Goal: Transaction & Acquisition: Purchase product/service

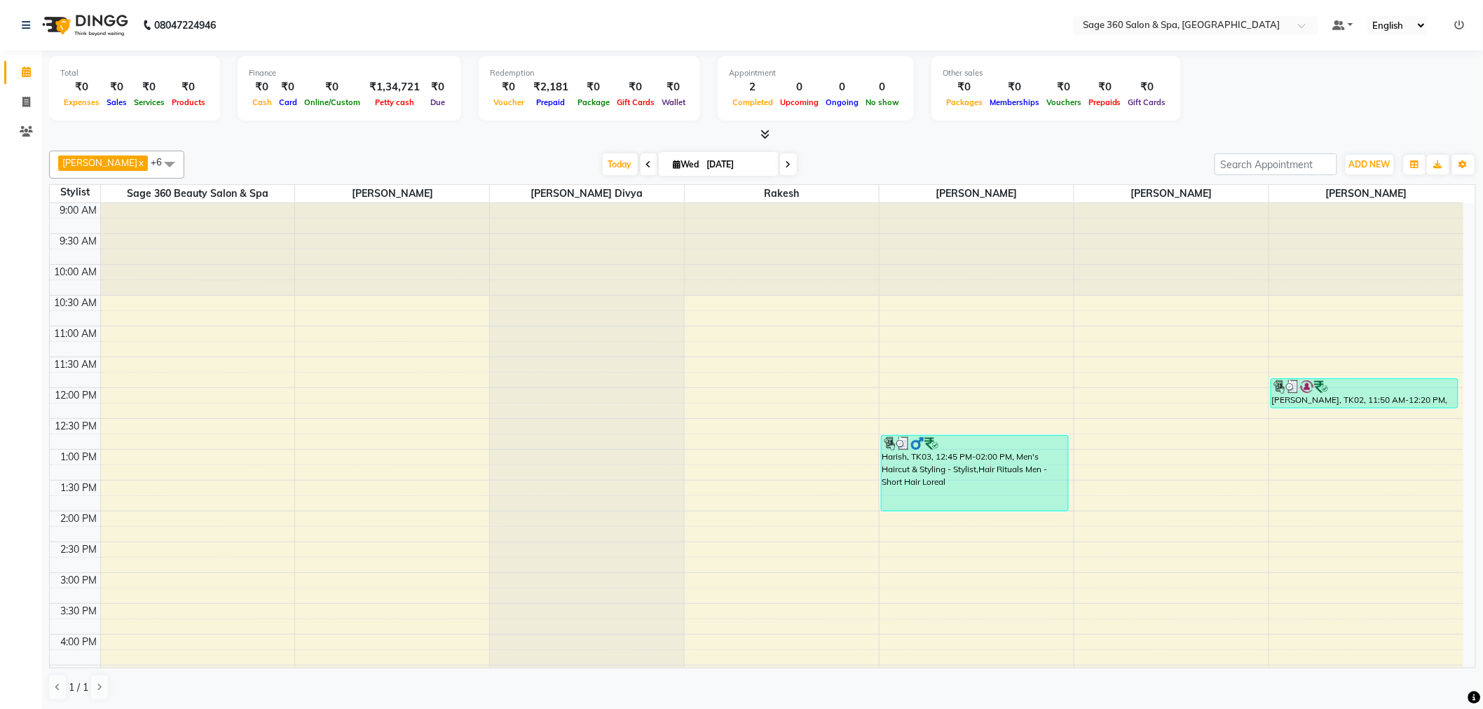
drag, startPoint x: 528, startPoint y: 394, endPoint x: 624, endPoint y: 745, distance: 364.1
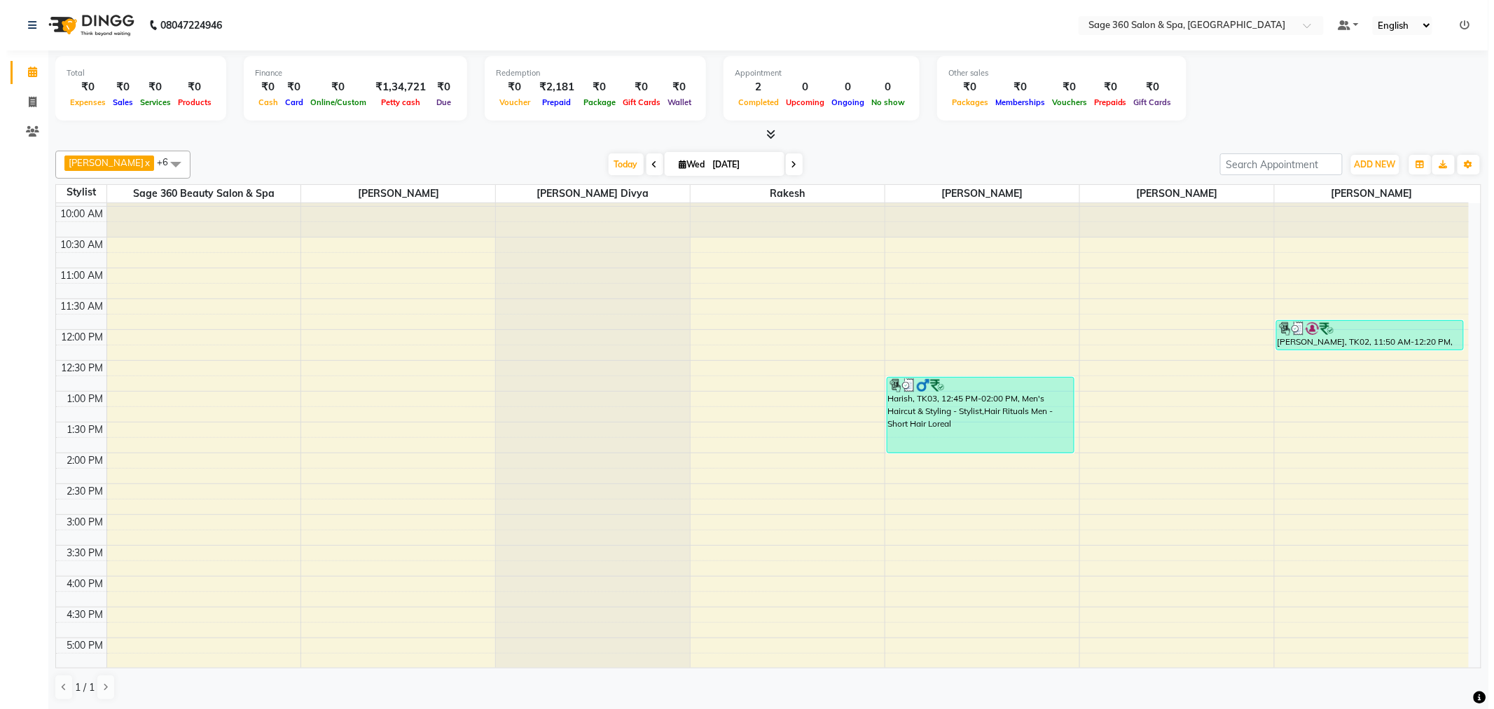
scroll to position [156, 0]
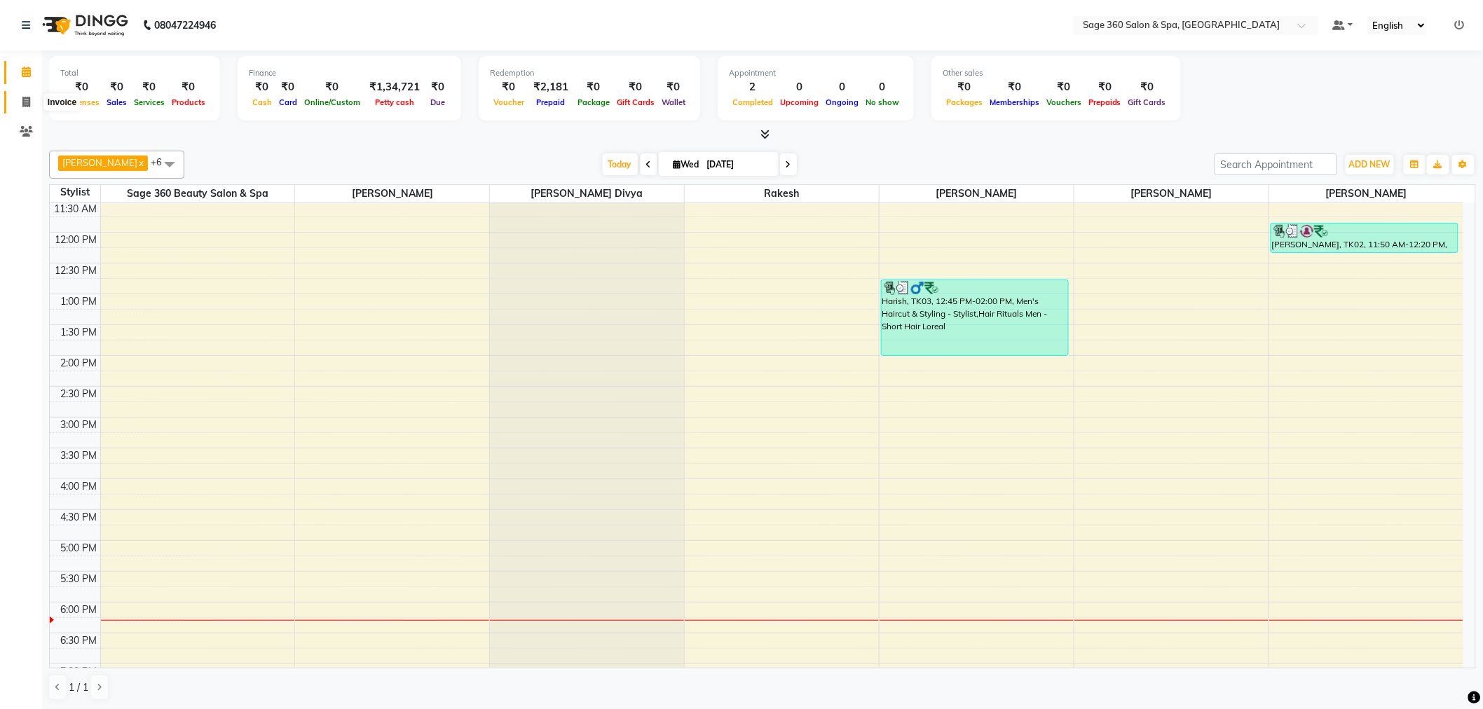
click at [27, 106] on icon at bounding box center [26, 102] width 8 height 11
select select "7678"
select select "service"
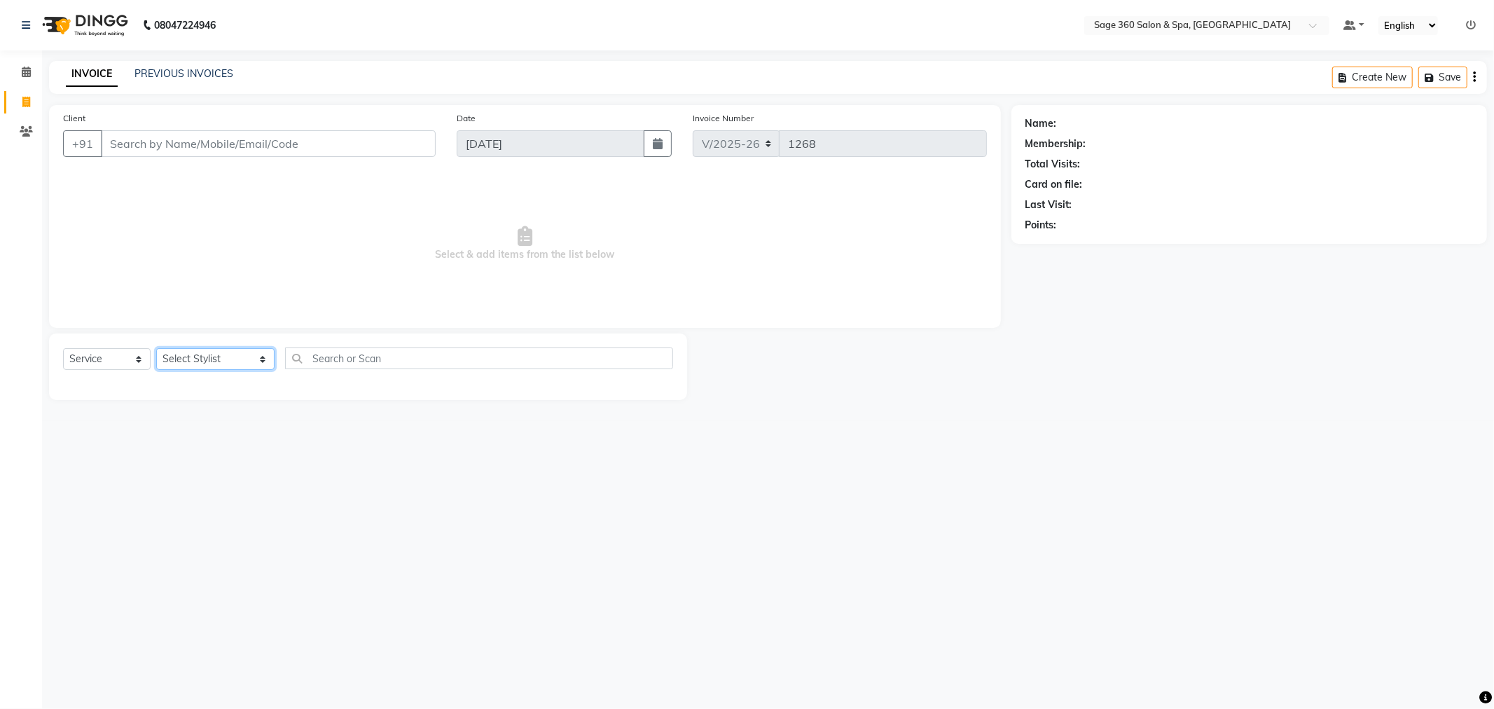
click at [207, 353] on select "Select Stylist Ali Gagan Julie Rai Mamtha r Nadeem Padmja Mitta Paramjot Pavith…" at bounding box center [215, 359] width 118 height 22
select select "71259"
click at [156, 349] on select "Select Stylist Ali Gagan Julie Rai Mamtha r Nadeem Padmja Mitta Paramjot Pavith…" at bounding box center [215, 359] width 118 height 22
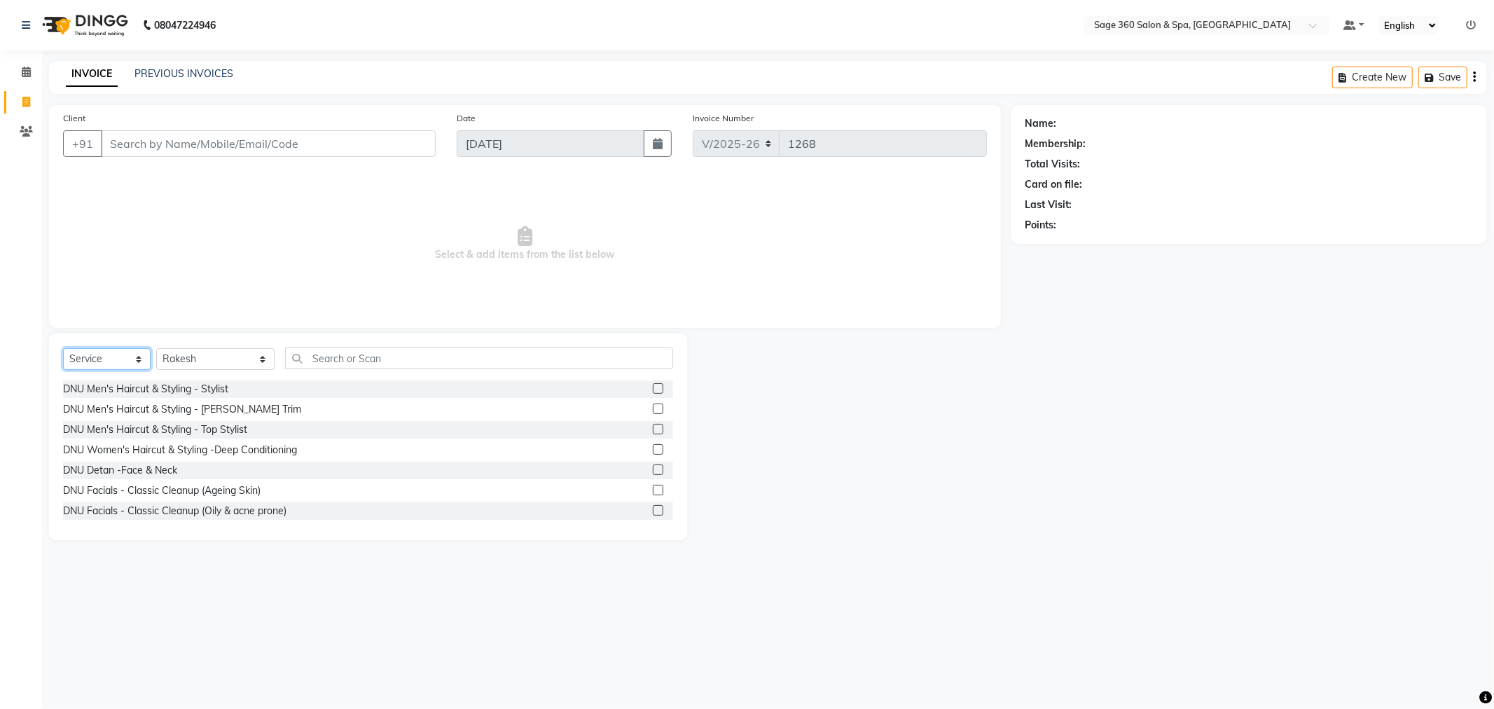
click at [143, 352] on select "Select Service Product Membership Package Voucher Prepaid Gift Card" at bounding box center [107, 359] width 88 height 22
click at [63, 349] on select "Select Service Product Membership Package Voucher Prepaid Gift Card" at bounding box center [107, 359] width 88 height 22
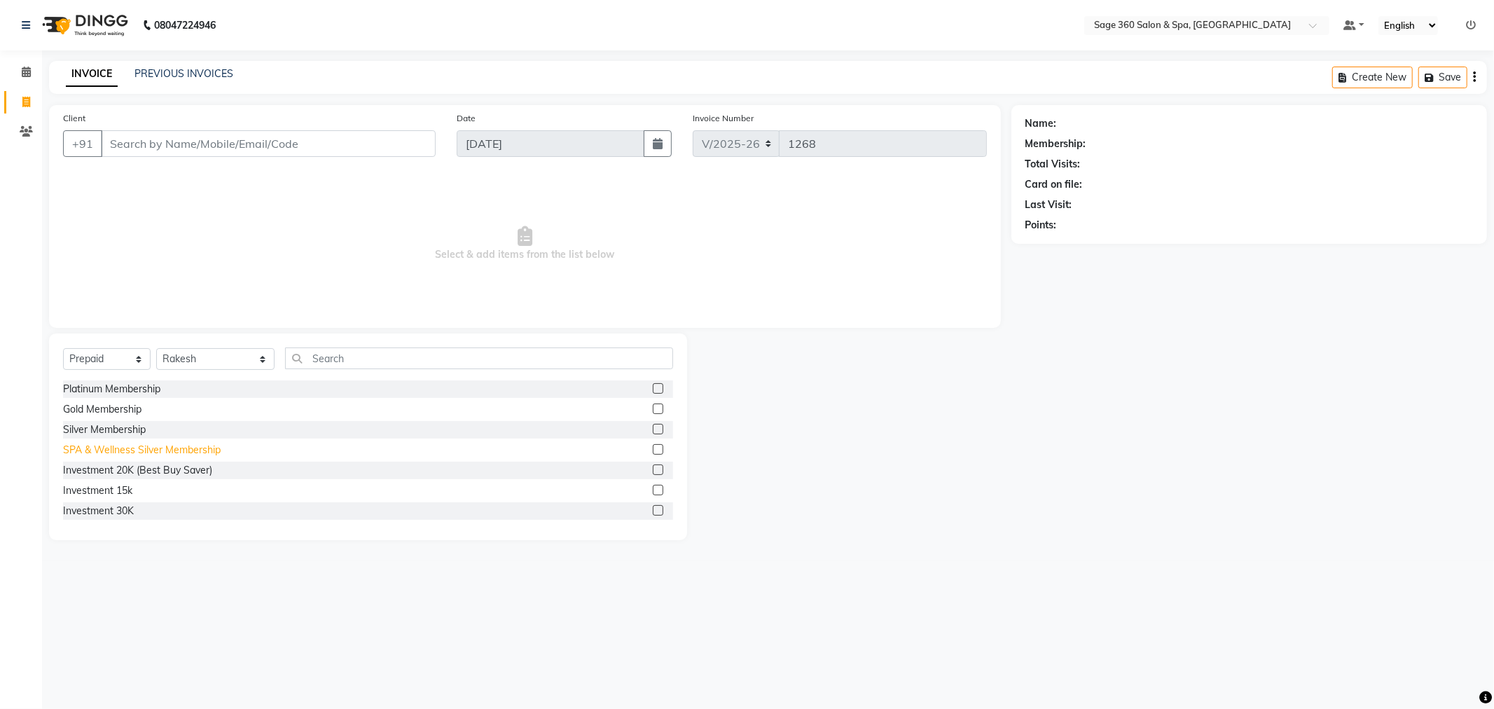
click at [134, 450] on div "SPA & Wellness Silver Membership" at bounding box center [142, 450] width 158 height 15
select select "package"
checkbox input "false"
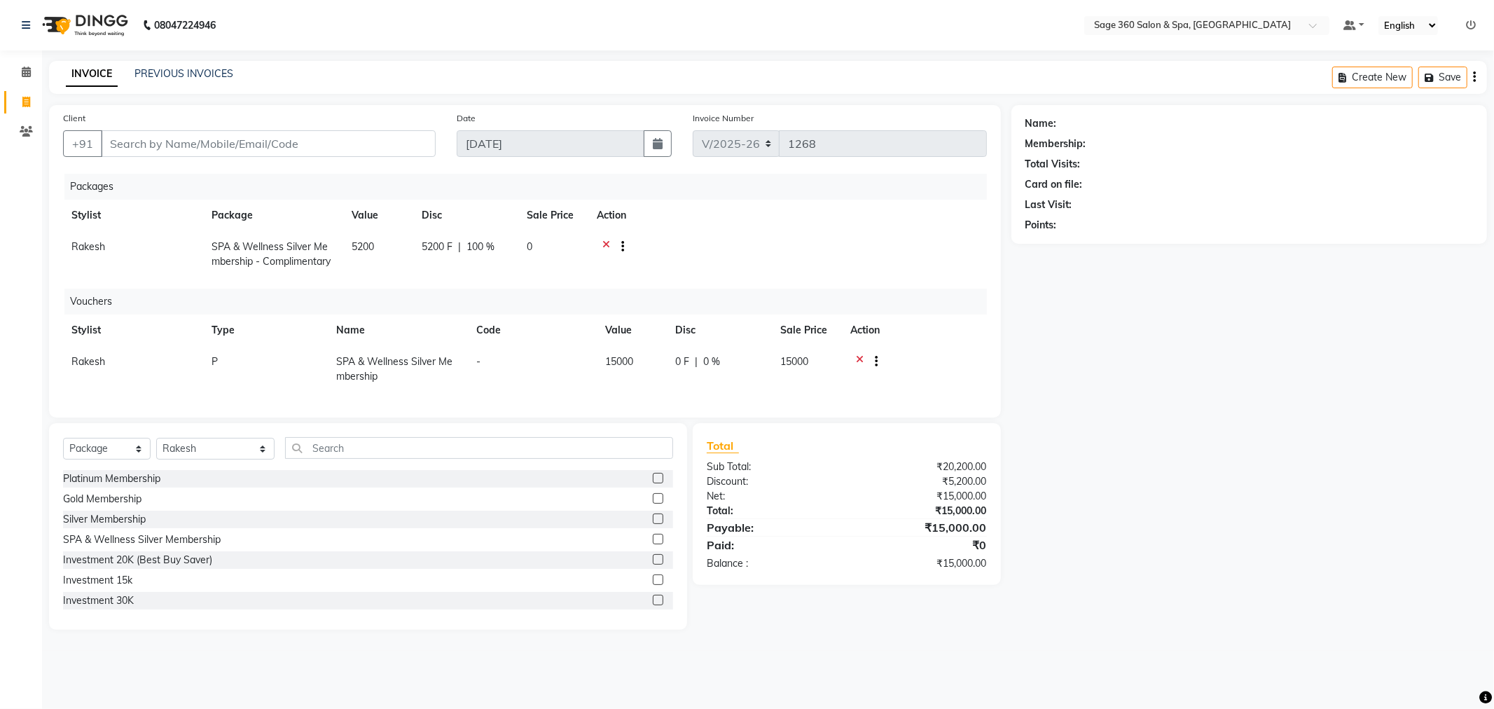
click at [857, 359] on icon at bounding box center [860, 364] width 8 height 18
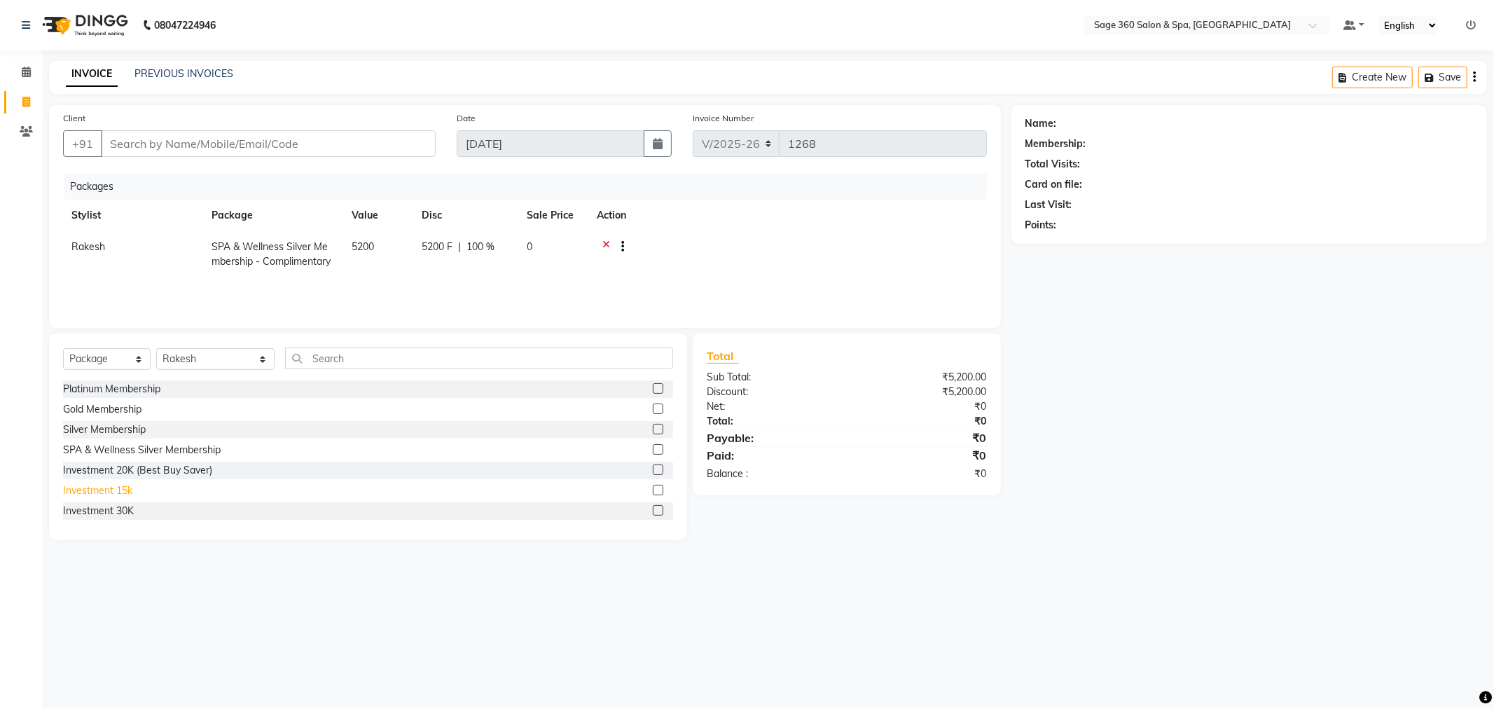
click at [99, 488] on div "Investment 15k" at bounding box center [97, 490] width 69 height 15
click at [99, 491] on div "Investment 15k" at bounding box center [97, 490] width 69 height 15
click at [604, 242] on icon at bounding box center [607, 249] width 8 height 18
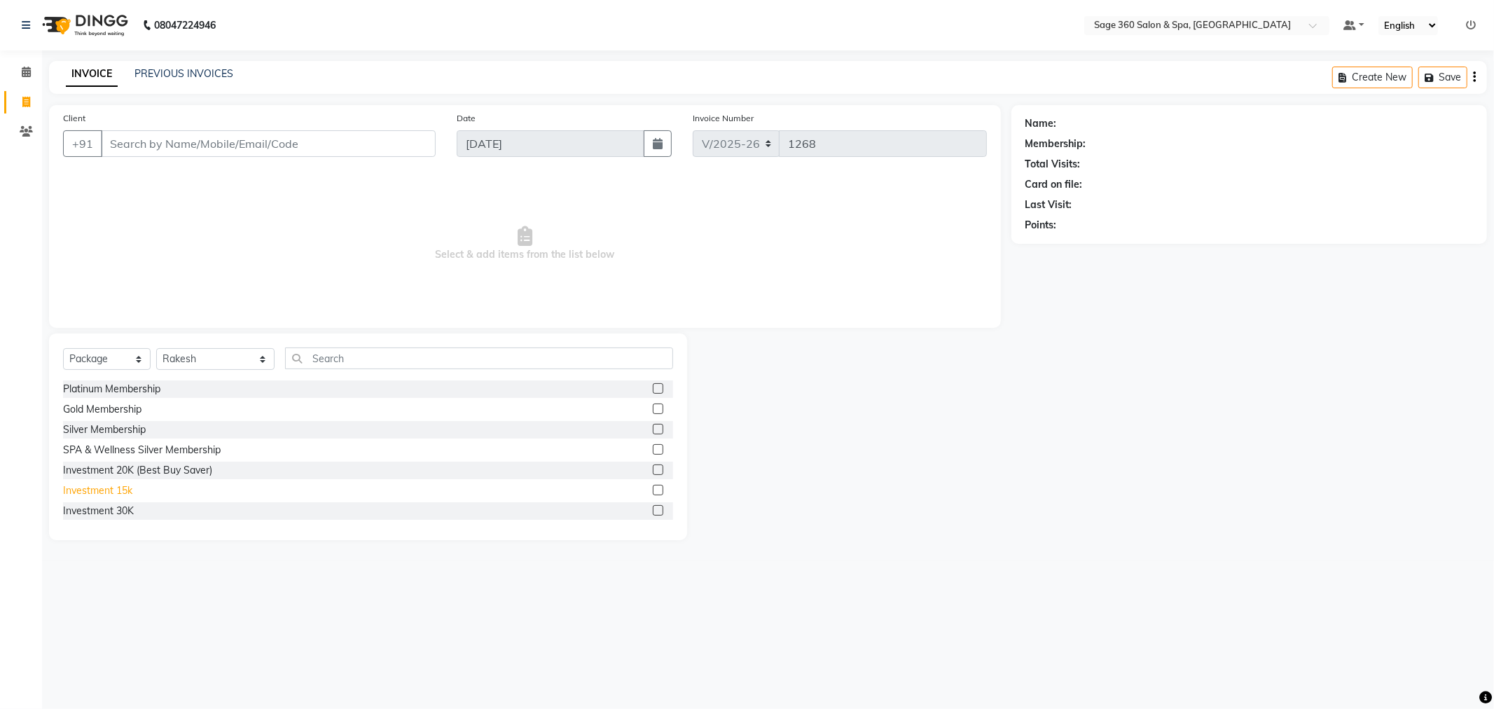
click at [109, 486] on div "Investment 15k" at bounding box center [97, 490] width 69 height 15
click at [199, 362] on select "Select Stylist Ali Gagan Julie Rai Mamtha r Nadeem Padmja Mitta Paramjot Pavith…" at bounding box center [215, 359] width 118 height 22
click at [156, 349] on select "Select Stylist Ali Gagan Julie Rai Mamtha r Nadeem Padmja Mitta Paramjot Pavith…" at bounding box center [215, 359] width 118 height 22
click at [85, 490] on div "Investment 15k" at bounding box center [97, 490] width 69 height 15
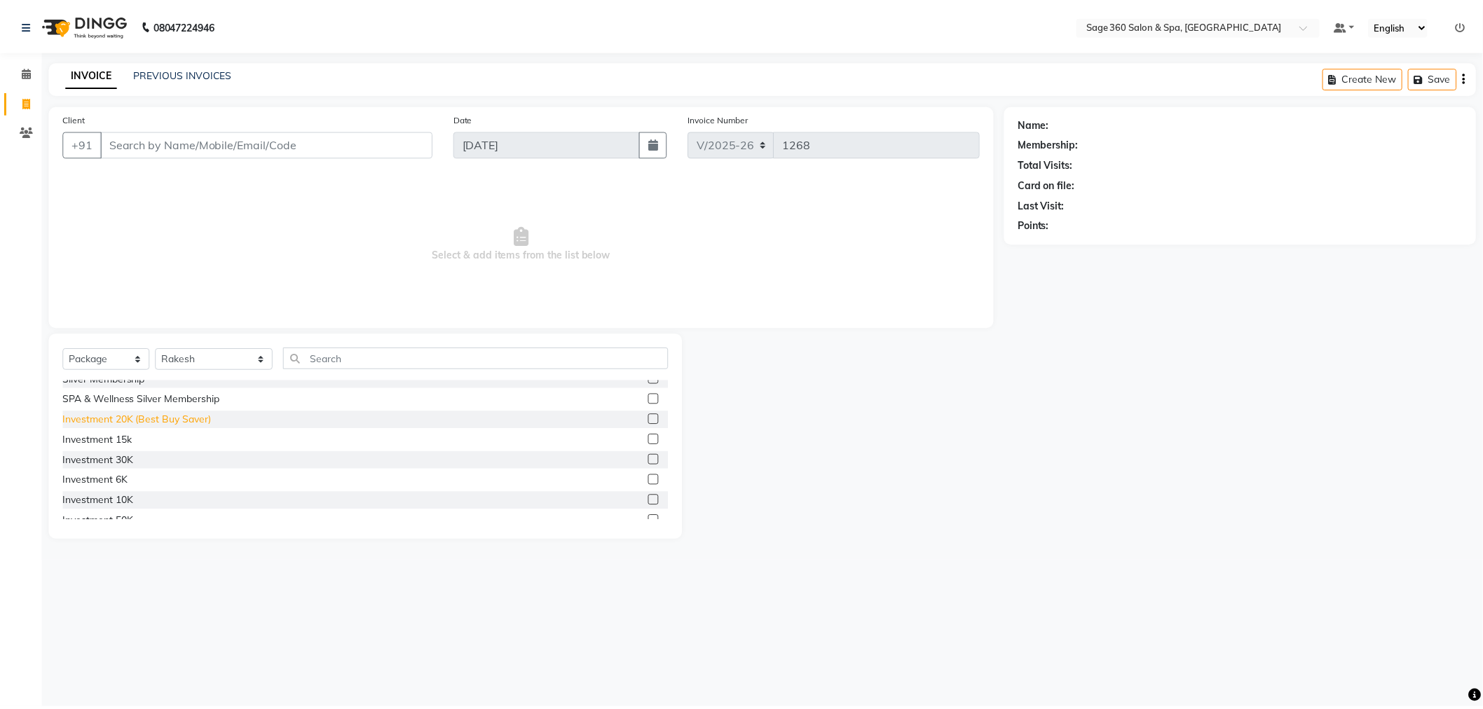
scroll to position [78, 0]
click at [106, 411] on div "Investment 15k" at bounding box center [97, 413] width 69 height 15
checkbox input "false"
click at [137, 389] on div "Investment 20K (Best Buy Saver)" at bounding box center [137, 392] width 149 height 15
checkbox input "false"
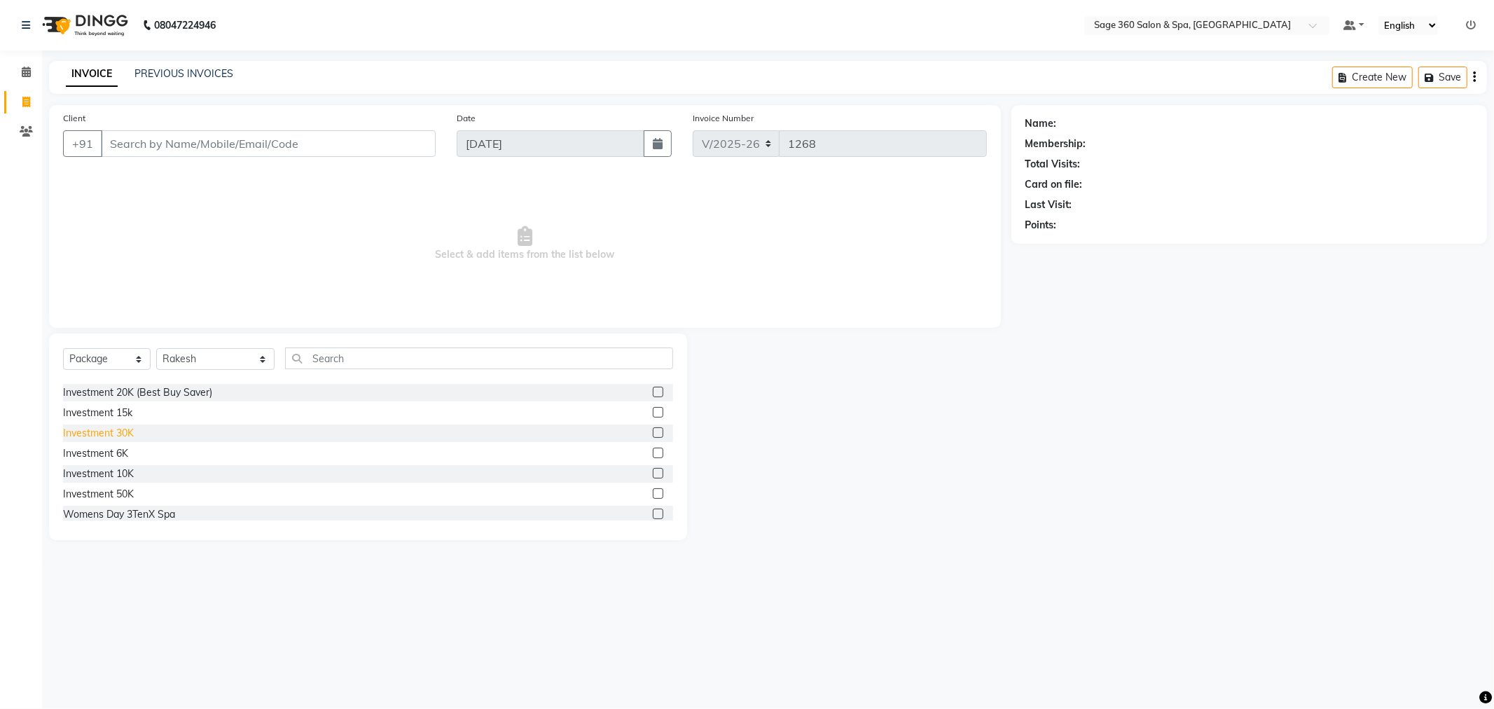
click at [125, 434] on div "Investment 30K" at bounding box center [98, 433] width 71 height 15
checkbox input "false"
click at [18, 77] on span at bounding box center [26, 72] width 25 height 16
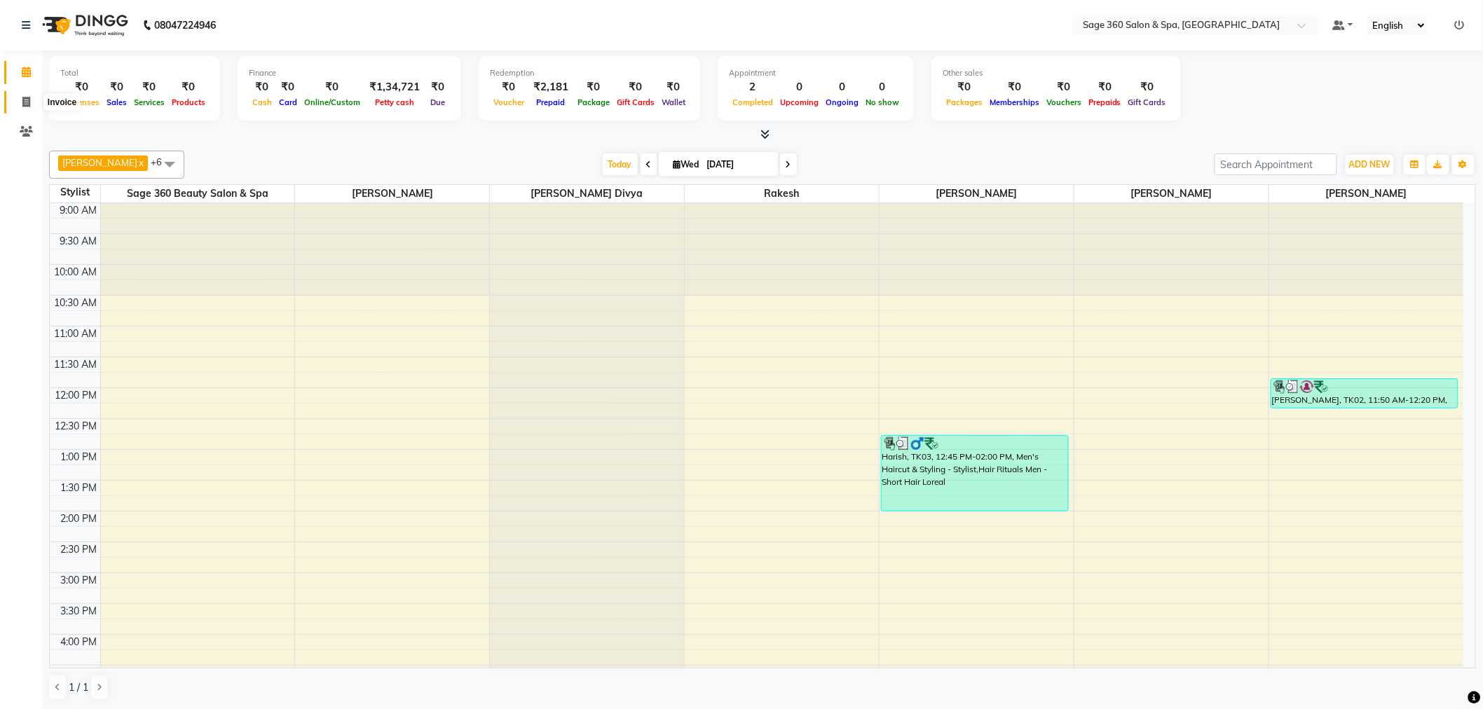
click at [29, 101] on icon at bounding box center [26, 102] width 8 height 11
select select "7678"
select select "service"
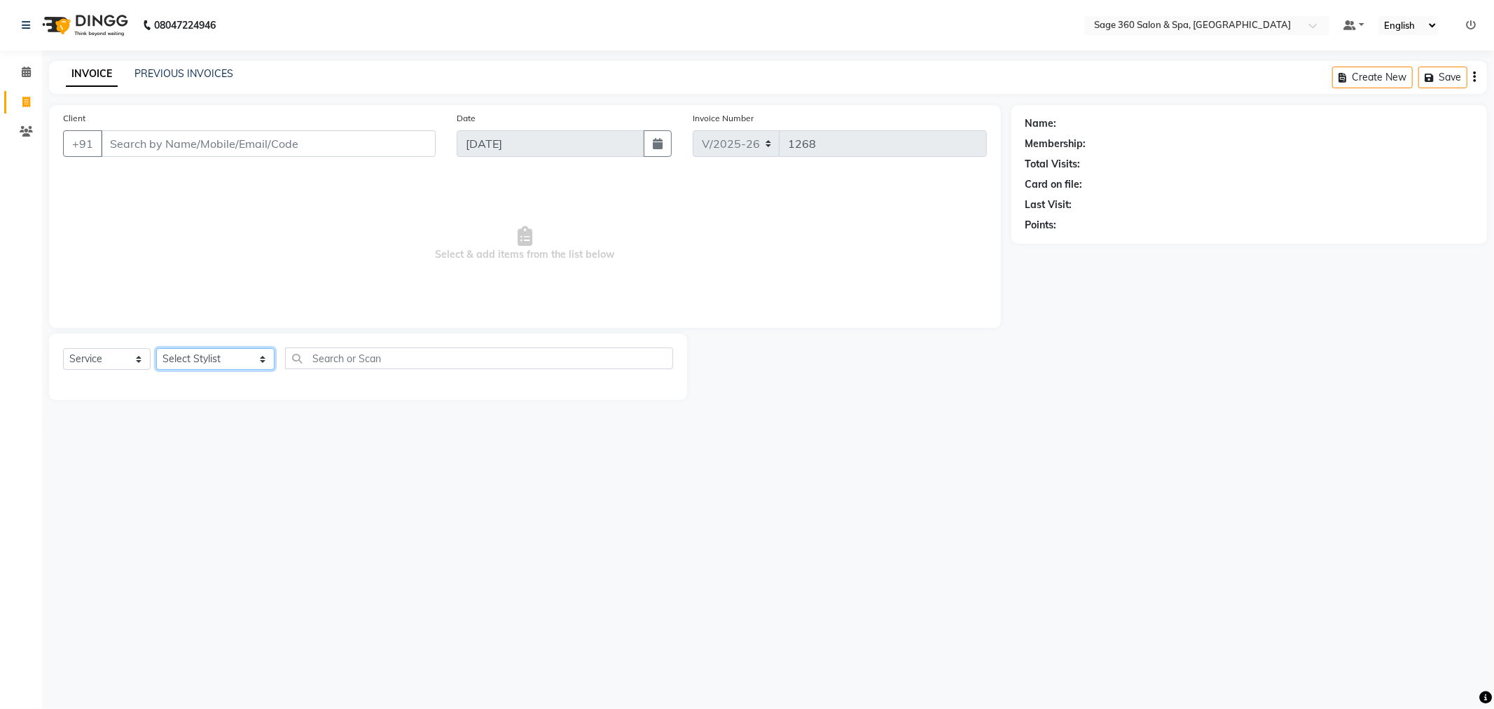
click at [191, 352] on select "Select Stylist Ali Gagan Julie Rai Mamtha r Nadeem Padmja Mitta Paramjot Pavith…" at bounding box center [215, 359] width 118 height 22
click at [156, 349] on select "Select Stylist Ali Gagan Julie Rai Mamtha r Nadeem Padmja Mitta Paramjot Pavith…" at bounding box center [215, 359] width 118 height 22
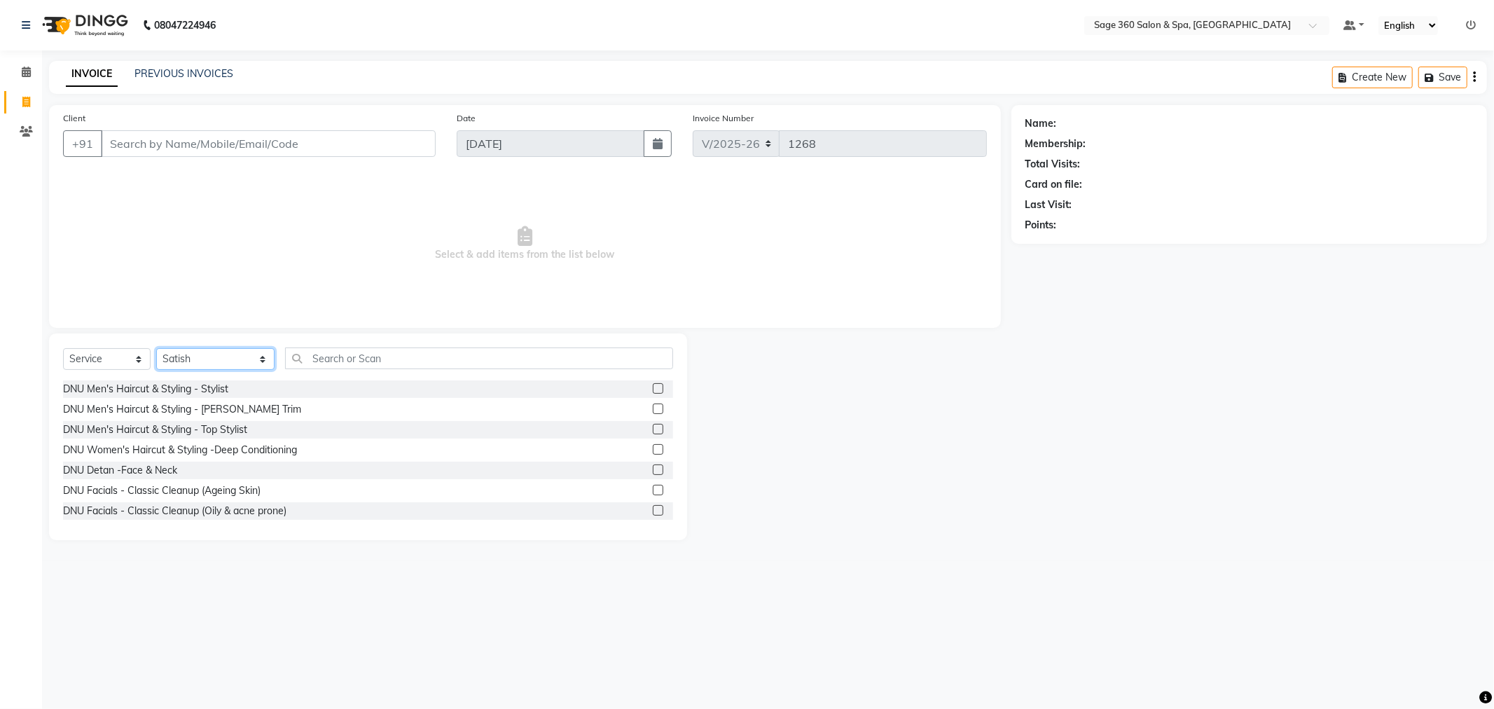
click at [231, 350] on select "Select Stylist Ali Gagan Julie Rai Mamtha r Nadeem Padmja Mitta Paramjot Pavith…" at bounding box center [215, 359] width 118 height 22
select select "71259"
click at [156, 349] on select "Select Stylist Ali Gagan Julie Rai Mamtha r Nadeem Padmja Mitta Paramjot Pavith…" at bounding box center [215, 359] width 118 height 22
click at [108, 355] on select "Select Service Product Membership Package Voucher Prepaid Gift Card" at bounding box center [107, 359] width 88 height 22
select select "P"
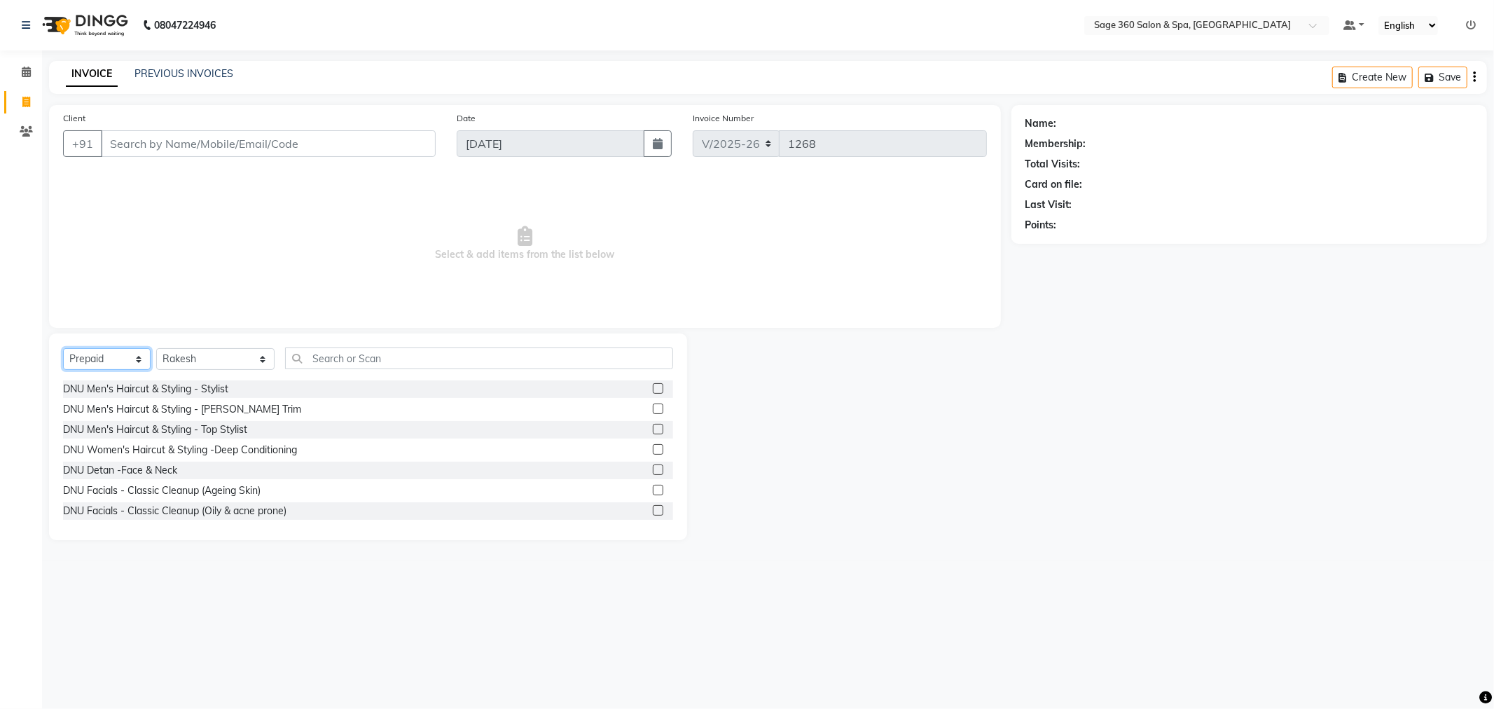
click at [63, 349] on select "Select Service Product Membership Package Voucher Prepaid Gift Card" at bounding box center [107, 359] width 88 height 22
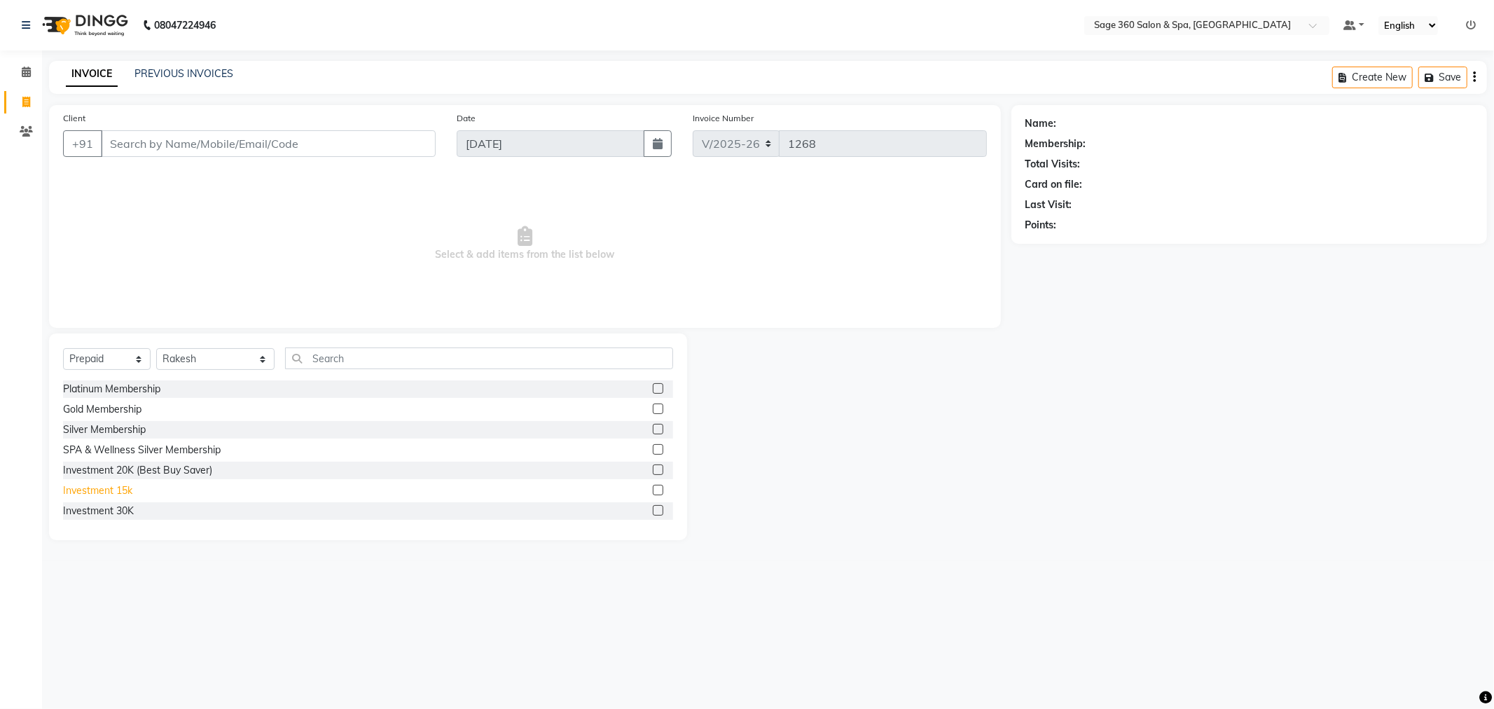
click at [111, 491] on div "Investment 15k" at bounding box center [97, 490] width 69 height 15
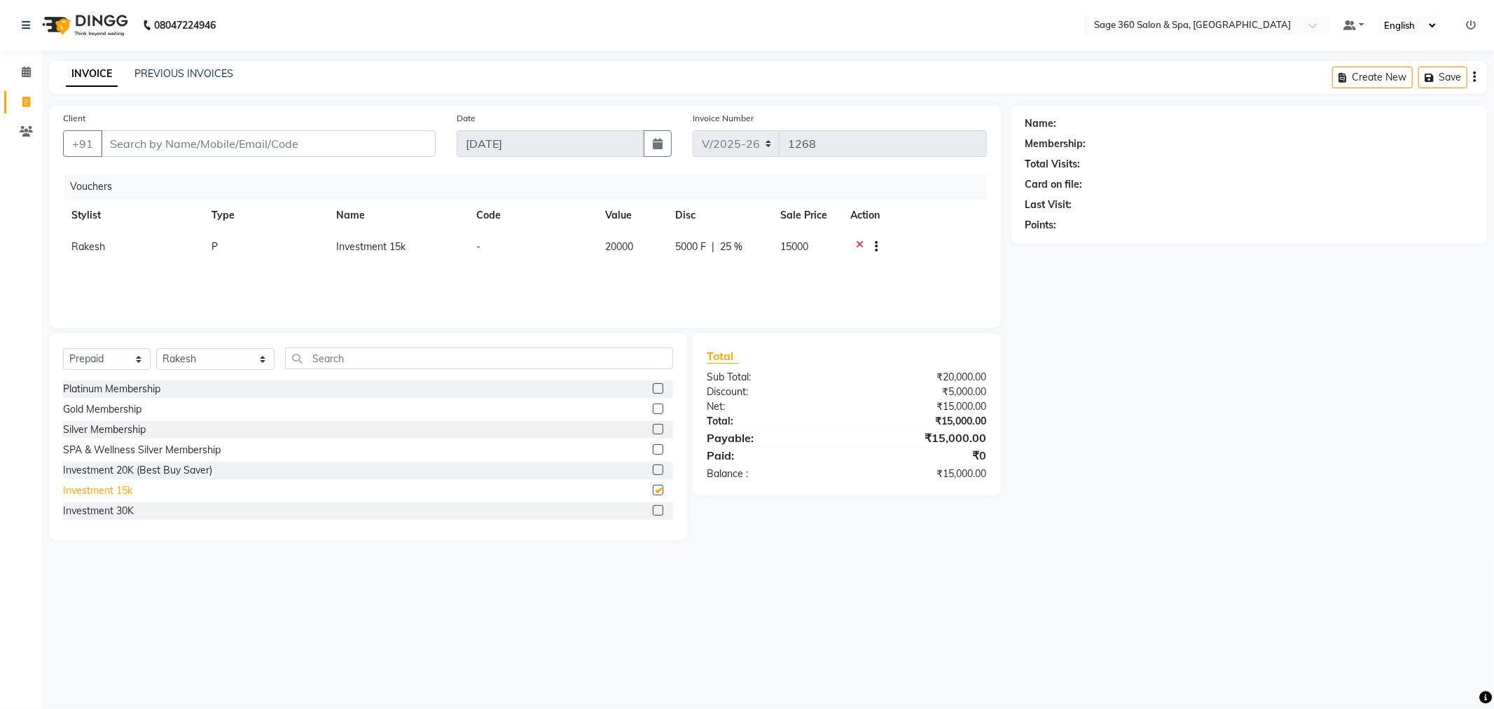
checkbox input "false"
click at [136, 362] on select "Select Service Product Membership Package Voucher Prepaid Gift Card" at bounding box center [107, 359] width 88 height 22
select select "package"
click at [63, 349] on select "Select Service Product Membership Package Voucher Prepaid Gift Card" at bounding box center [107, 359] width 88 height 22
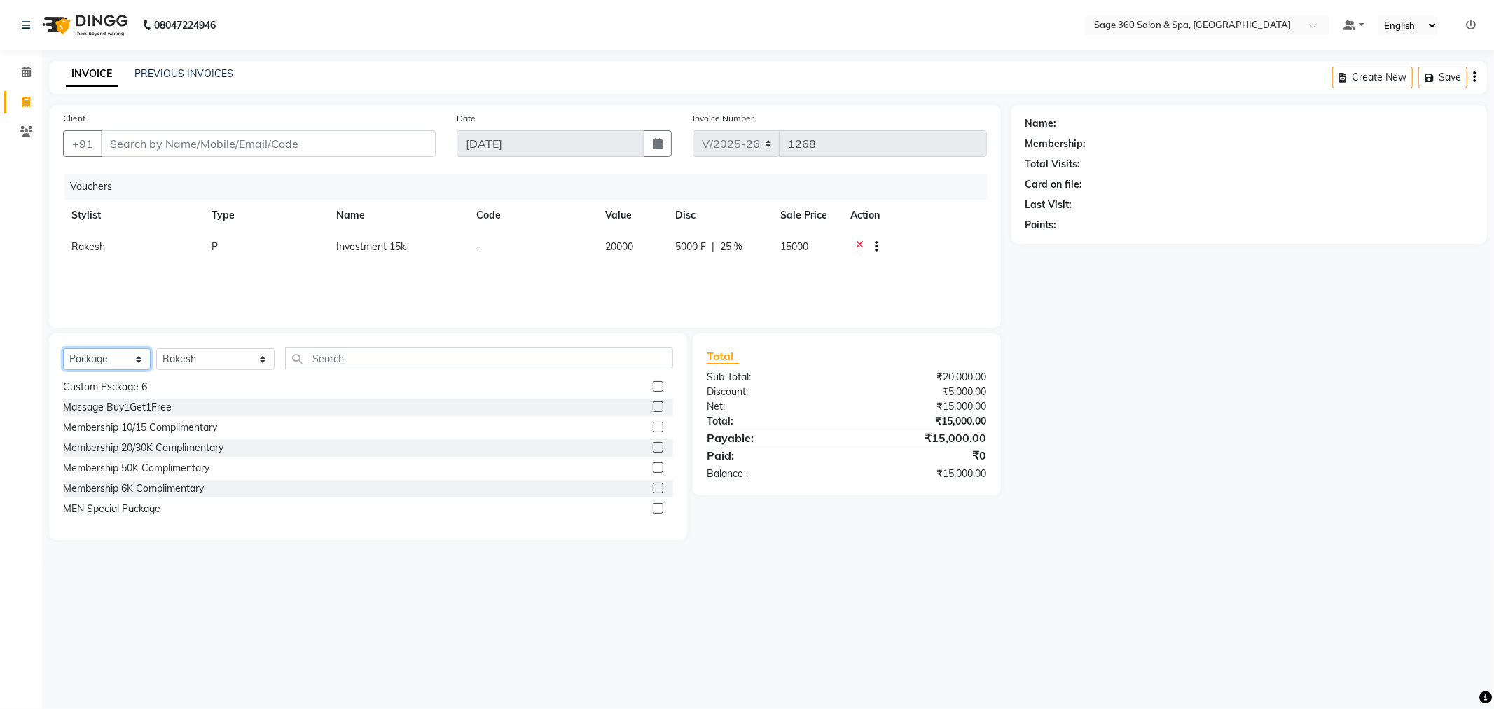
scroll to position [389, 0]
click at [149, 422] on div "Membership 10/15 Complimentary" at bounding box center [140, 427] width 154 height 15
checkbox input "false"
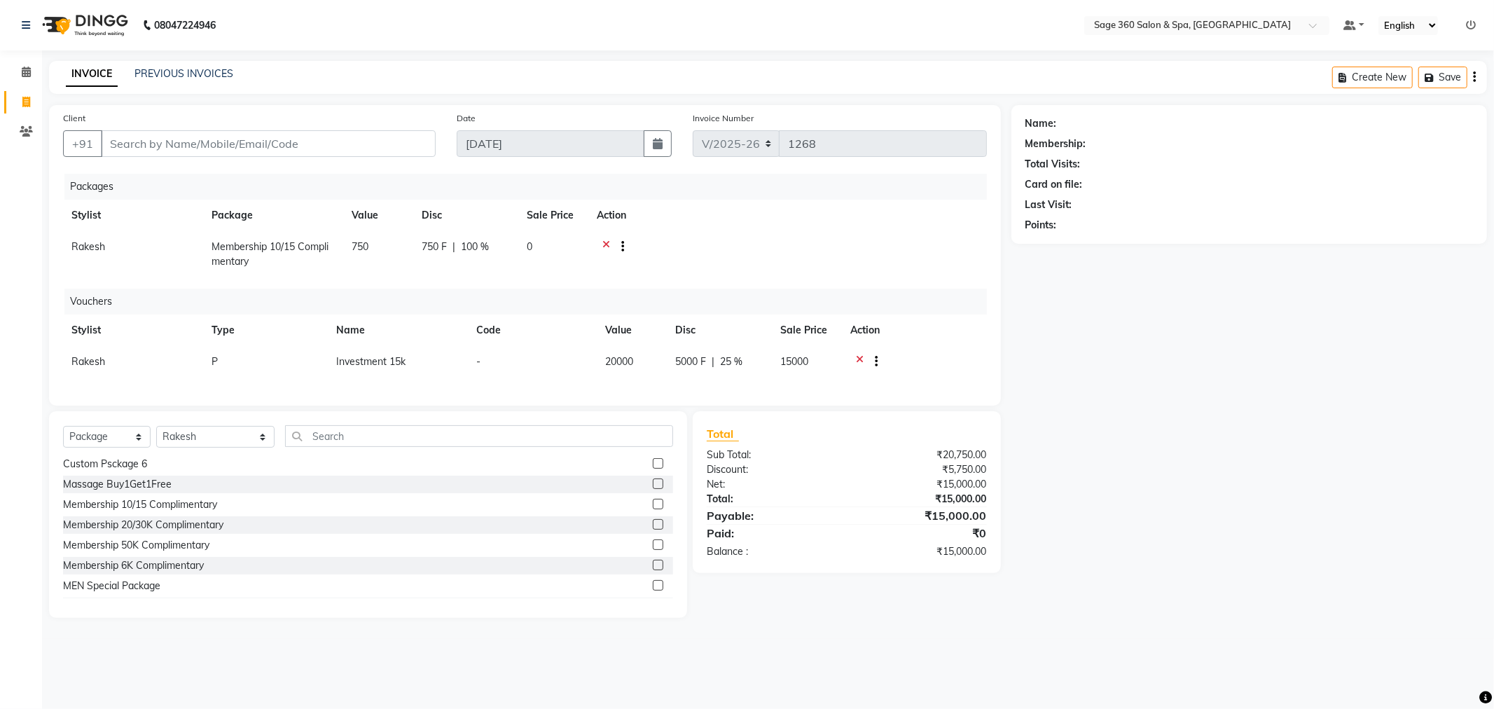
click at [856, 360] on icon at bounding box center [860, 364] width 8 height 18
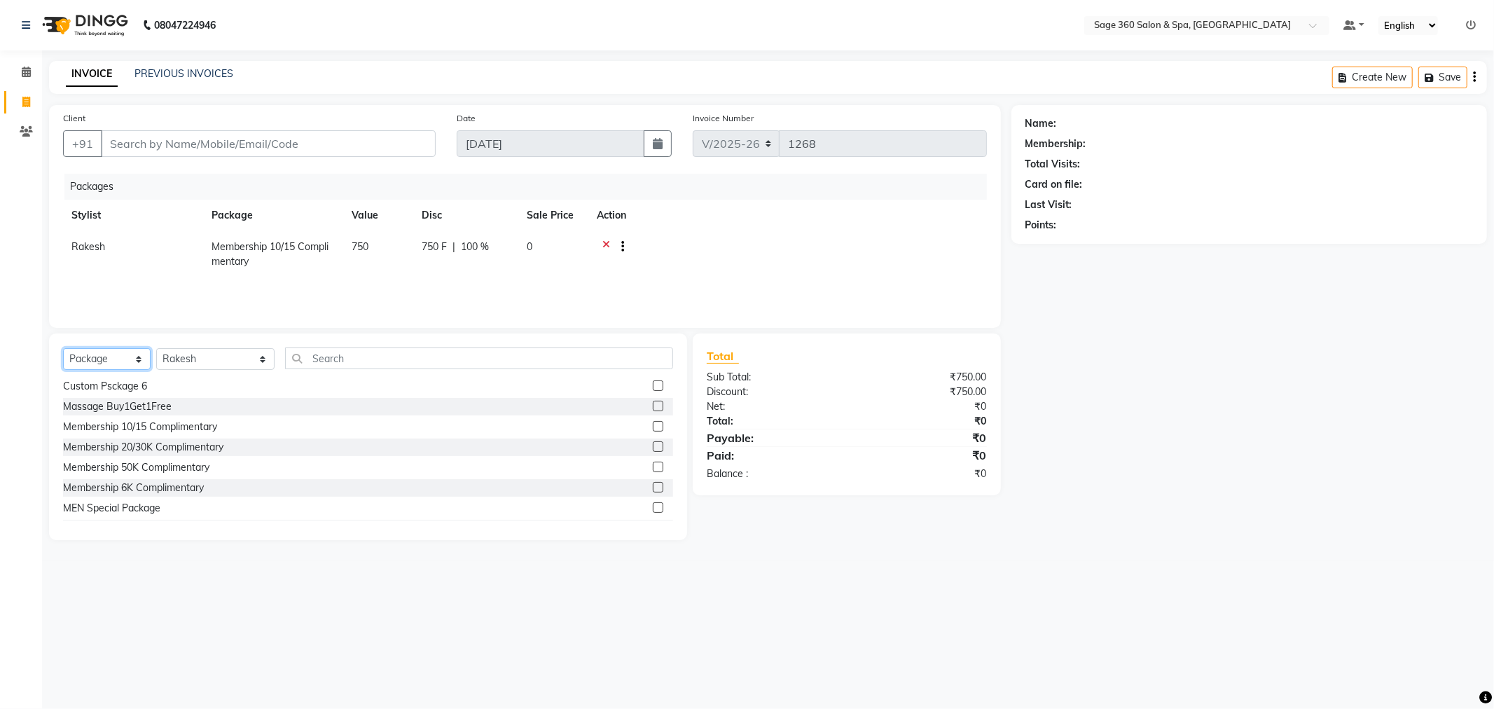
click at [128, 359] on select "Select Service Product Membership Package Voucher Prepaid Gift Card" at bounding box center [107, 359] width 88 height 22
select select "P"
click at [63, 349] on select "Select Service Product Membership Package Voucher Prepaid Gift Card" at bounding box center [107, 359] width 88 height 22
click at [115, 444] on div "Investment 10K" at bounding box center [98, 448] width 71 height 15
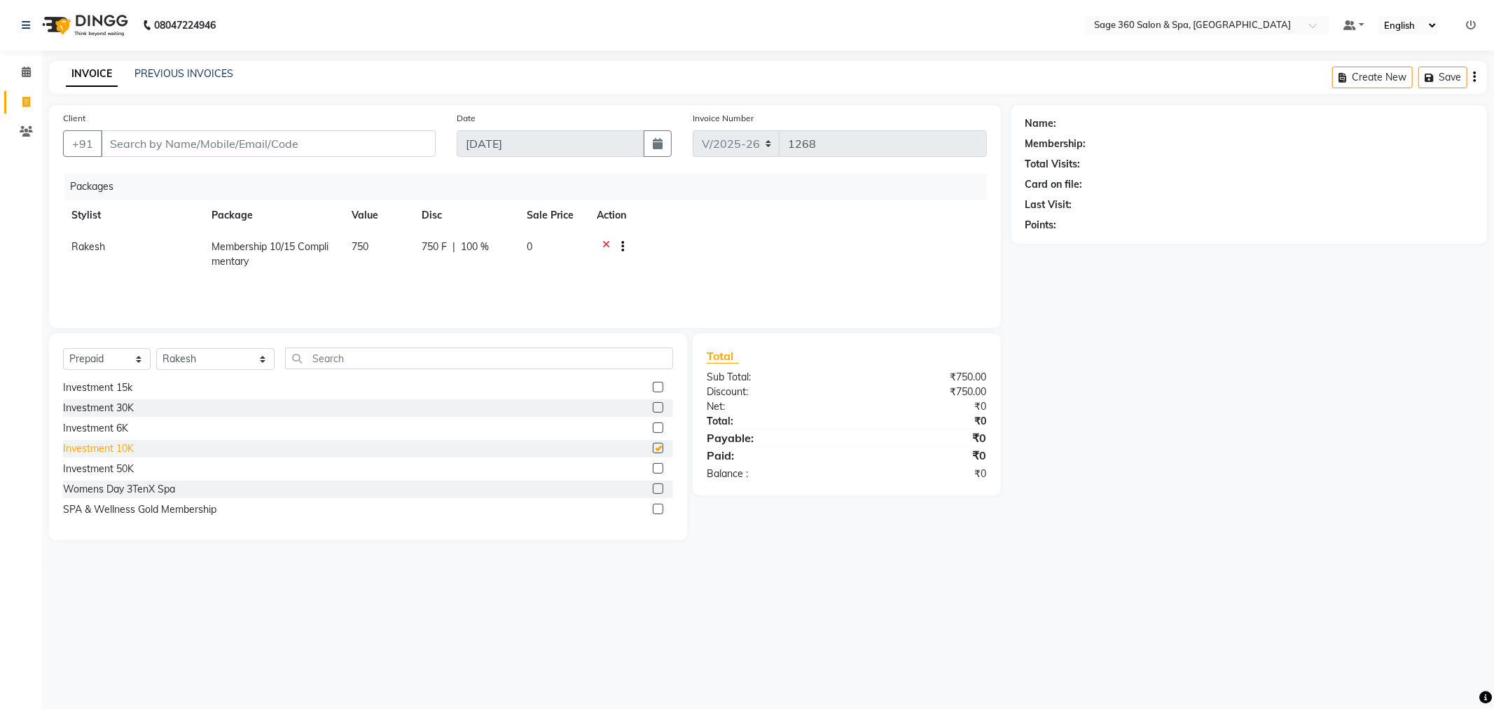
checkbox input "false"
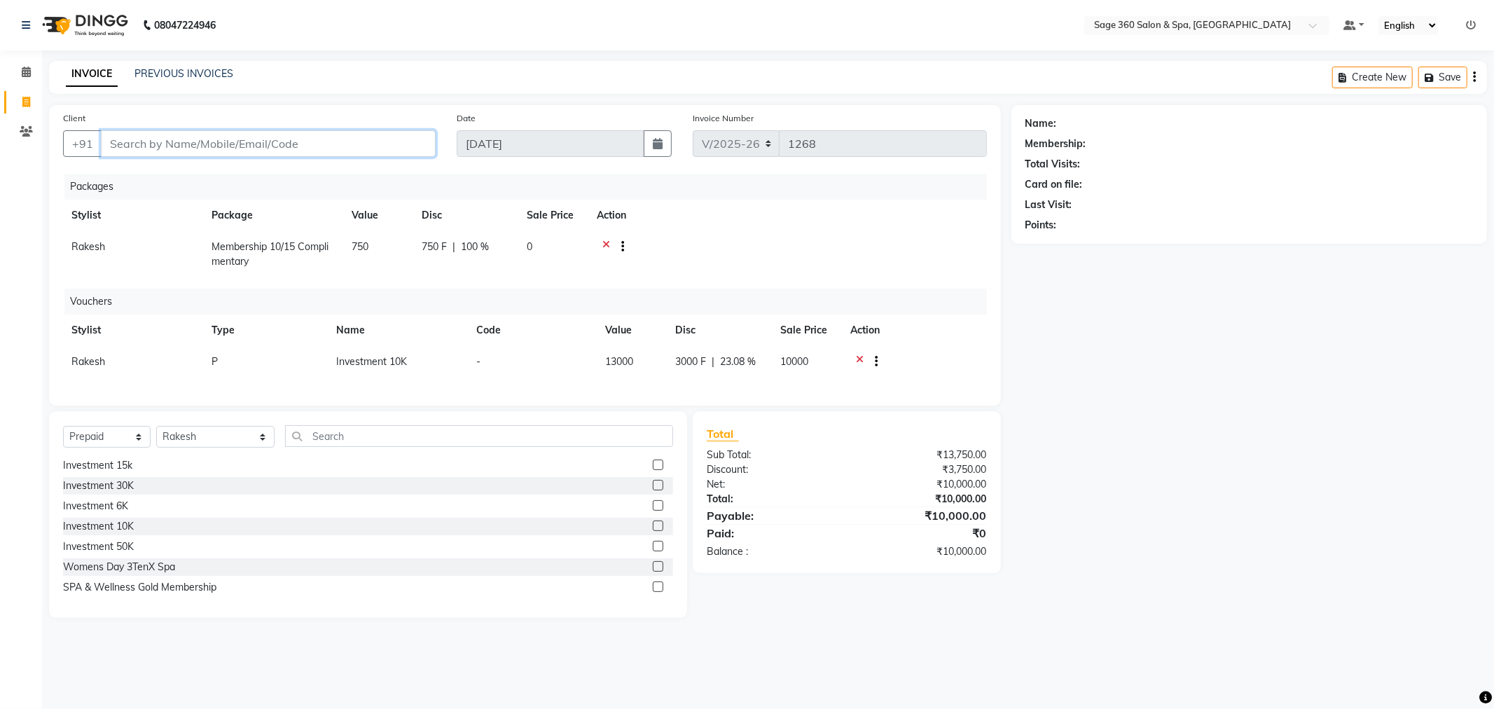
click at [330, 147] on input "Client" at bounding box center [268, 143] width 335 height 27
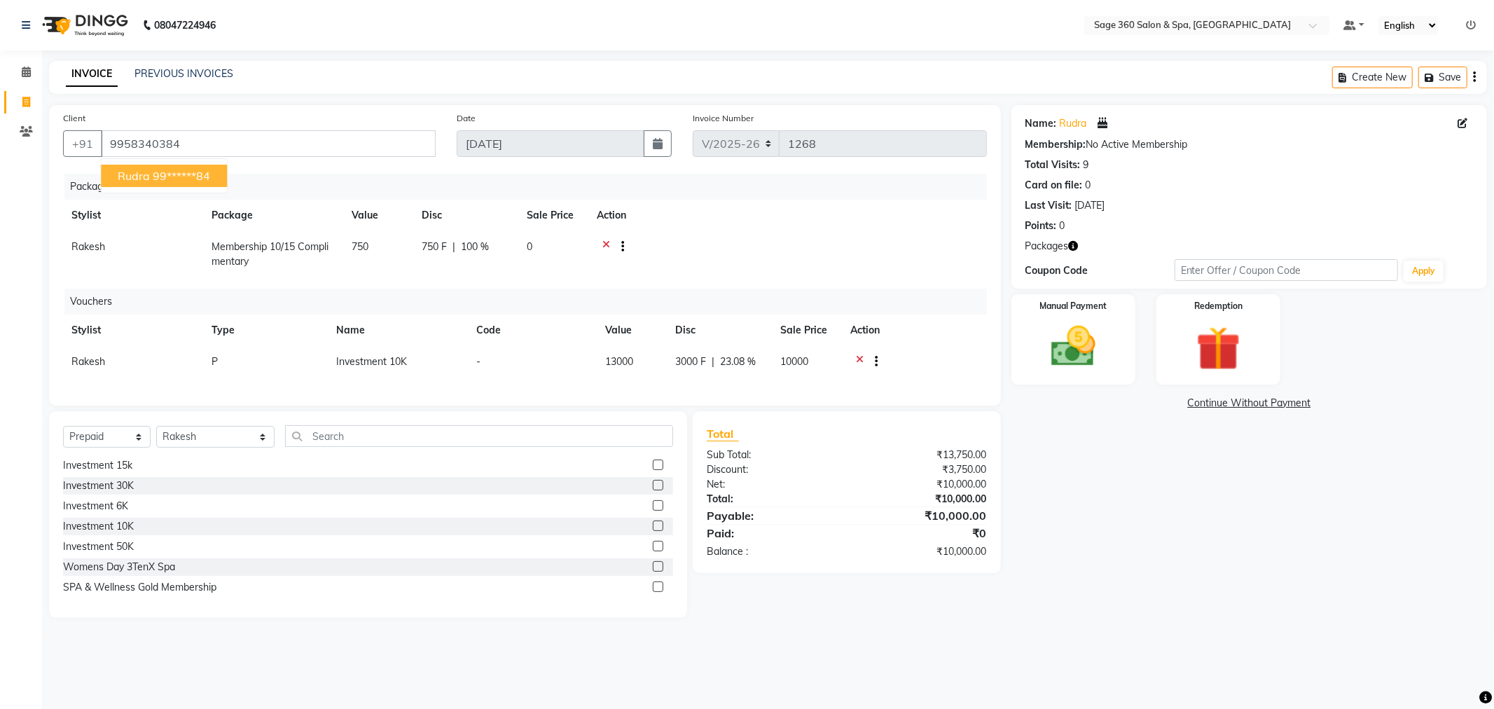
click at [151, 175] on button "Rudra 99******84" at bounding box center [164, 176] width 126 height 22
type input "99******84"
click at [1080, 349] on img at bounding box center [1073, 346] width 75 height 53
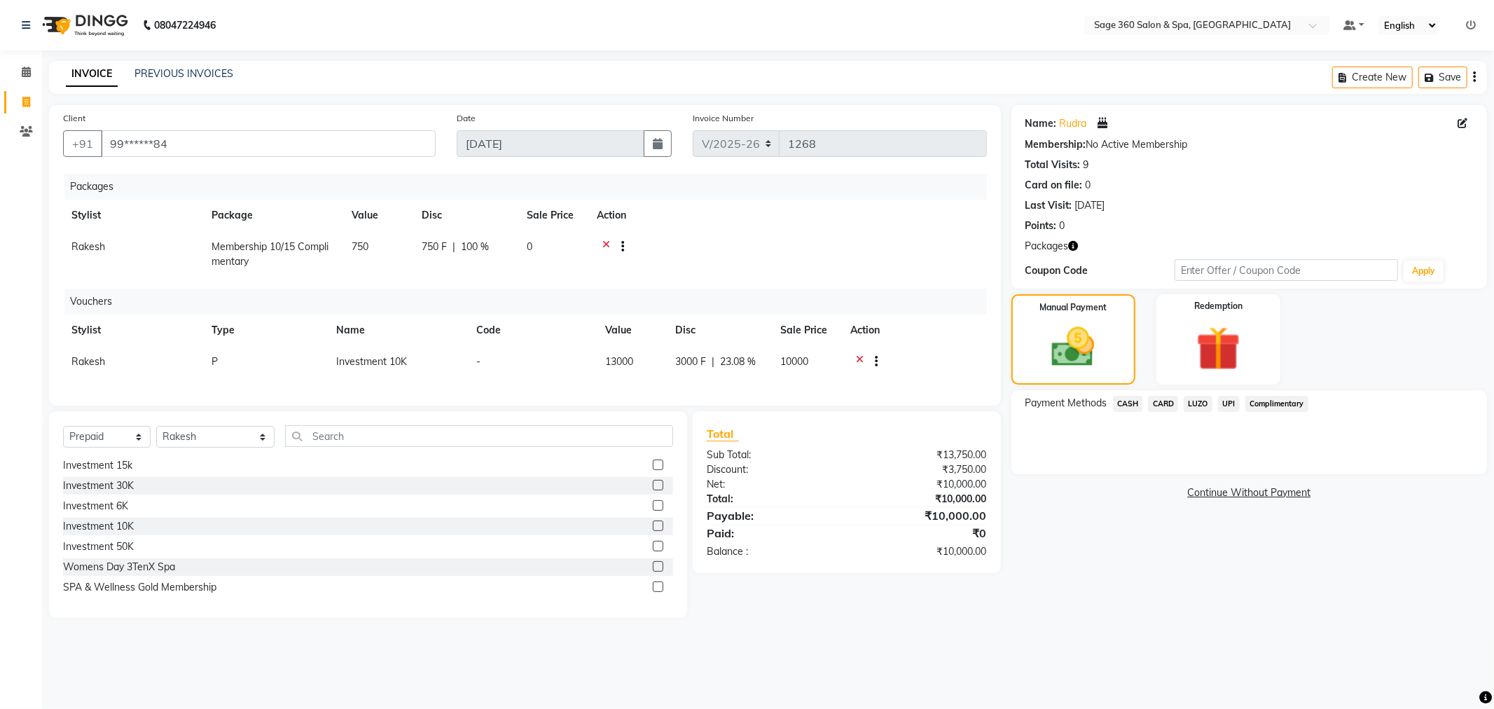
click at [1233, 405] on span "UPI" at bounding box center [1229, 404] width 22 height 16
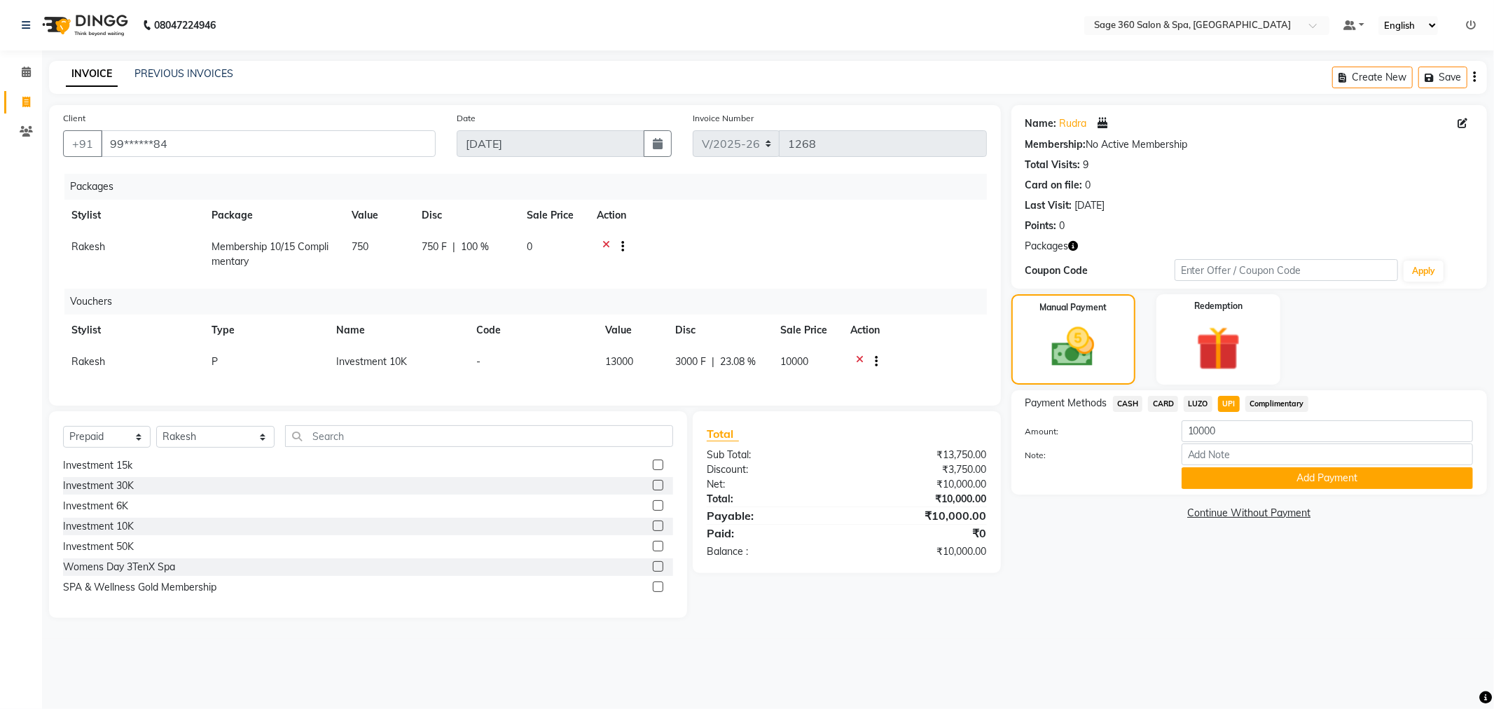
click at [1158, 404] on span "CARD" at bounding box center [1163, 404] width 30 height 16
click at [1235, 478] on button "Add Payment" at bounding box center [1327, 478] width 291 height 22
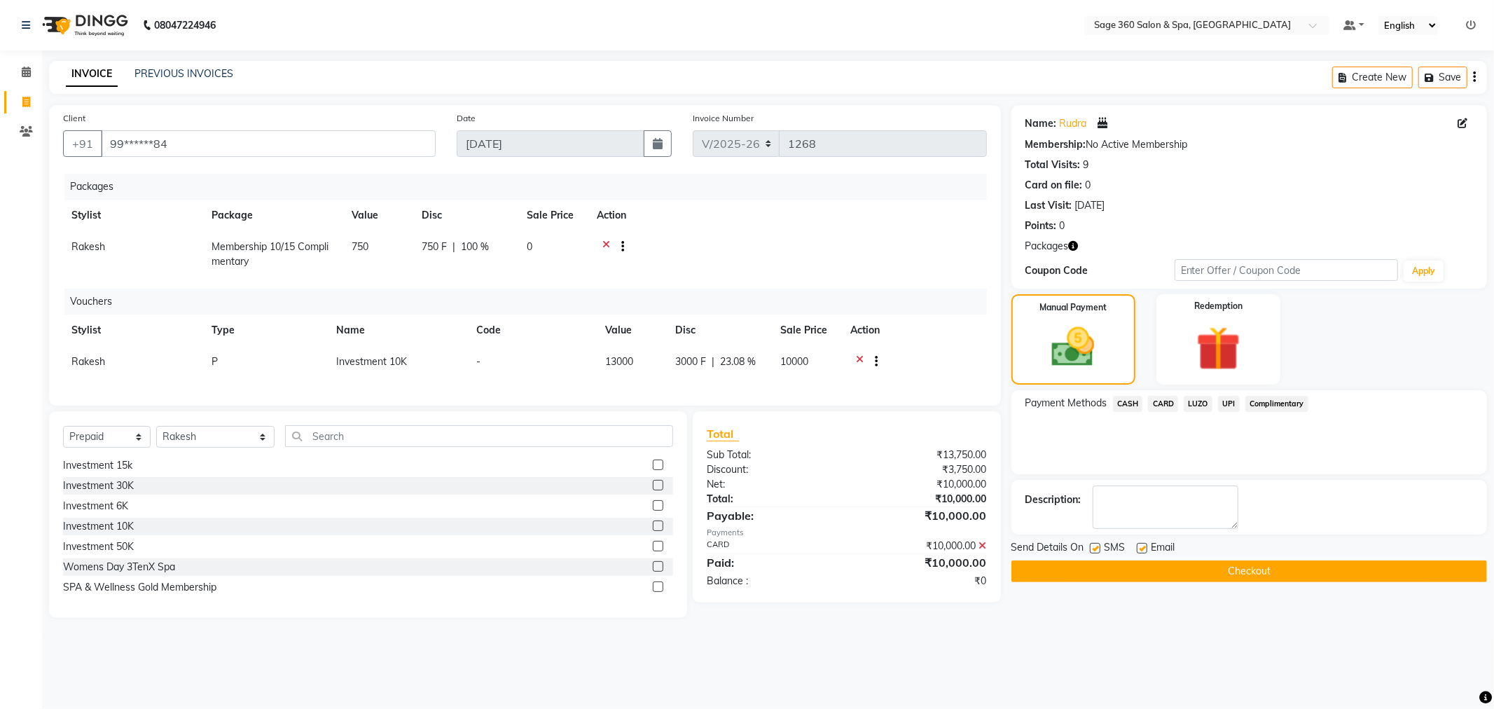
click at [1146, 547] on label at bounding box center [1142, 548] width 11 height 11
click at [1146, 547] on input "checkbox" at bounding box center [1141, 548] width 9 height 9
checkbox input "false"
click at [1143, 573] on button "Checkout" at bounding box center [1250, 572] width 476 height 22
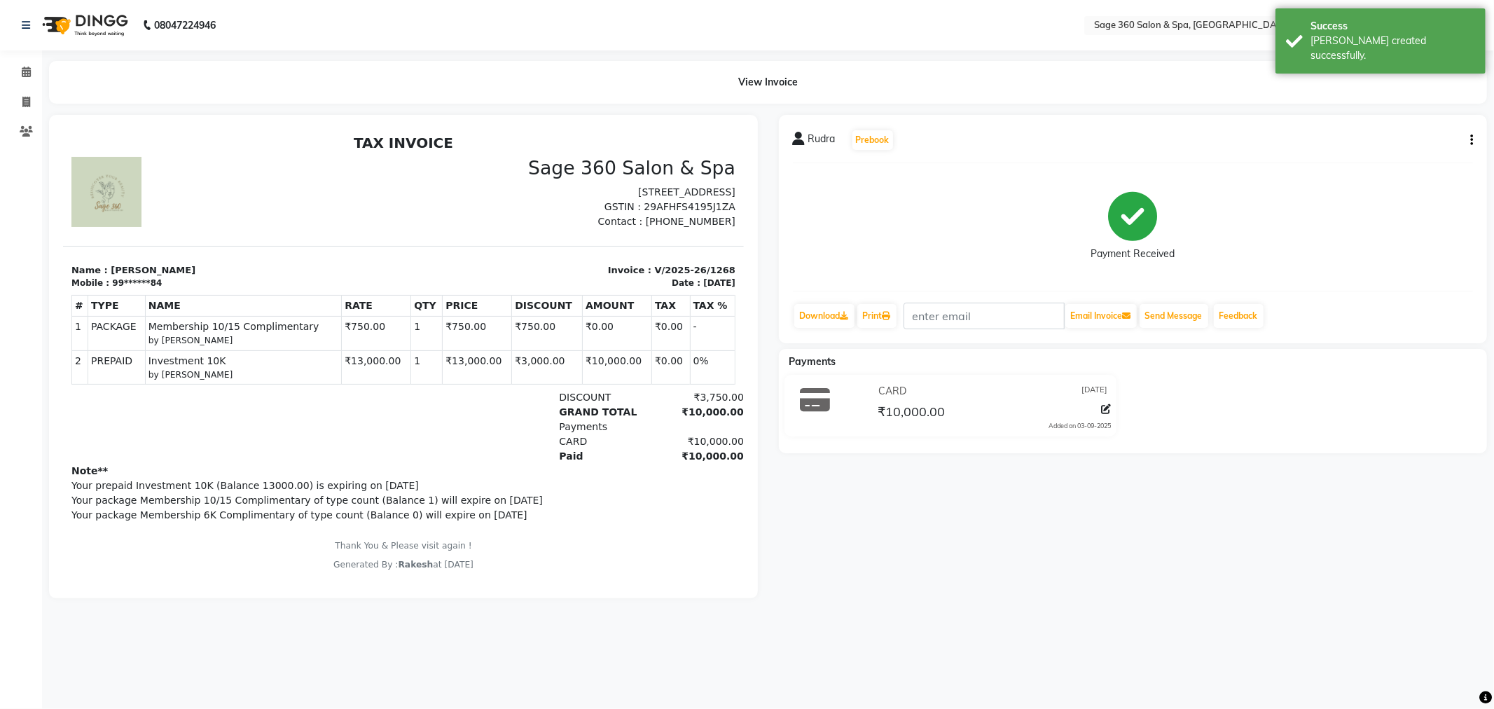
scroll to position [11, 0]
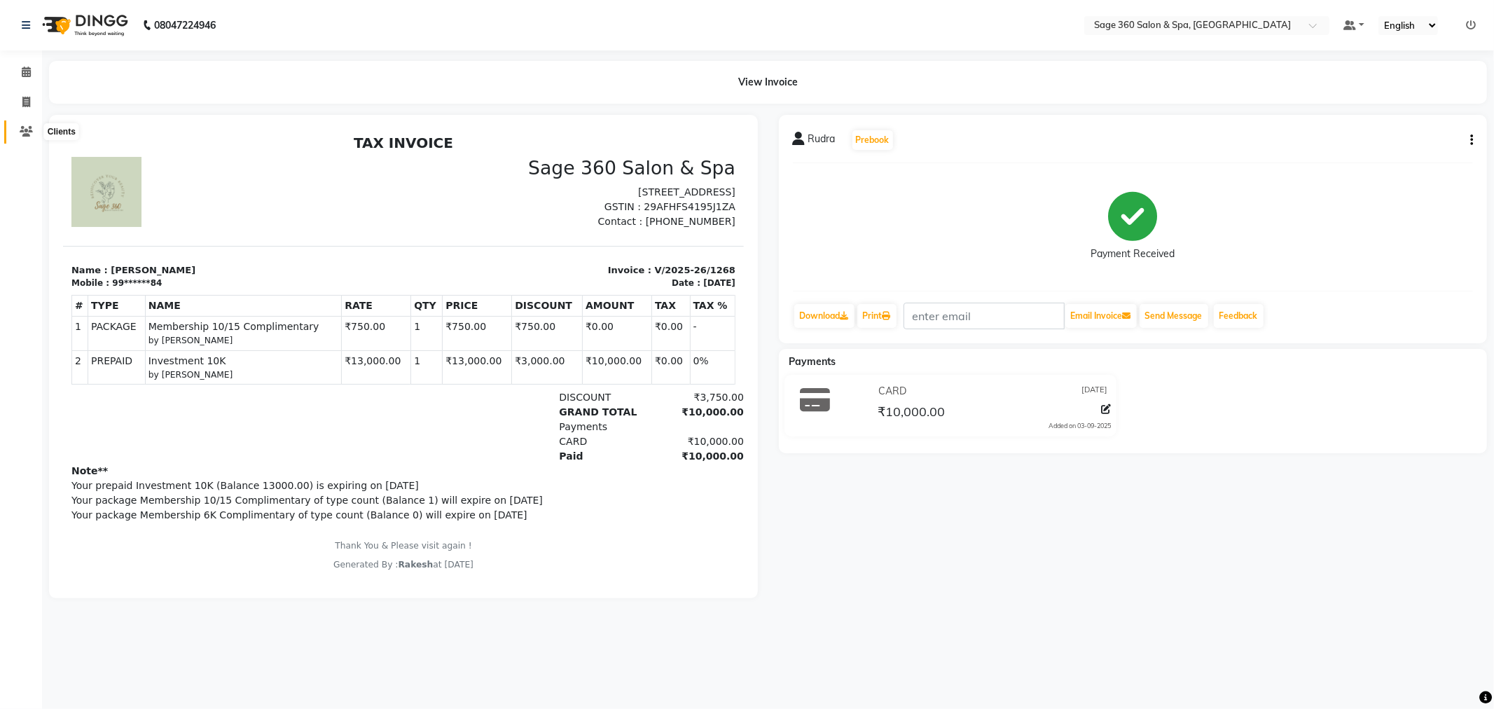
click at [22, 134] on icon at bounding box center [26, 131] width 13 height 11
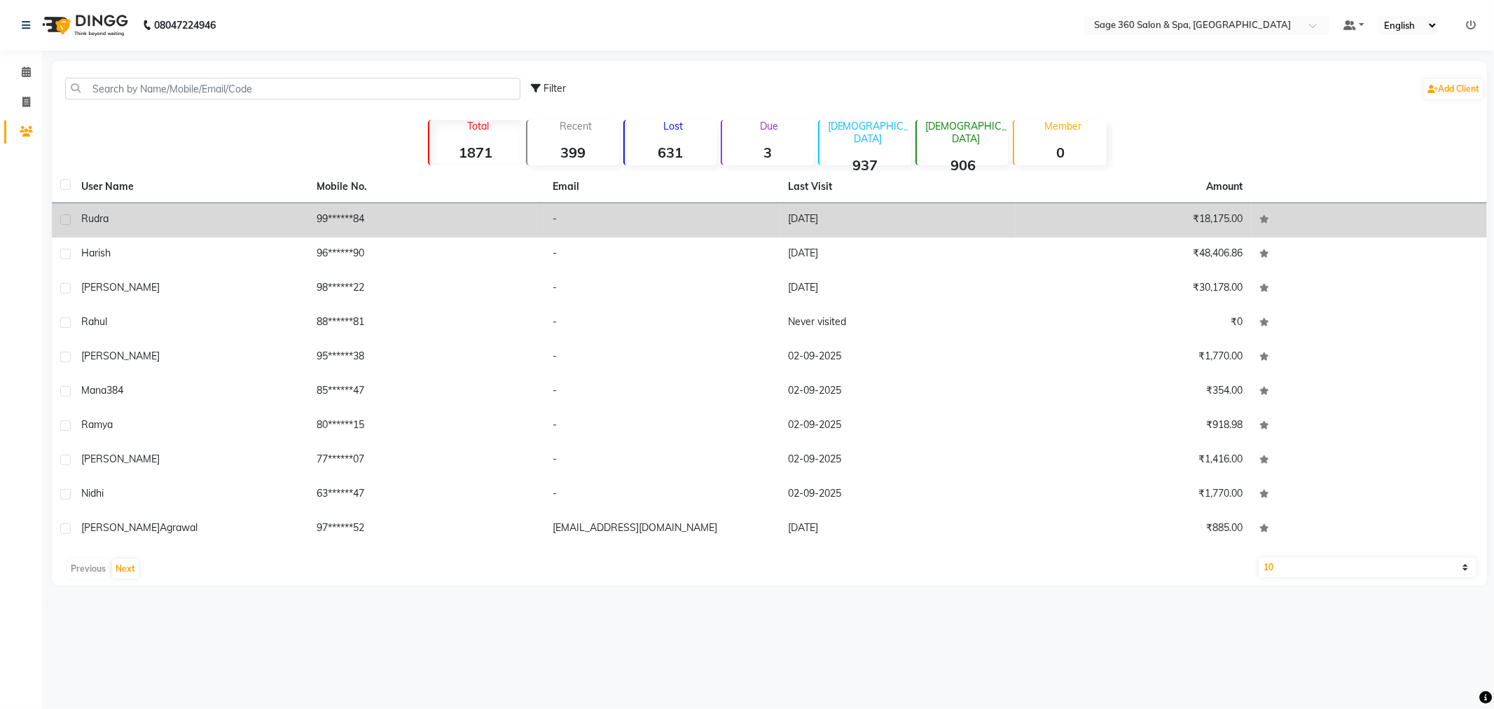
click at [231, 216] on div "Rudra" at bounding box center [190, 219] width 219 height 15
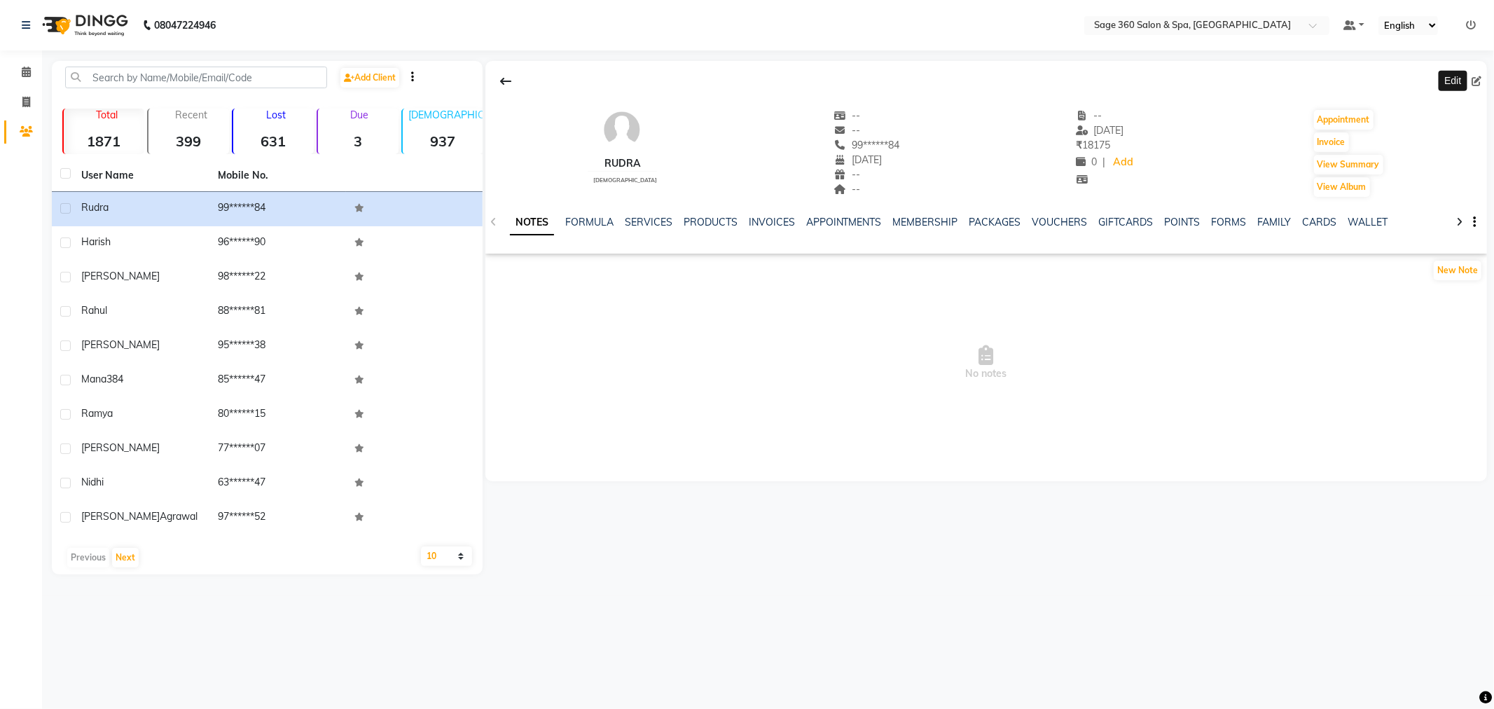
click at [1476, 79] on icon at bounding box center [1477, 81] width 10 height 10
select select "03"
select select "09"
select select "1996"
select select "[DEMOGRAPHIC_DATA]"
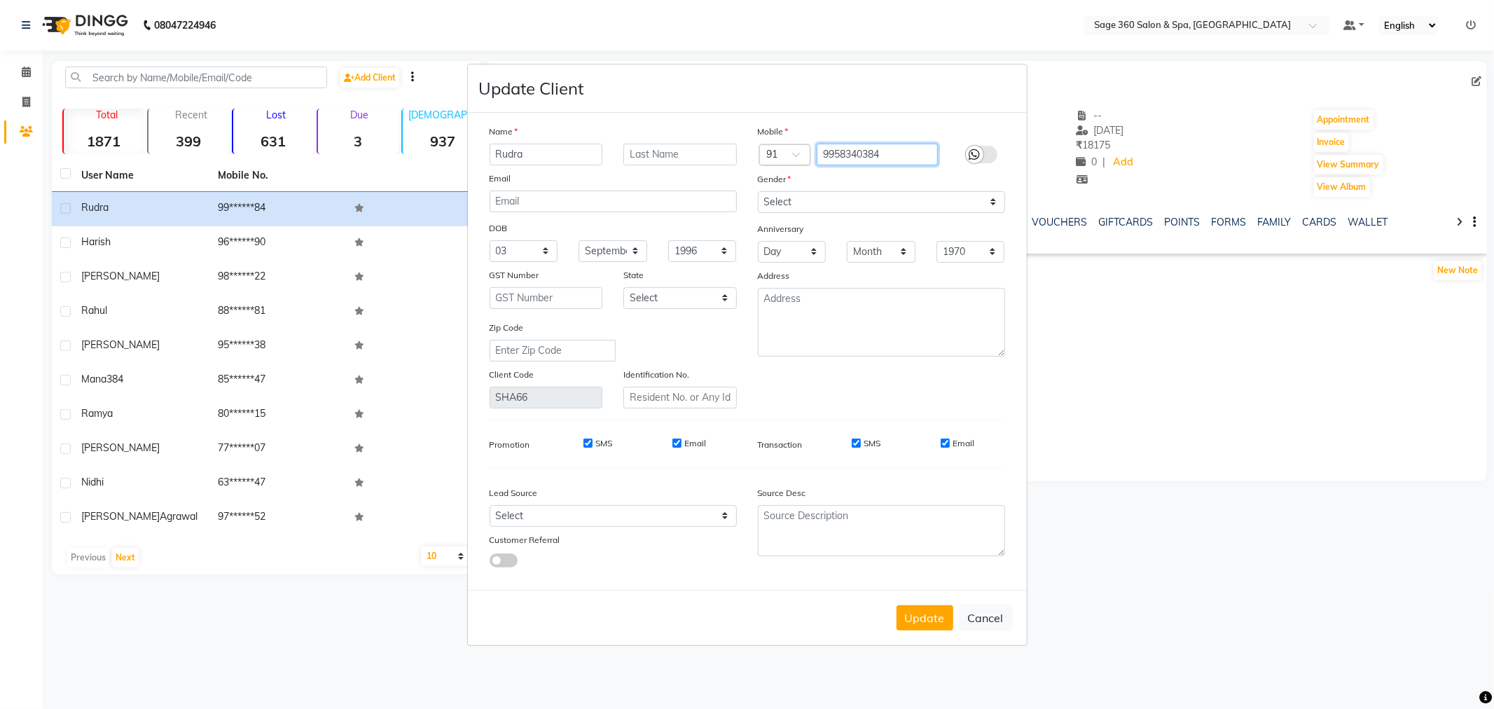
drag, startPoint x: 914, startPoint y: 156, endPoint x: 771, endPoint y: 156, distance: 142.9
click at [771, 156] on div "Country Code × 91 9958340384" at bounding box center [882, 155] width 268 height 22
click at [922, 626] on button "Update" at bounding box center [925, 617] width 57 height 25
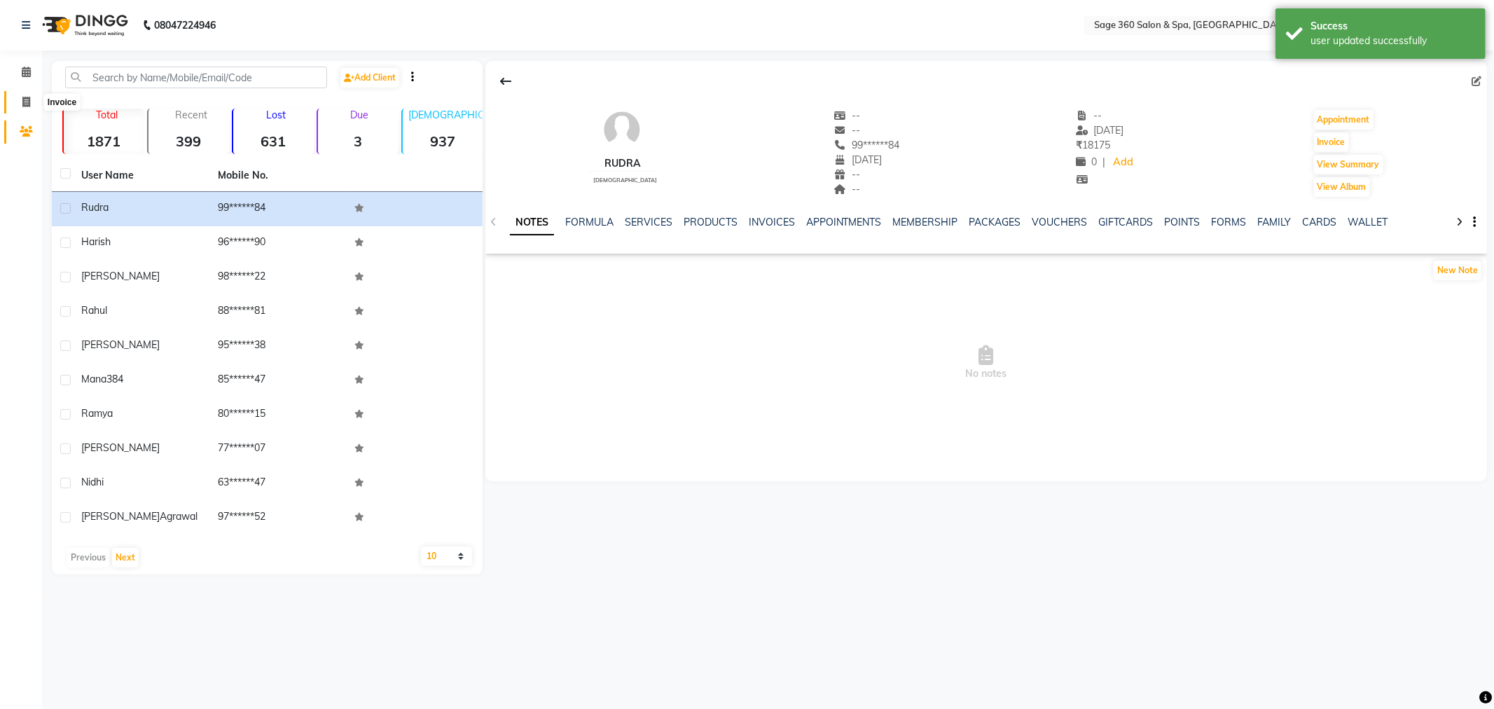
click at [22, 103] on icon at bounding box center [26, 102] width 8 height 11
select select "7678"
select select "service"
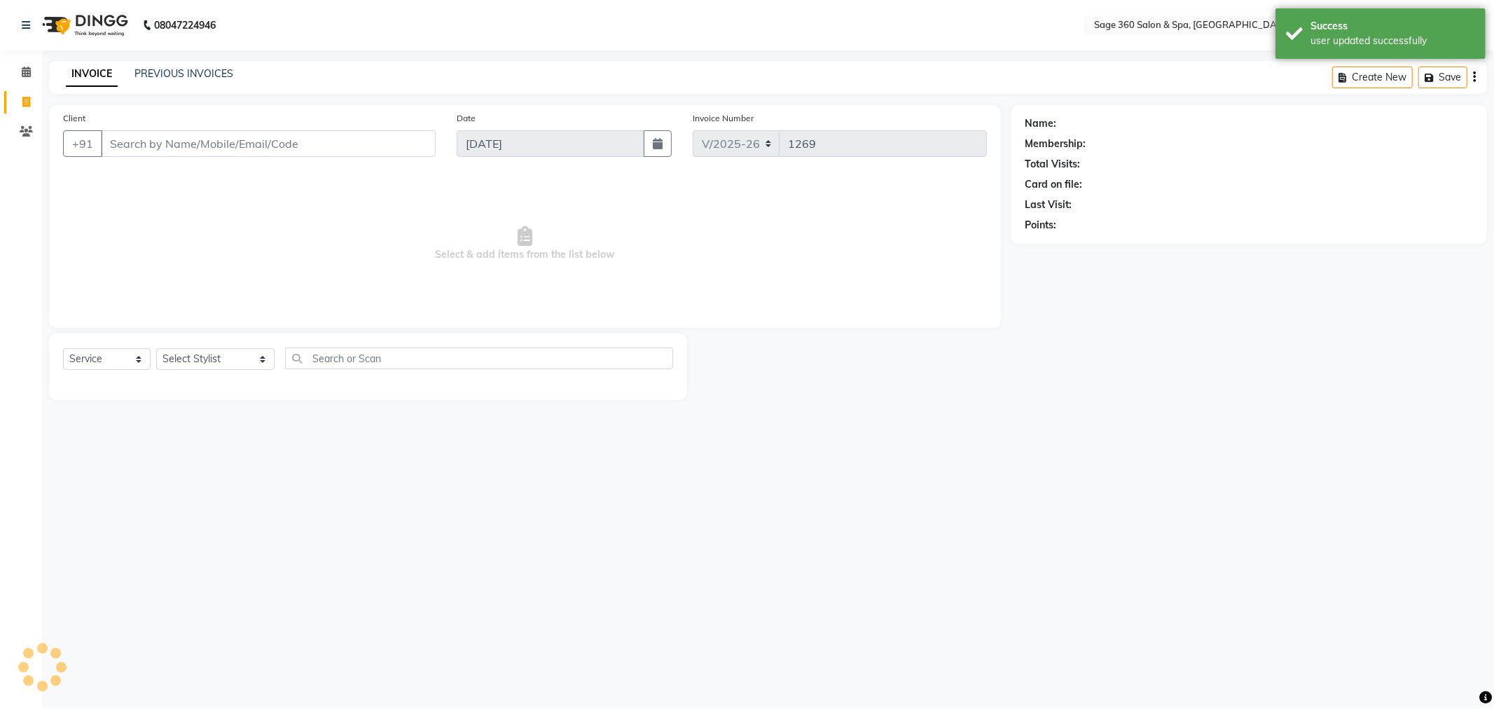
click at [211, 135] on input "Client" at bounding box center [268, 143] width 335 height 27
type input "9958340384"
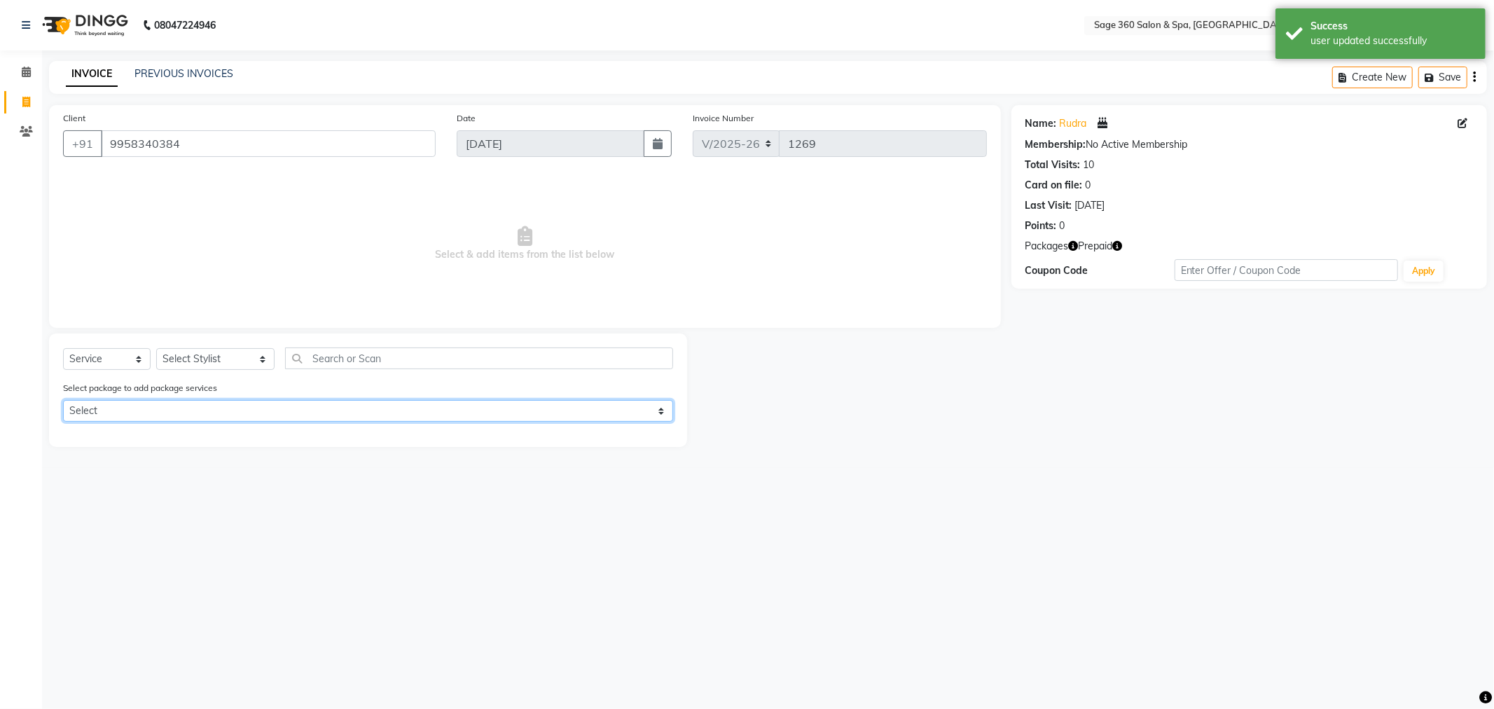
click at [221, 409] on select "Select Membership 10/15 Complimentary Membership 6K Complimentary" at bounding box center [368, 411] width 610 height 22
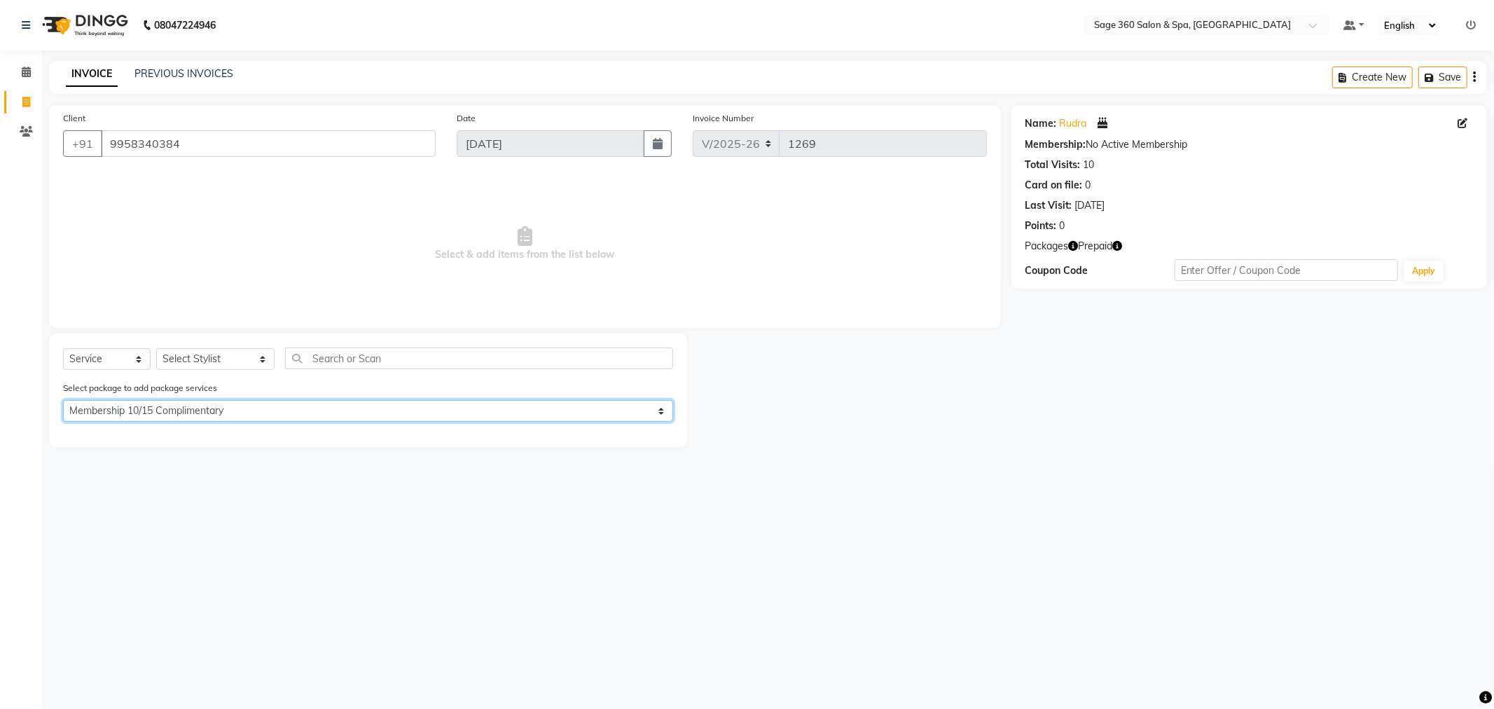
click at [63, 400] on select "Select Membership 10/15 Complimentary Membership 6K Complimentary" at bounding box center [368, 411] width 610 height 22
click at [255, 415] on select "Select Membership 10/15 Complimentary Membership 6K Complimentary" at bounding box center [368, 411] width 610 height 22
click at [63, 400] on select "Select Membership 10/15 Complimentary Membership 6K Complimentary" at bounding box center [368, 411] width 610 height 22
click at [250, 411] on select "Select Membership 10/15 Complimentary Membership 6K Complimentary" at bounding box center [368, 411] width 610 height 22
select select "1: Object"
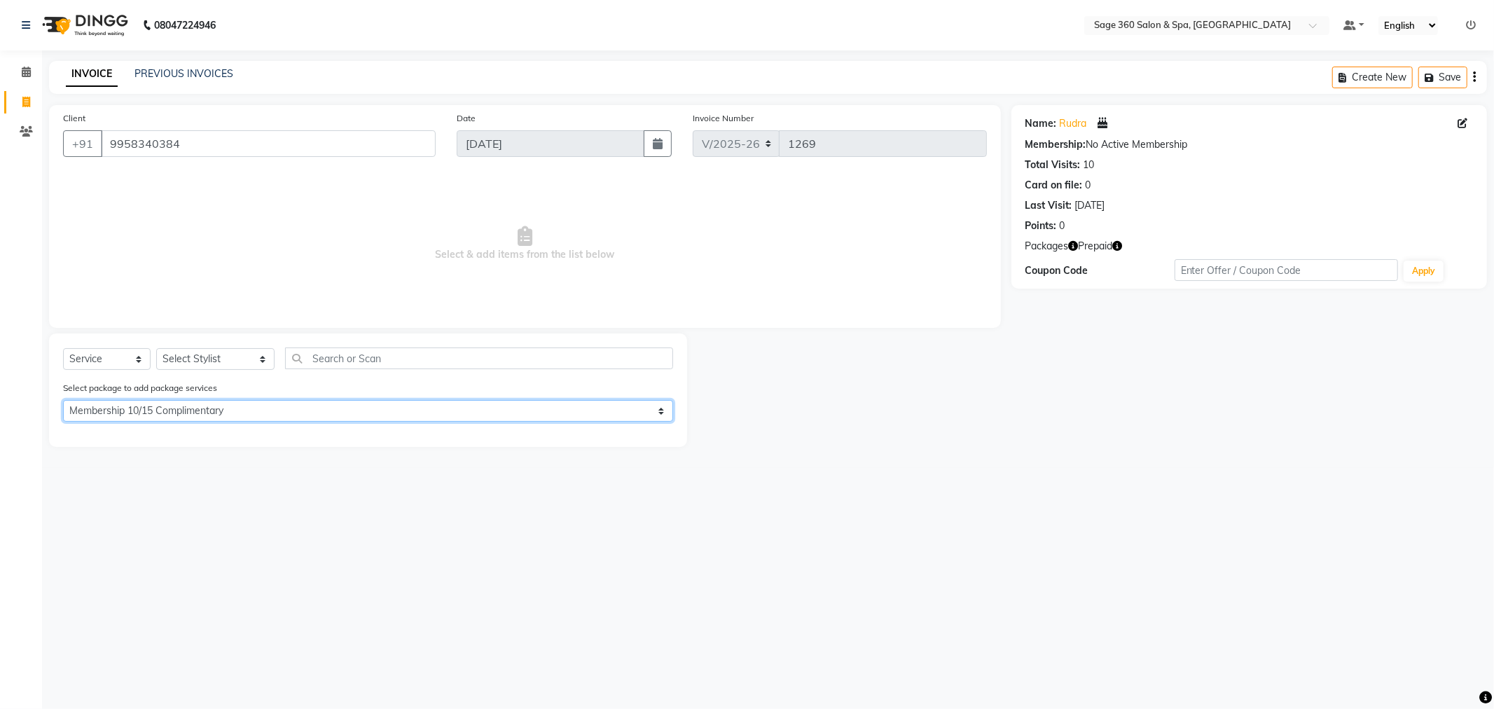
click at [63, 400] on select "Select Membership 10/15 Complimentary Membership 6K Complimentary" at bounding box center [368, 411] width 610 height 22
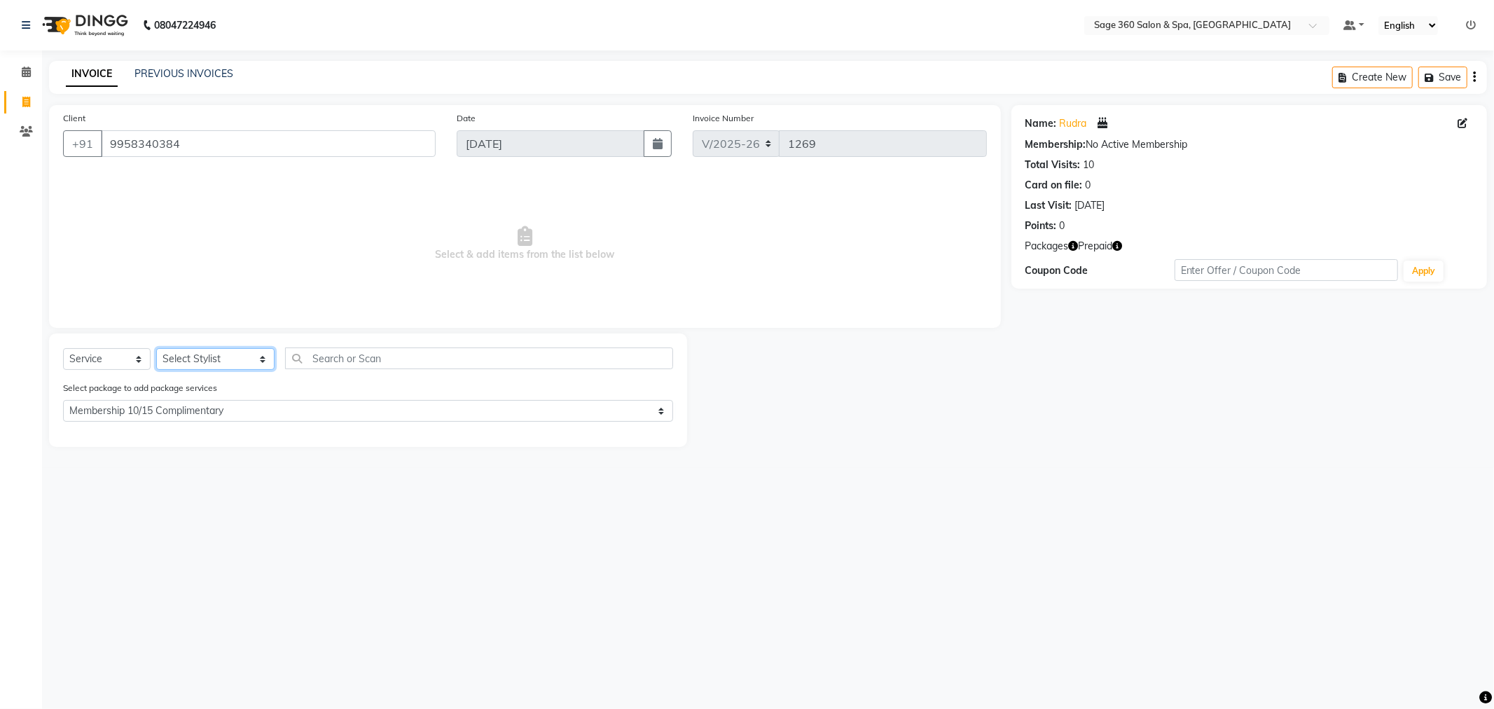
click at [233, 362] on select "Select Stylist Ali Gagan Julie Rai Mamtha r Nadeem Padmja Mitta Paramjot Pavith…" at bounding box center [215, 359] width 118 height 22
select select "71259"
click at [156, 349] on select "Select Stylist Ali Gagan Julie Rai Mamtha r Nadeem Padmja Mitta Paramjot Pavith…" at bounding box center [215, 359] width 118 height 22
click at [251, 359] on select "Select Stylist Ali Gagan Julie Rai Mamtha r Nadeem Padmja Mitta Paramjot Pavith…" at bounding box center [215, 359] width 118 height 22
click at [156, 349] on select "Select Stylist Ali Gagan Julie Rai Mamtha r Nadeem Padmja Mitta Paramjot Pavith…" at bounding box center [215, 359] width 118 height 22
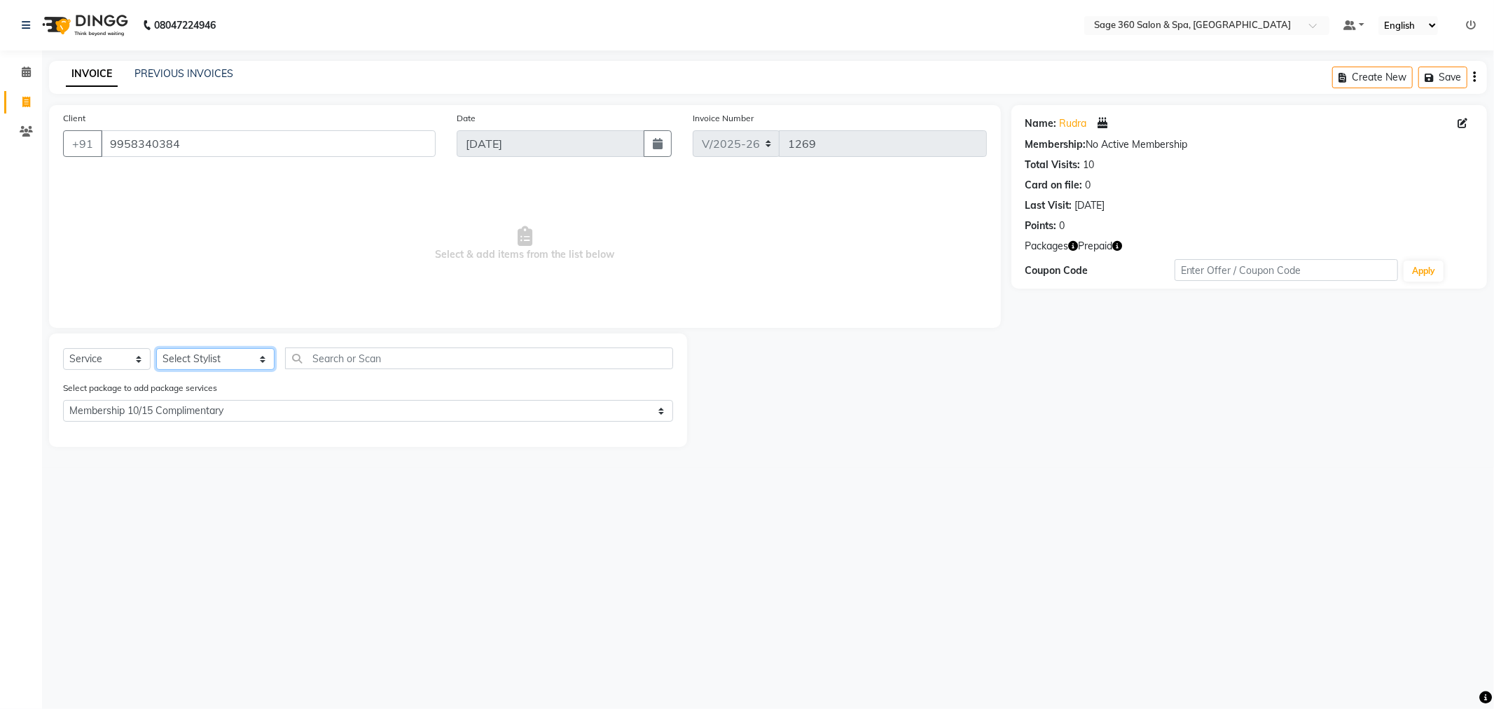
click at [217, 358] on select "Select Stylist Ali Gagan Julie Rai Mamtha r Nadeem Padmja Mitta Paramjot Pavith…" at bounding box center [215, 359] width 118 height 22
select select "71259"
click at [156, 349] on select "Select Stylist Ali Gagan Julie Rai Mamtha r Nadeem Padmja Mitta Paramjot Pavith…" at bounding box center [215, 359] width 118 height 22
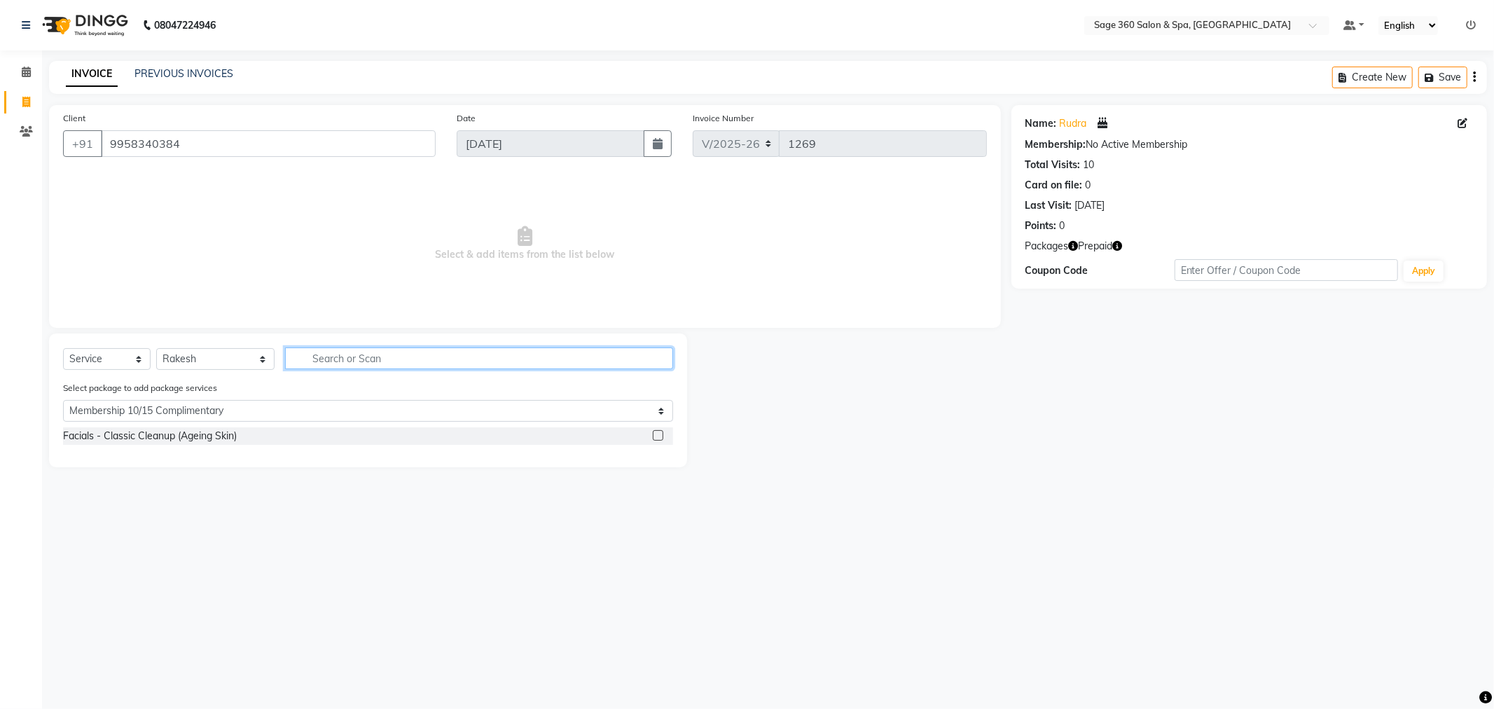
click at [333, 355] on input "text" at bounding box center [479, 359] width 388 height 22
type input "m"
select select "0: undefined"
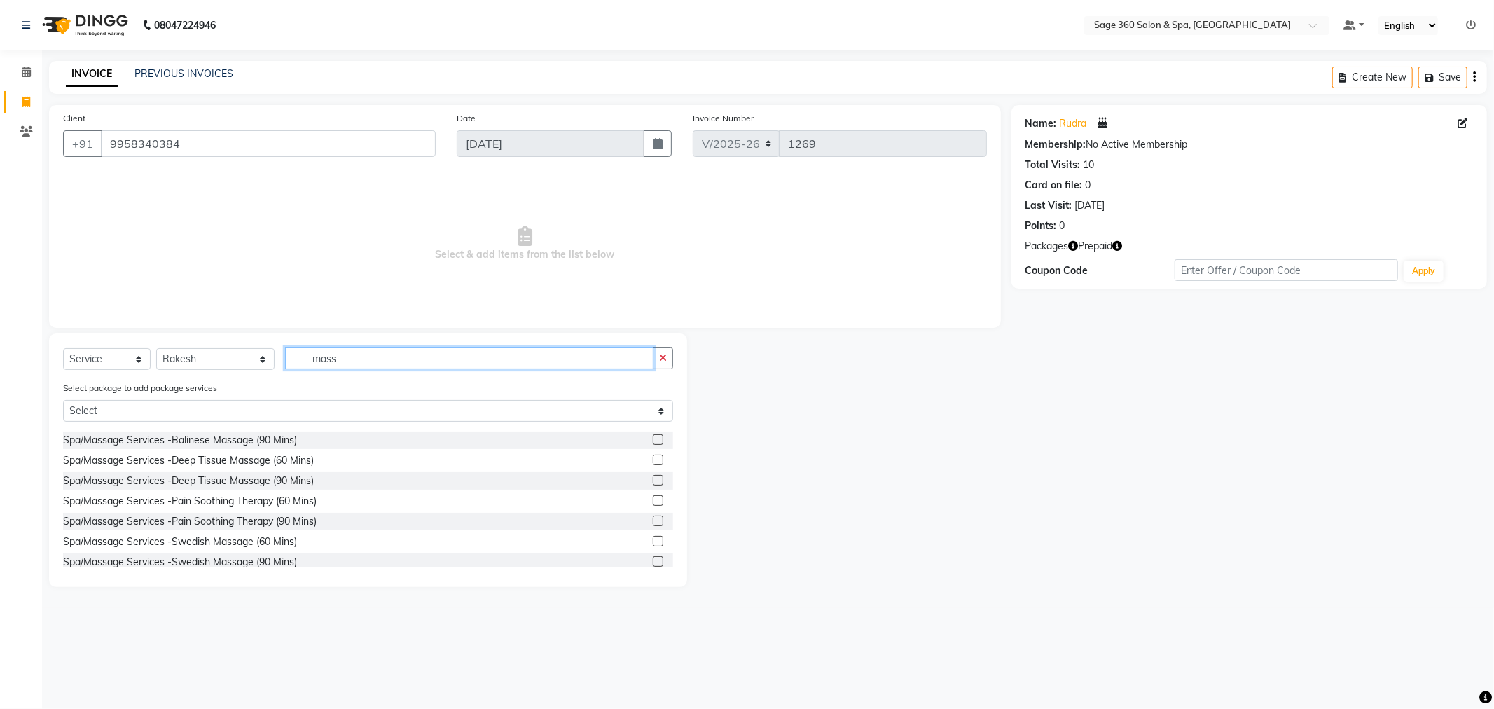
scroll to position [78, 0]
type input "mass"
click at [217, 538] on div "Spa/Massage Services -Swedish Massage (60 Mins)" at bounding box center [180, 541] width 234 height 15
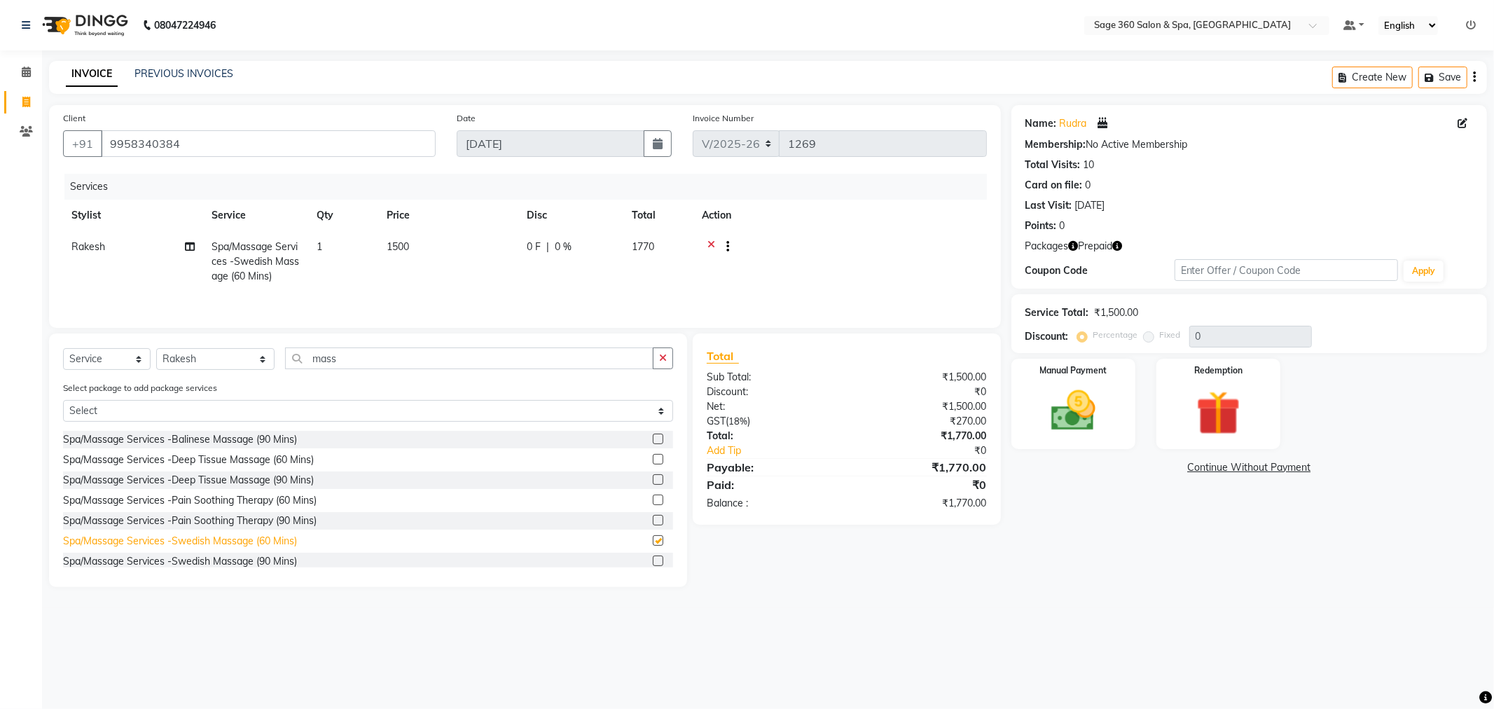
checkbox input "false"
click at [1234, 415] on img at bounding box center [1218, 413] width 75 height 57
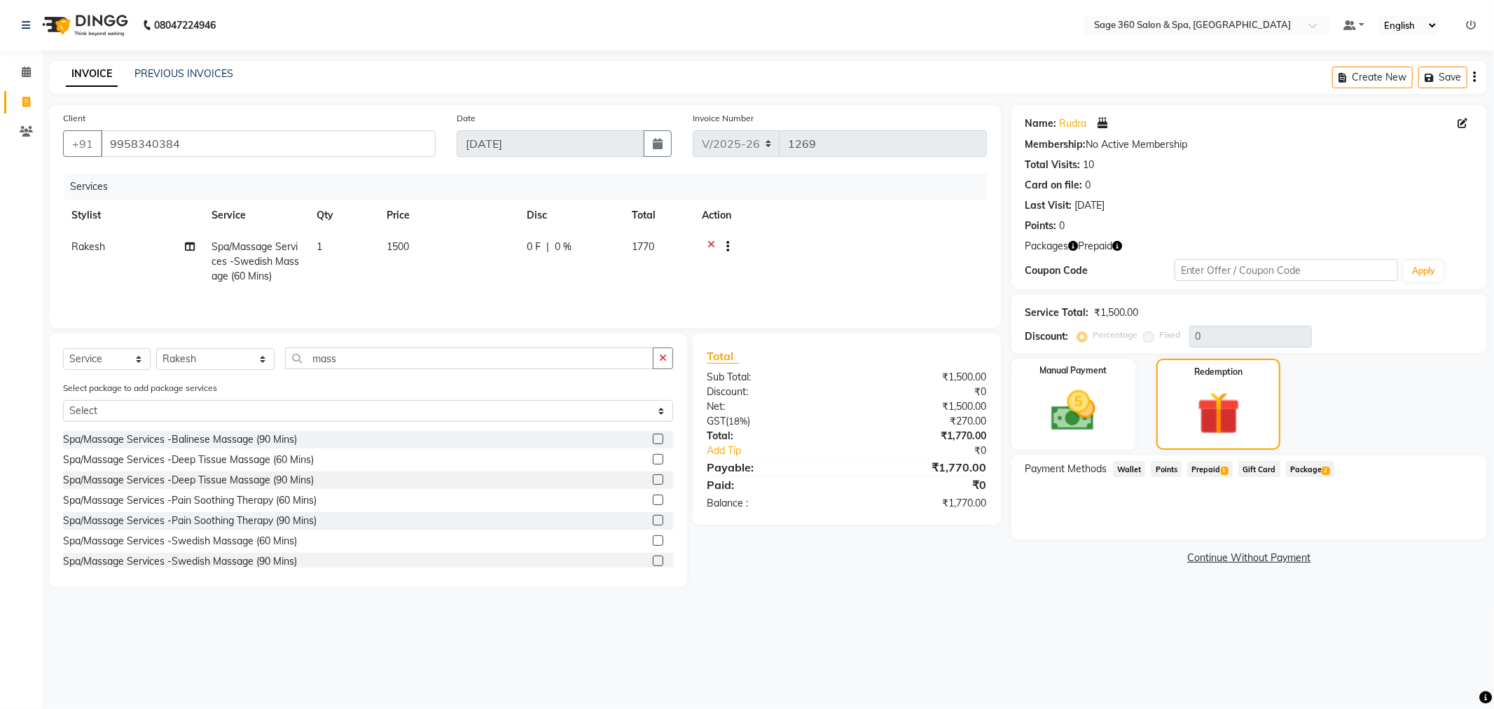
click at [1216, 463] on span "Prepaid 1" at bounding box center [1211, 469] width 46 height 16
click at [1441, 528] on button "Add" at bounding box center [1440, 526] width 51 height 24
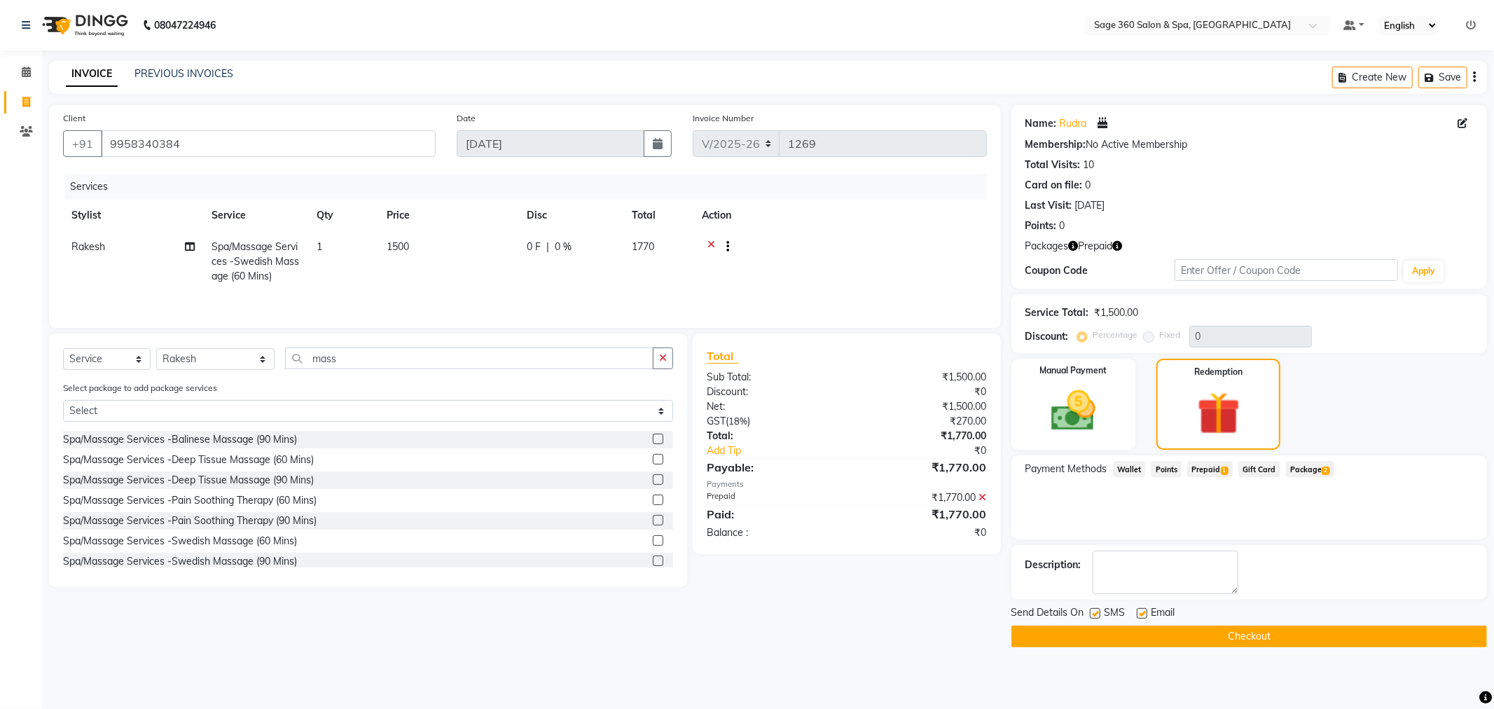
click at [1142, 611] on label at bounding box center [1142, 613] width 11 height 11
click at [1142, 611] on input "checkbox" at bounding box center [1141, 614] width 9 height 9
checkbox input "false"
click at [1230, 638] on button "Checkout" at bounding box center [1250, 637] width 476 height 22
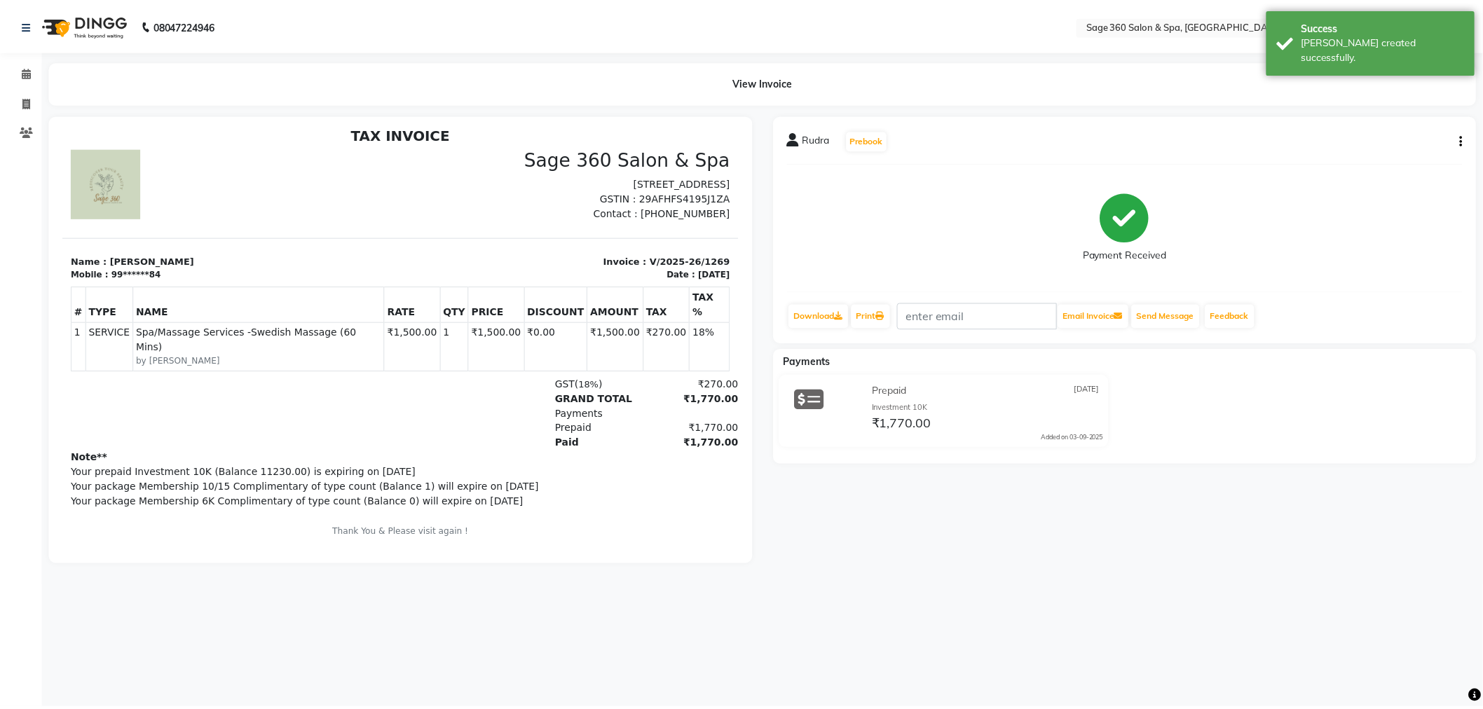
scroll to position [11, 0]
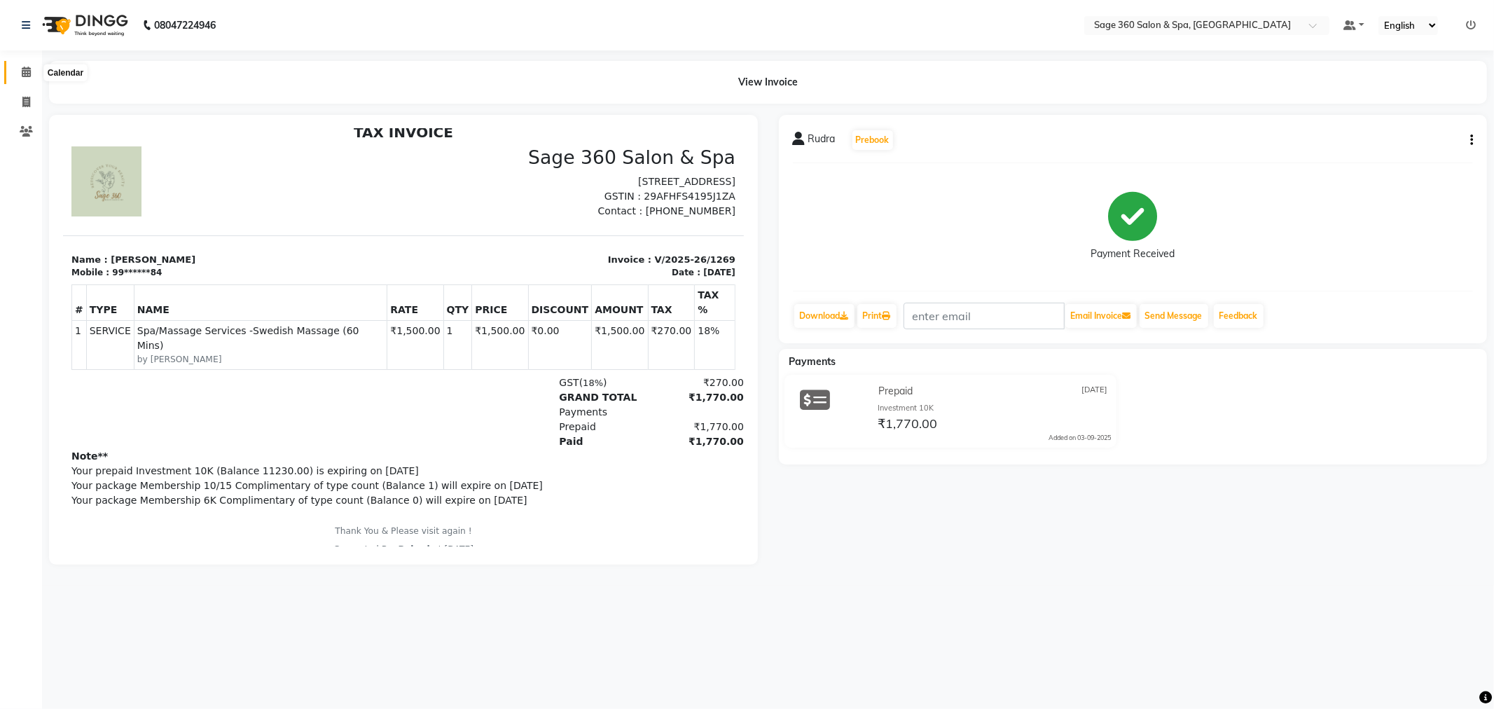
click at [18, 76] on span at bounding box center [26, 72] width 25 height 16
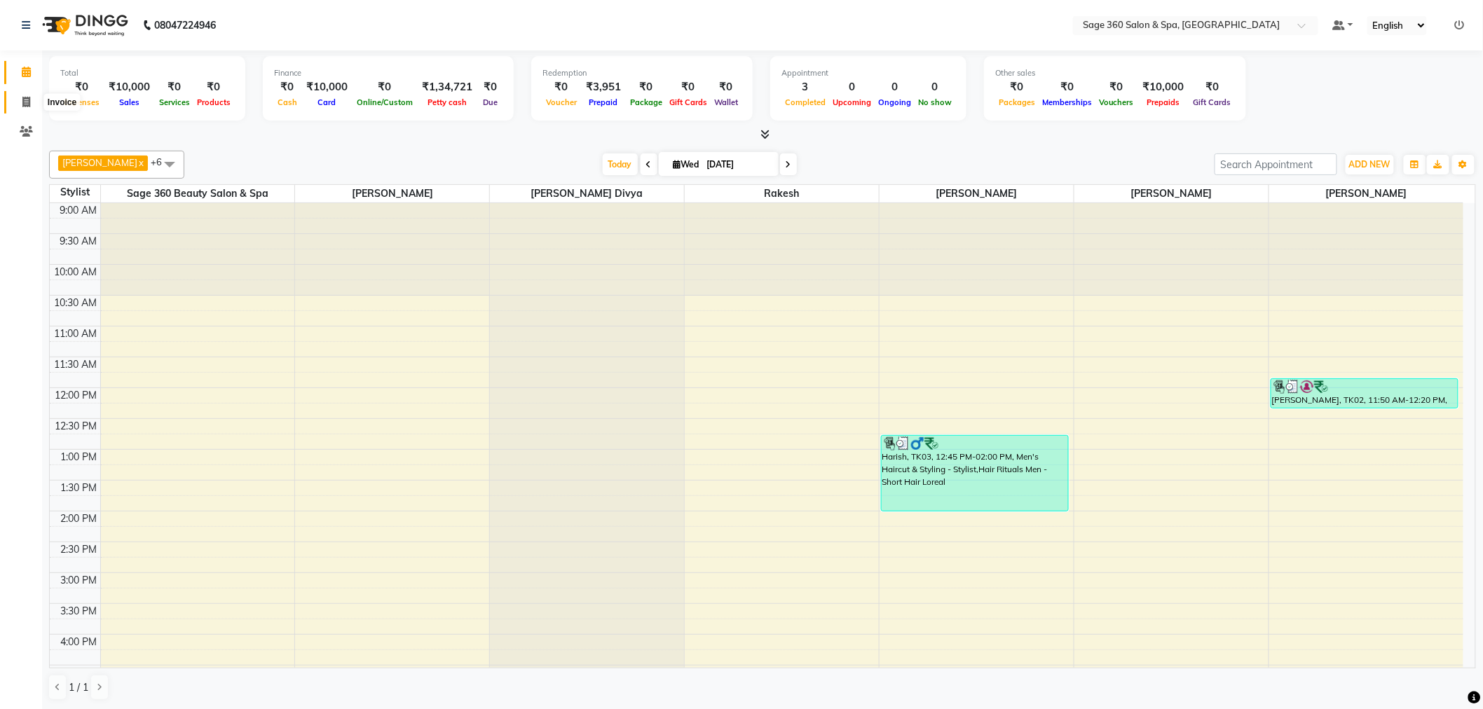
click at [22, 101] on icon at bounding box center [26, 102] width 8 height 11
select select "7678"
select select "service"
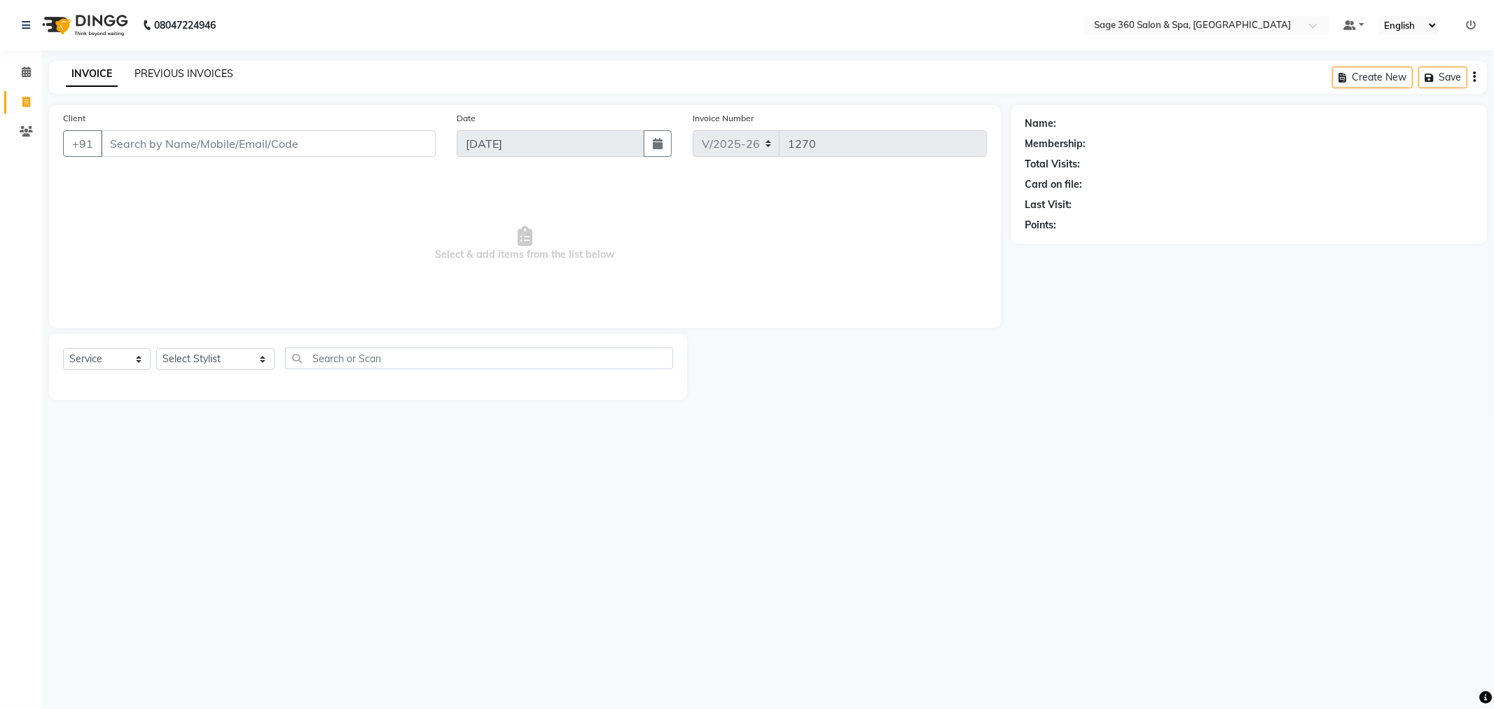
click at [156, 70] on link "PREVIOUS INVOICES" at bounding box center [184, 73] width 99 height 13
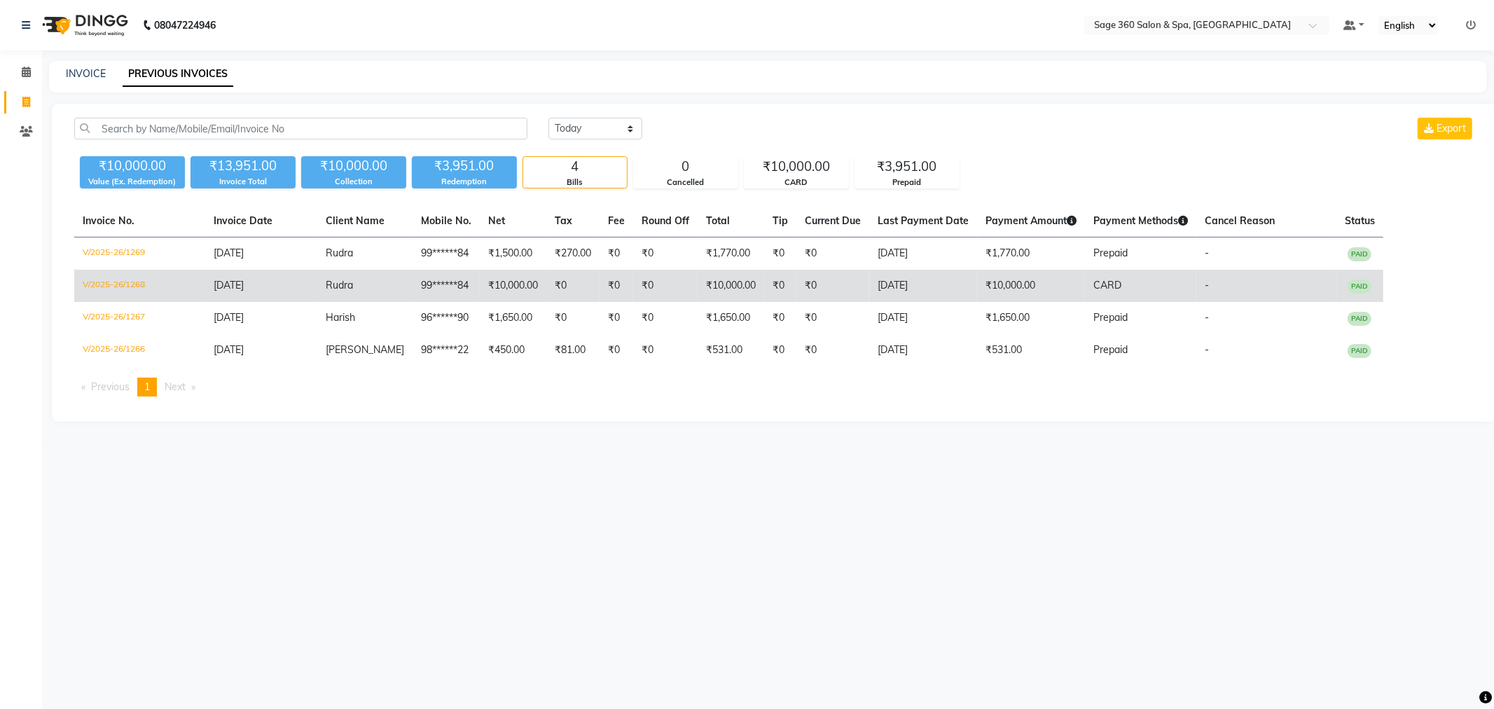
click at [1348, 284] on span "PAID" at bounding box center [1360, 287] width 24 height 14
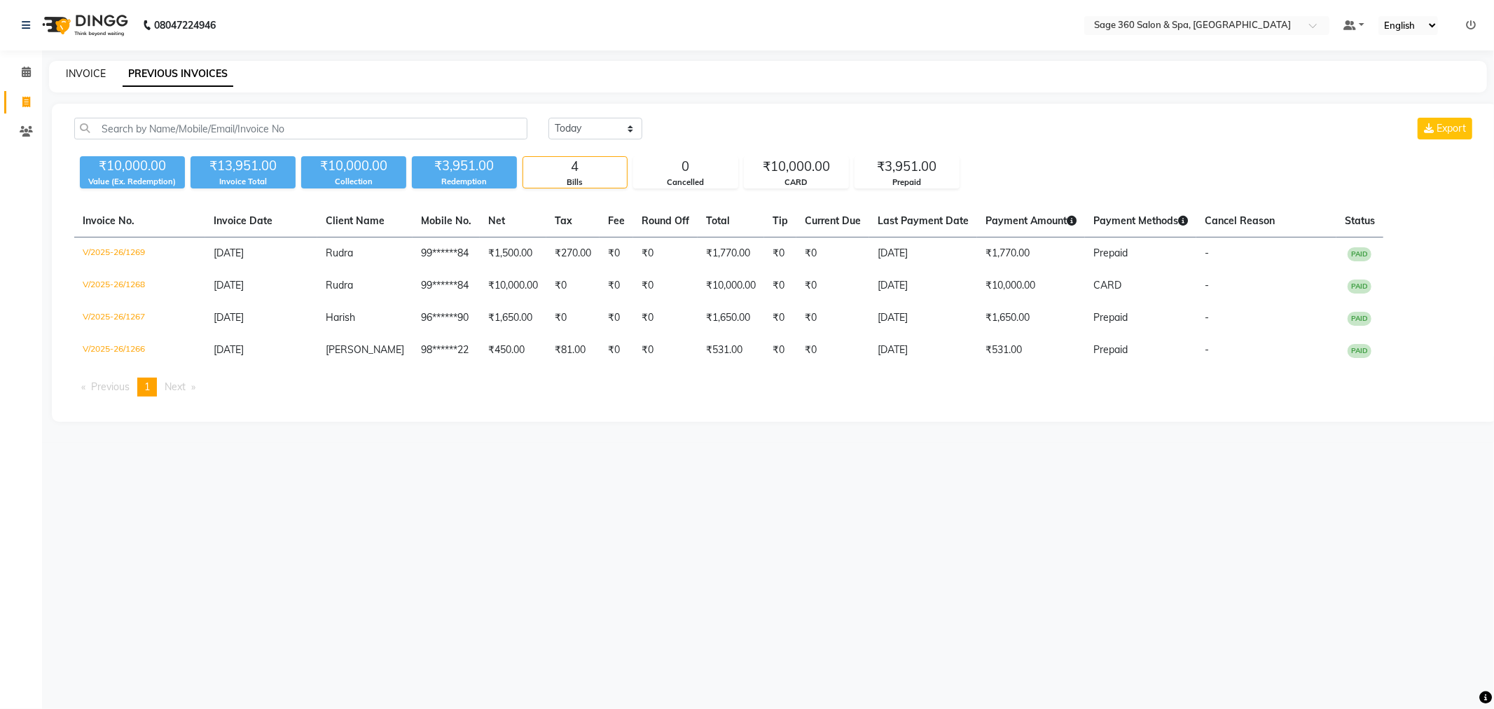
click at [96, 70] on link "INVOICE" at bounding box center [86, 73] width 40 height 13
select select "7678"
select select "service"
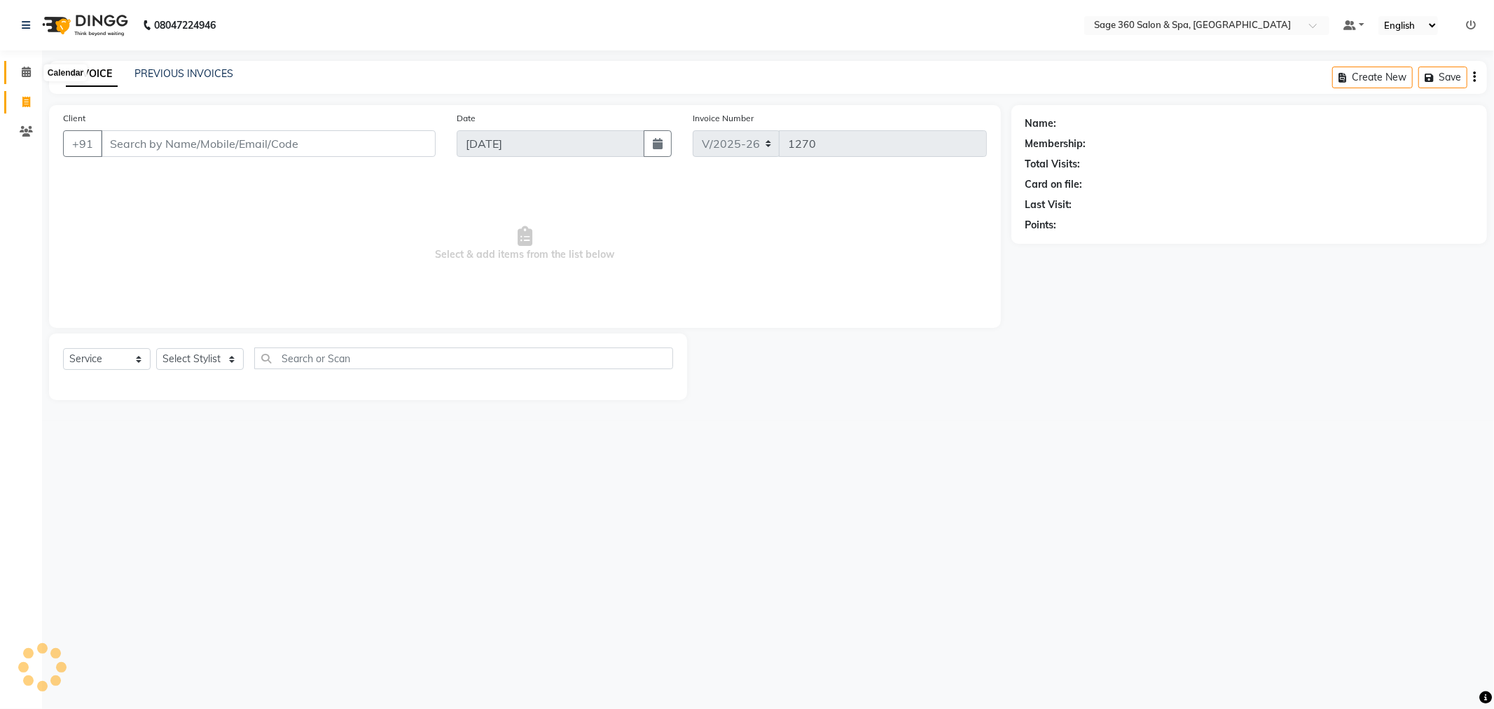
click at [25, 76] on icon at bounding box center [26, 72] width 9 height 11
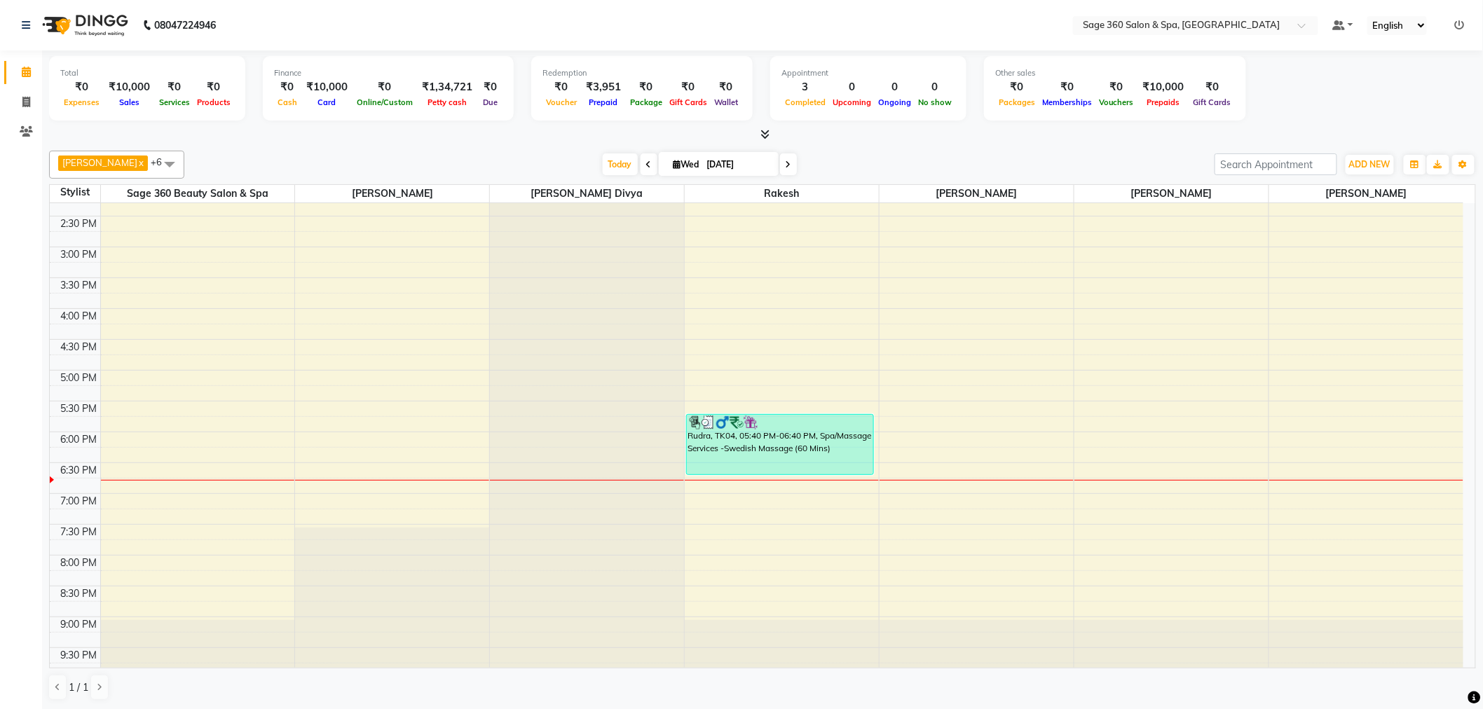
scroll to position [339, 0]
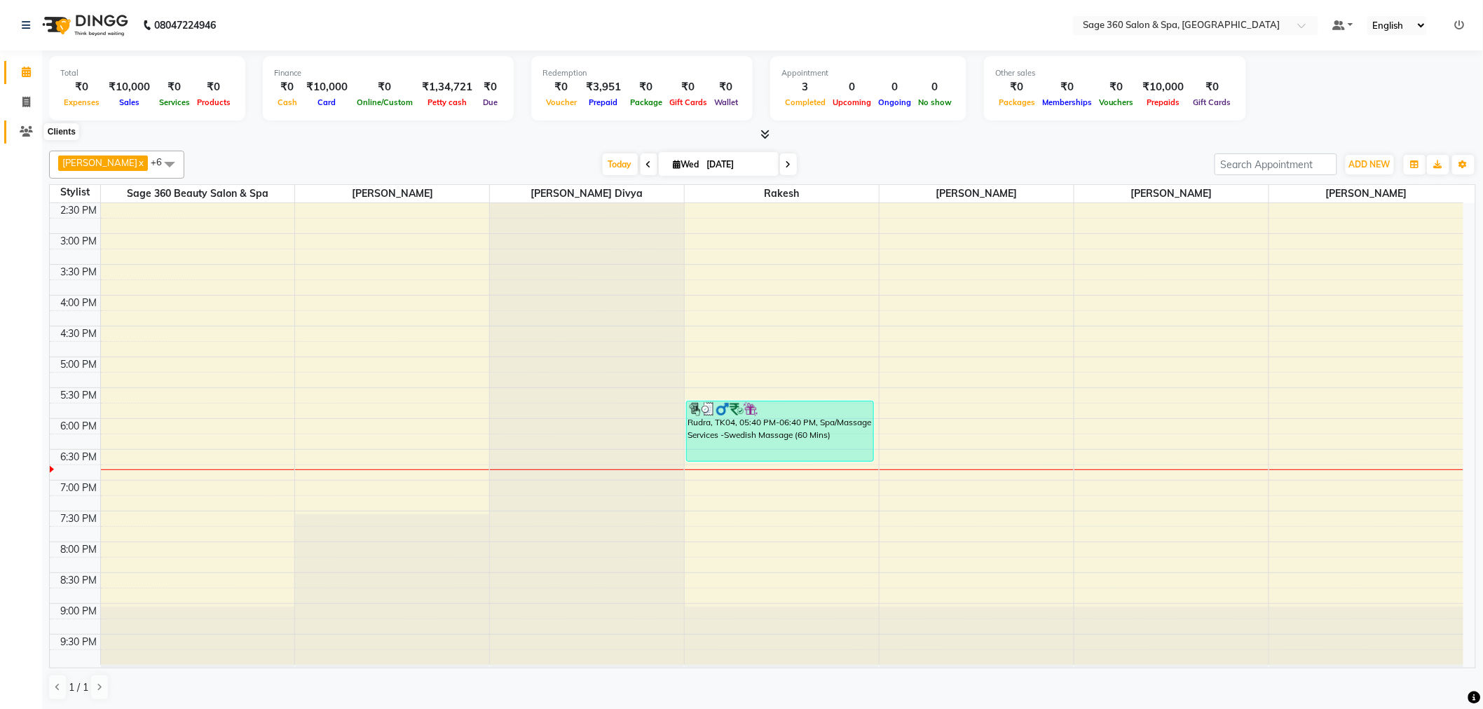
click at [22, 129] on icon at bounding box center [26, 131] width 13 height 11
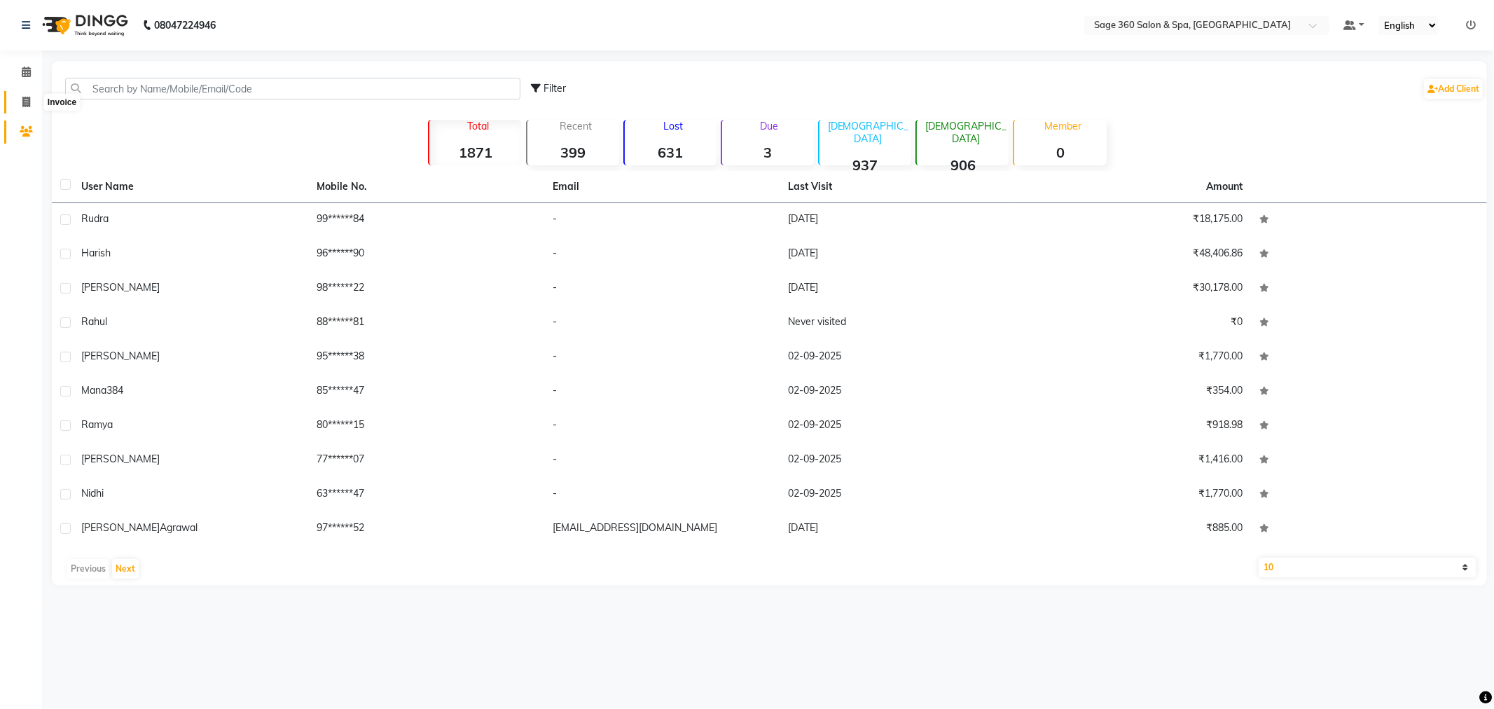
click at [26, 102] on icon at bounding box center [26, 102] width 8 height 11
select select "7678"
select select "service"
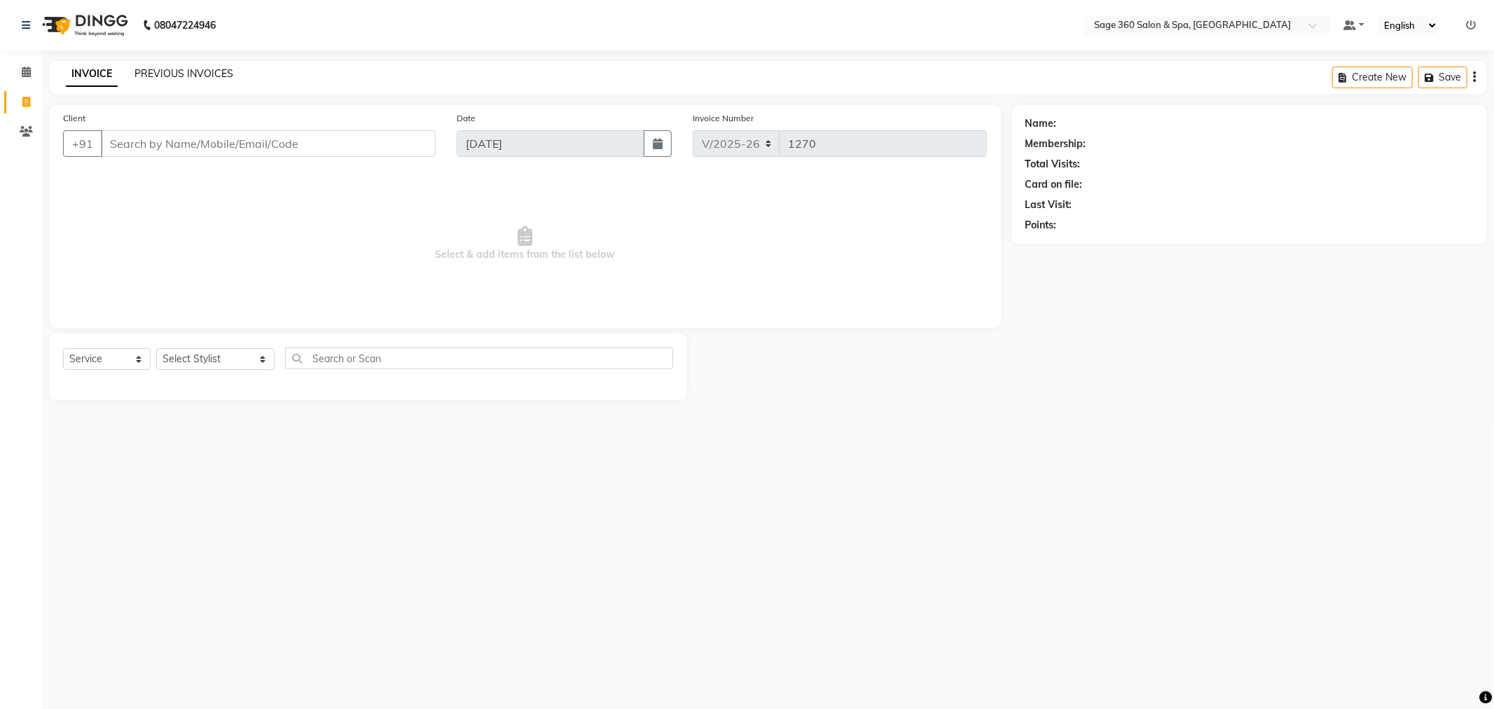
click at [176, 78] on link "PREVIOUS INVOICES" at bounding box center [184, 73] width 99 height 13
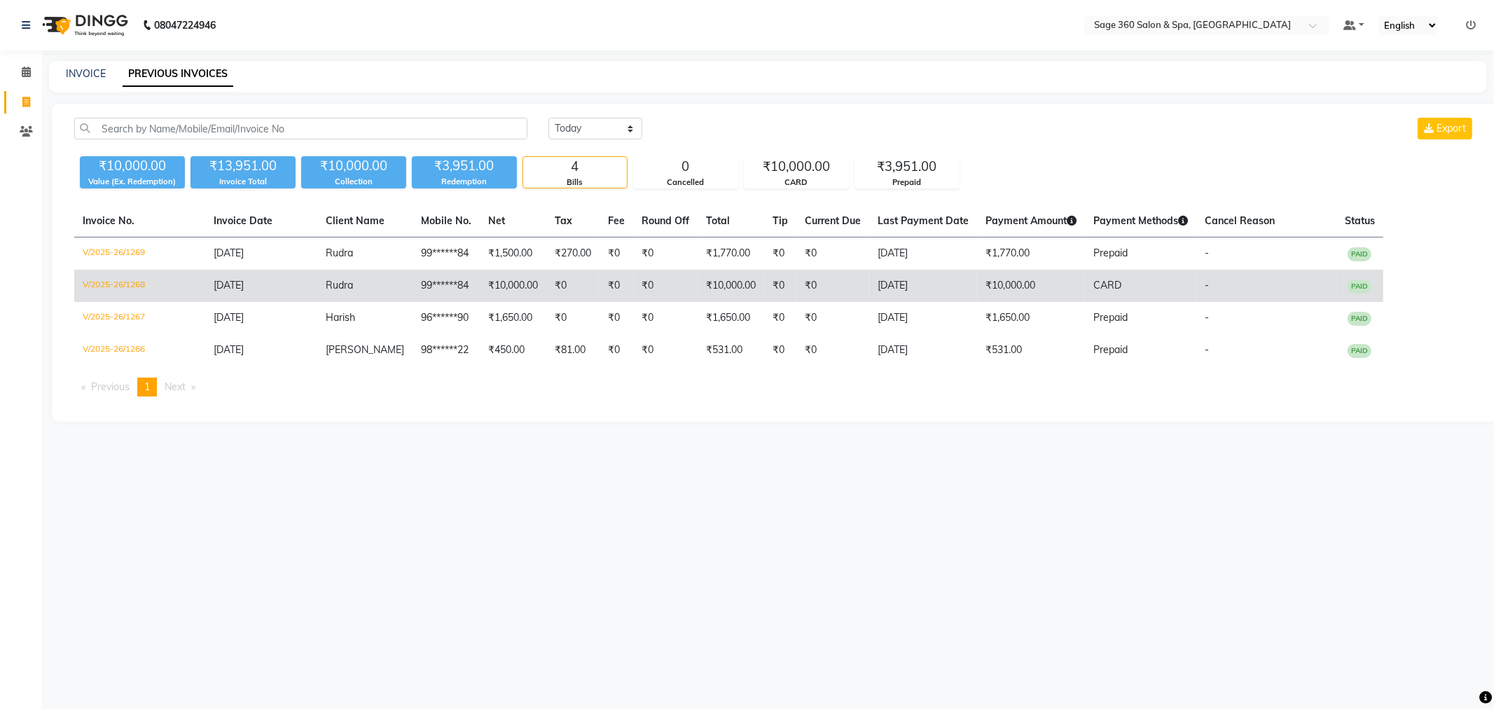
click at [1356, 289] on span "PAID" at bounding box center [1360, 287] width 24 height 14
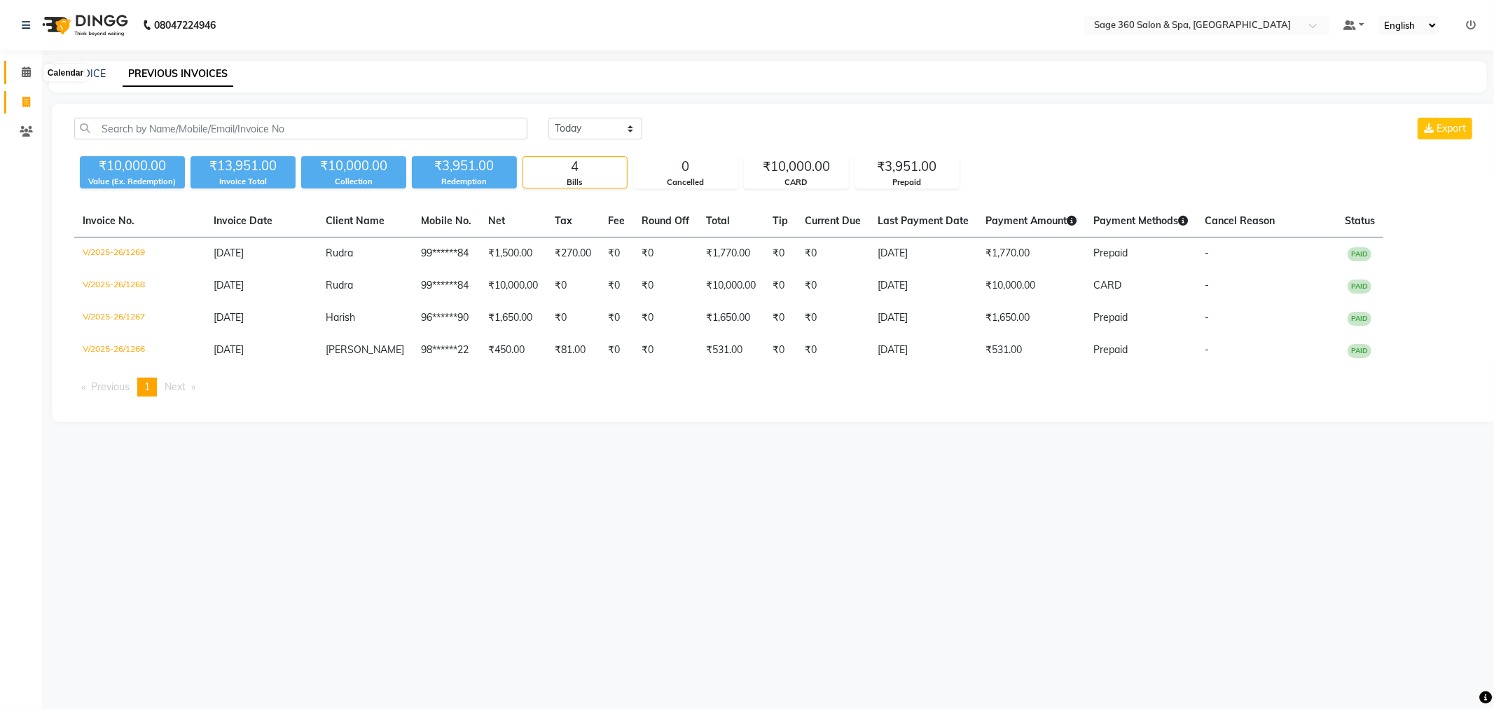
click at [23, 74] on icon at bounding box center [26, 72] width 9 height 11
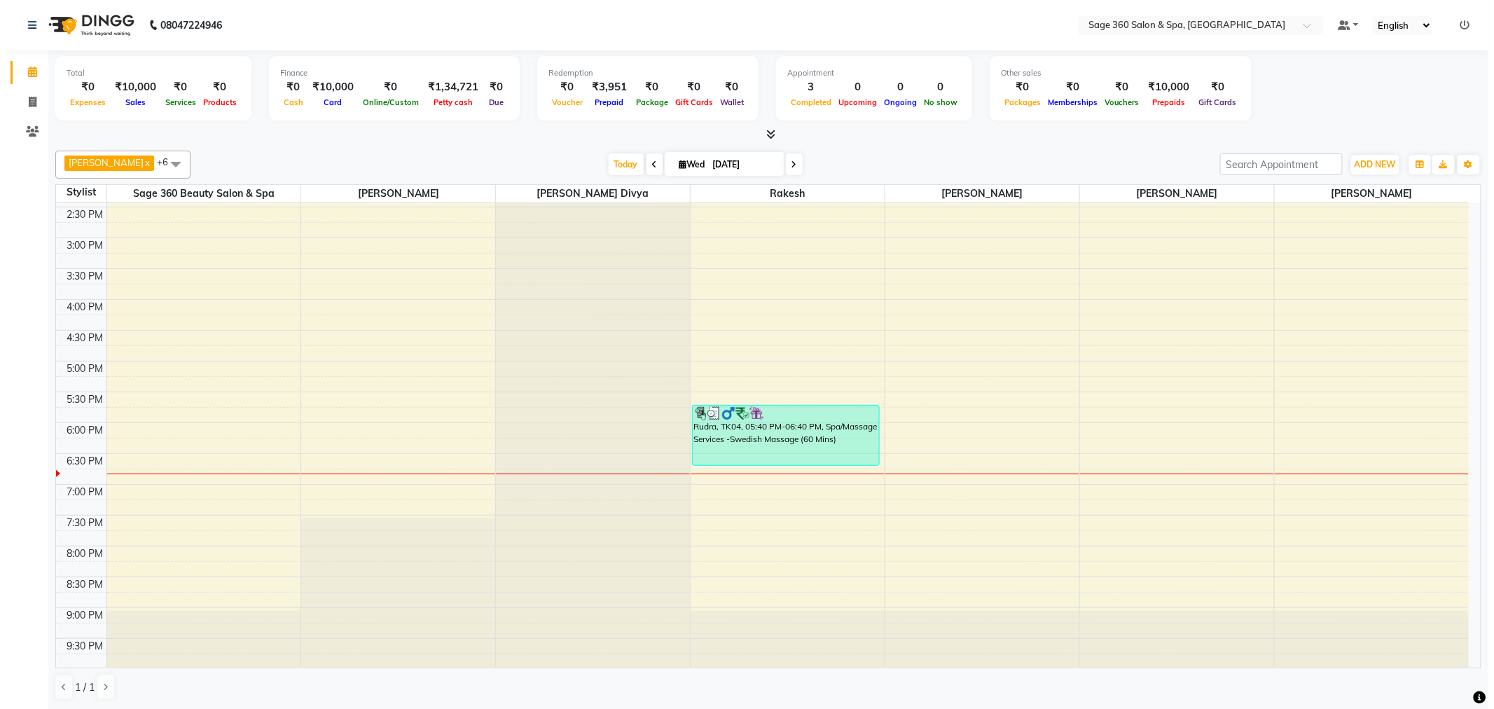
scroll to position [339, 0]
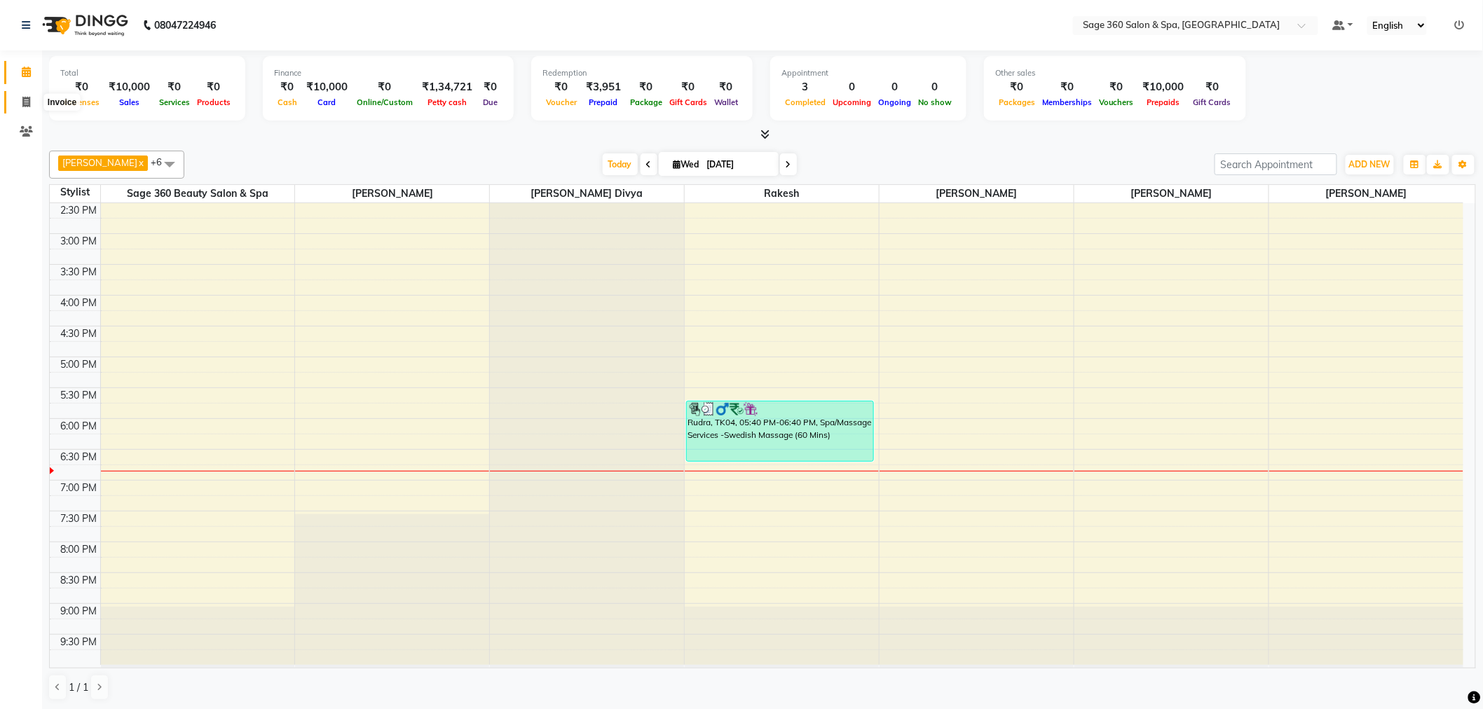
click at [27, 101] on icon at bounding box center [26, 102] width 8 height 11
select select "7678"
select select "service"
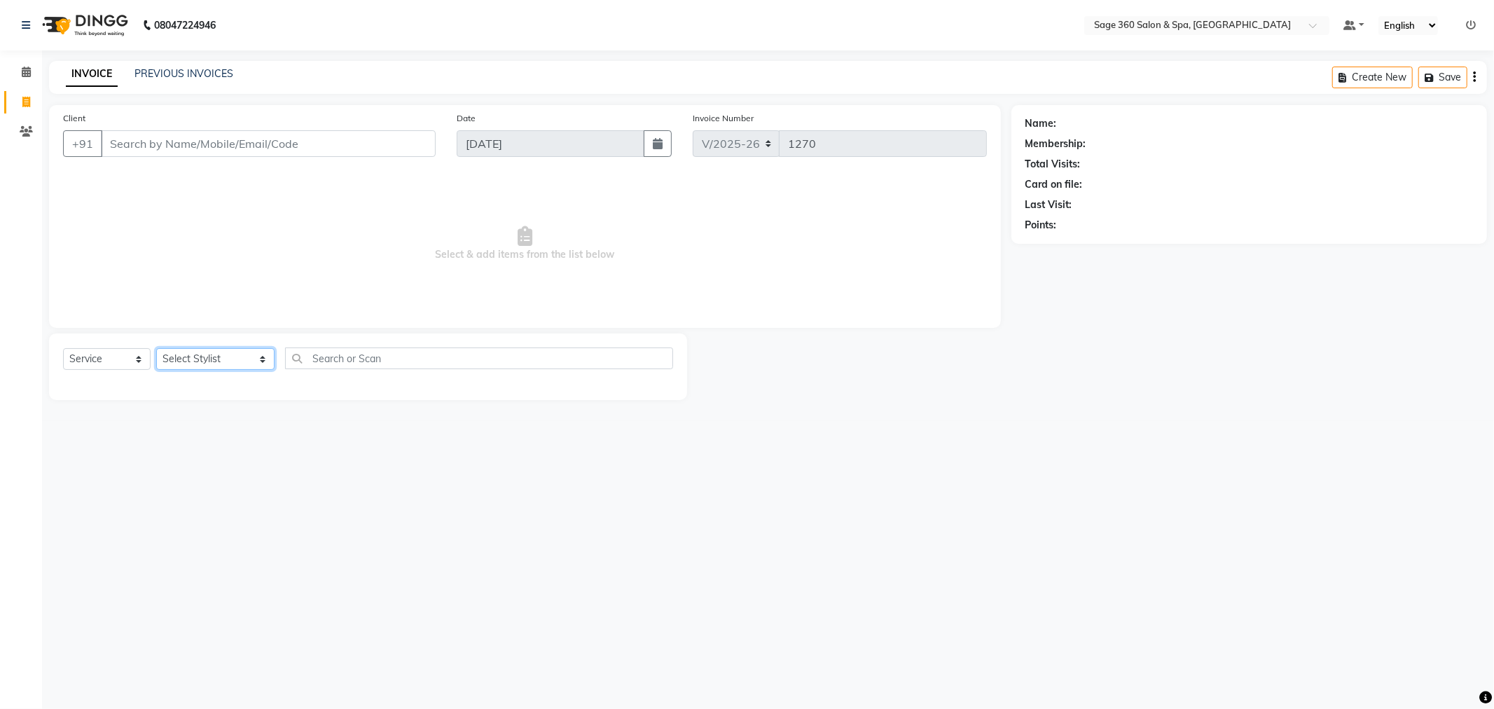
click at [228, 358] on select "Select Stylist Ali Gagan Julie Rai Mamtha r Nadeem Padmja Mitta Paramjot Pavith…" at bounding box center [215, 359] width 118 height 22
select select "83083"
click at [156, 349] on select "Select Stylist Ali Gagan Julie Rai Mamtha r Nadeem Padmja Mitta Paramjot Pavith…" at bounding box center [215, 359] width 118 height 22
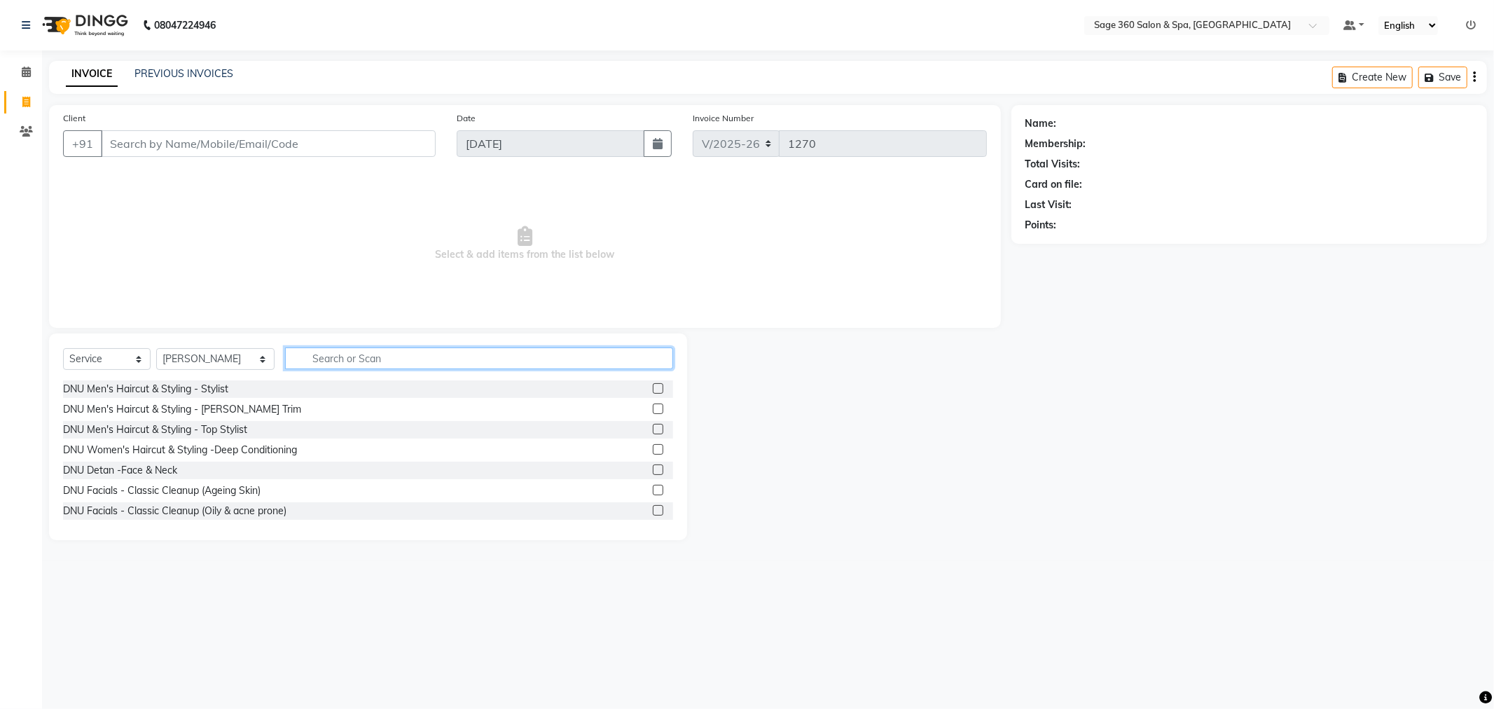
click at [377, 363] on input "text" at bounding box center [479, 359] width 388 height 22
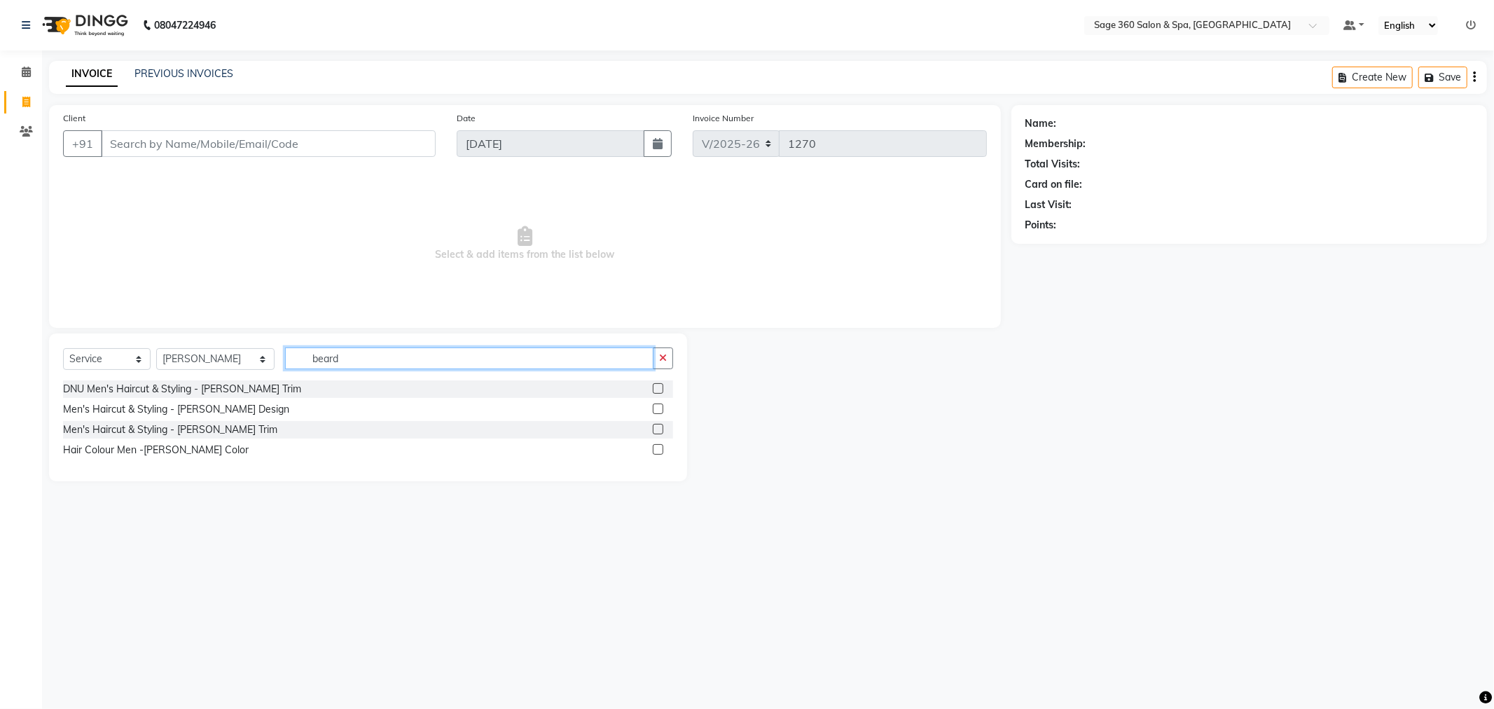
type input "beard"
click at [184, 411] on div "Men's Haircut & Styling - Beard Design" at bounding box center [176, 409] width 226 height 15
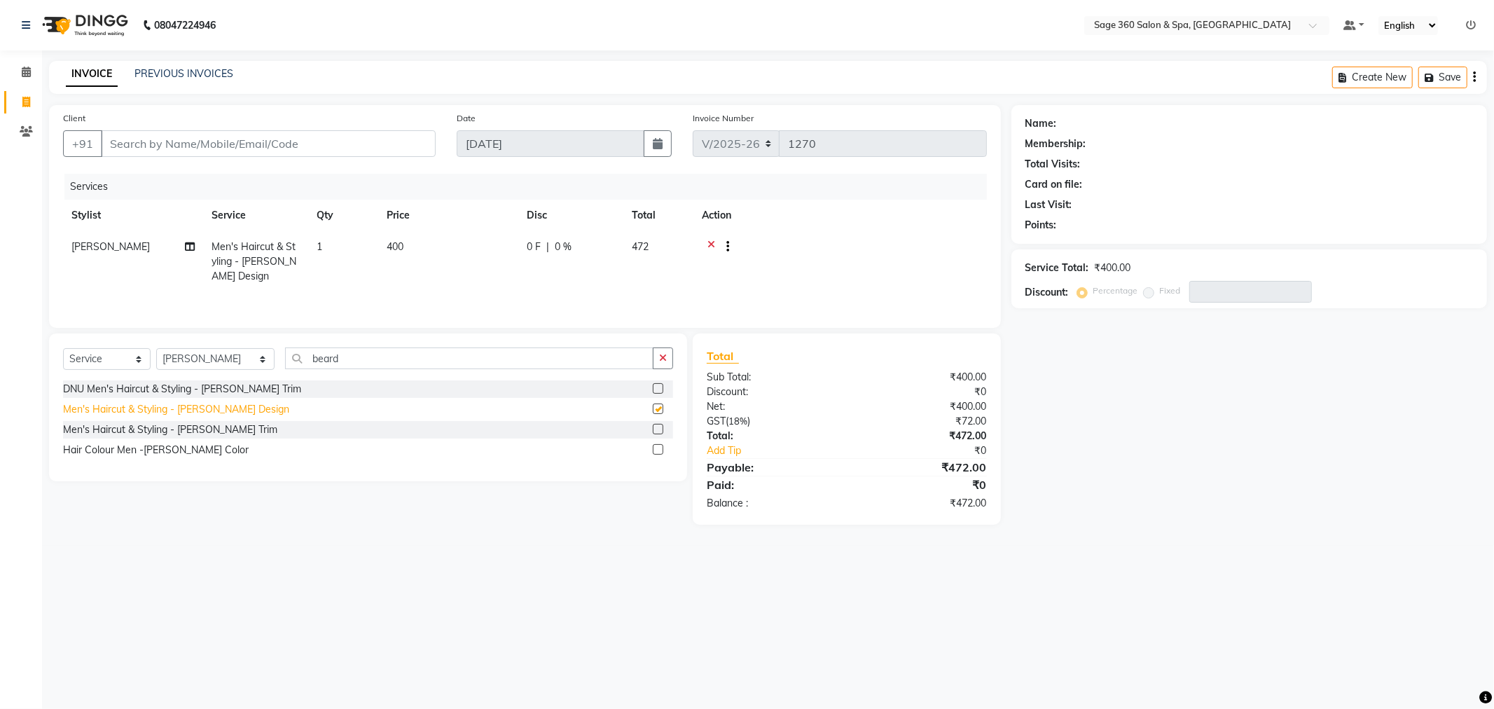
checkbox input "false"
click at [300, 147] on input "Client" at bounding box center [268, 143] width 335 height 27
type input "8"
type input "0"
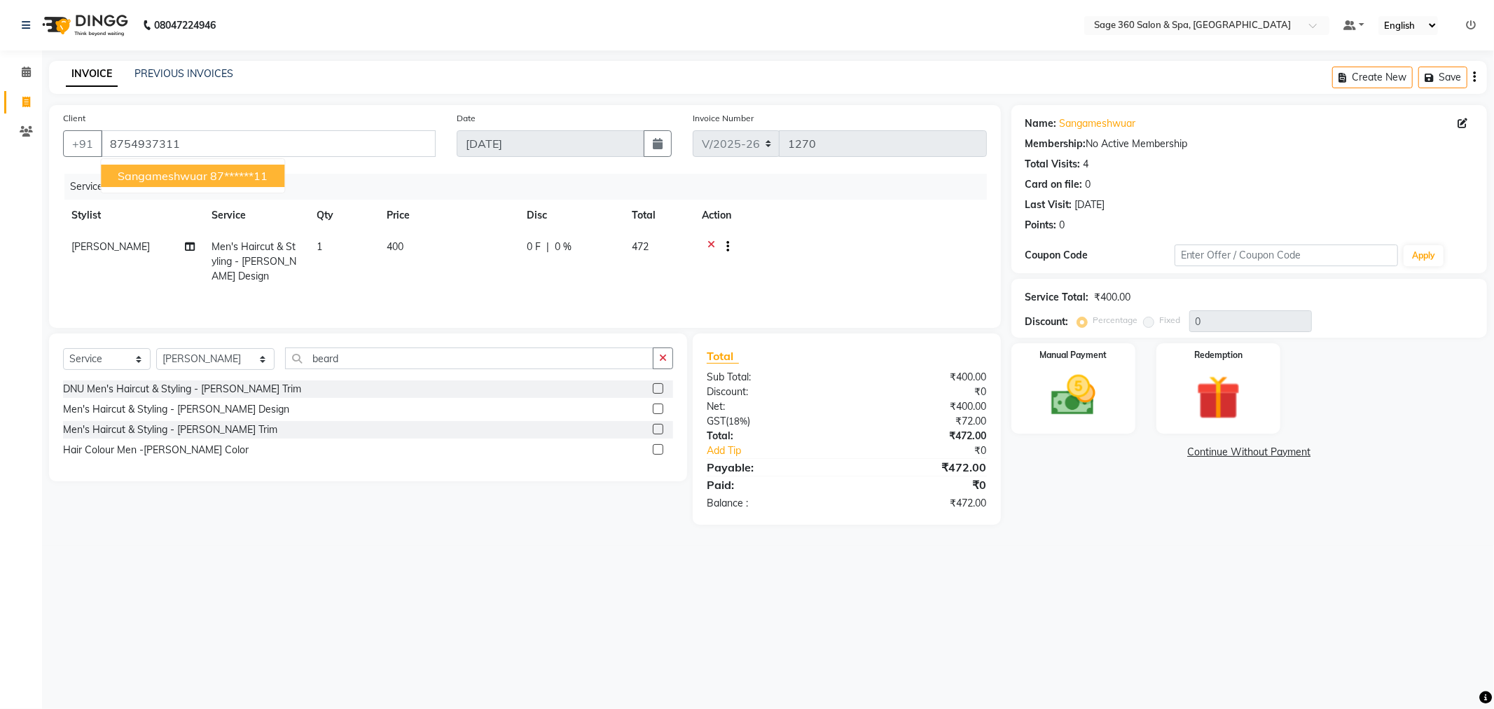
click at [206, 177] on span "Sangameshwuar" at bounding box center [163, 176] width 90 height 14
type input "87******11"
click at [1462, 121] on icon at bounding box center [1463, 123] width 10 height 10
select select "[DEMOGRAPHIC_DATA]"
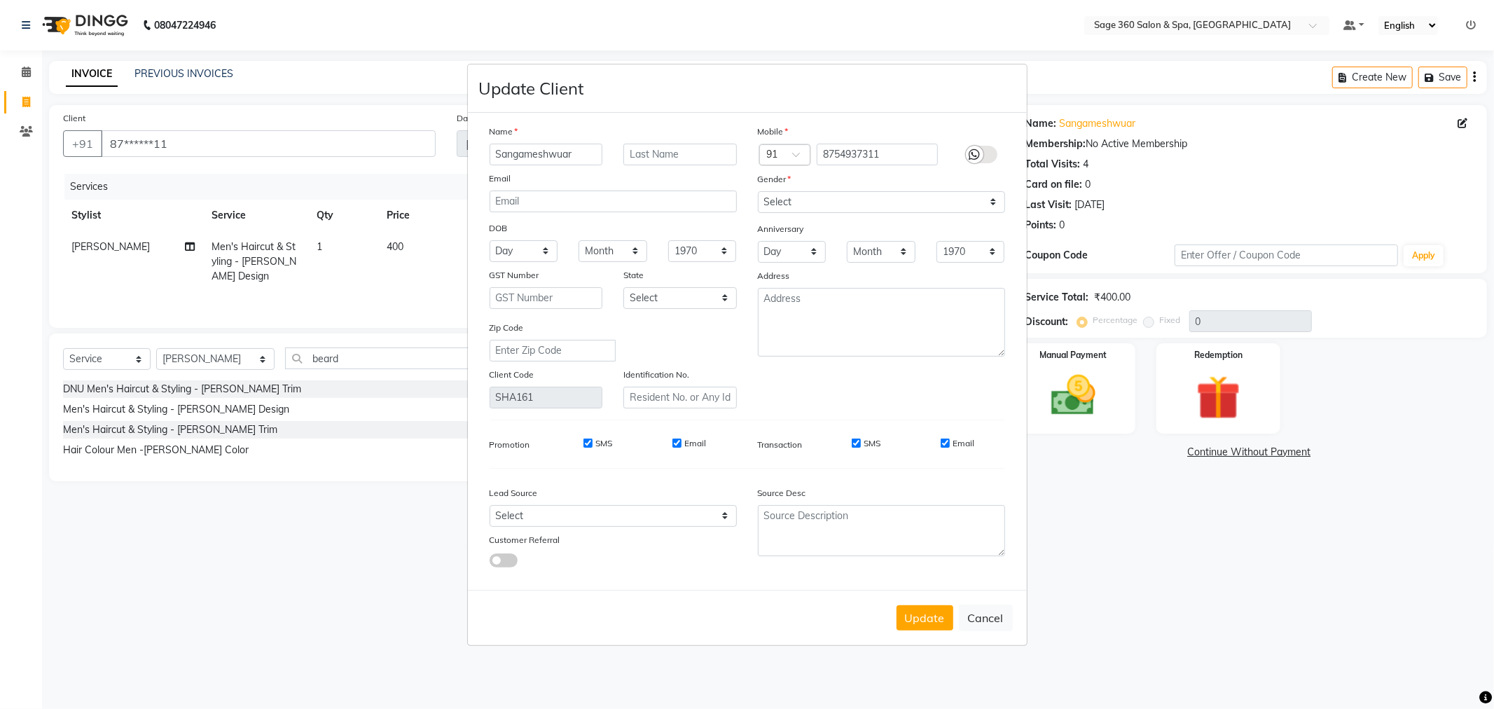
click at [1244, 586] on ngb-modal-window "Update Client Name Sangameshwuar Email DOB Day 01 02 03 04 05 06 07 08 09 10 11…" at bounding box center [747, 354] width 1494 height 709
click at [1235, 584] on ngb-modal-window "Update Client Name Sangameshwuar Email DOB Day 01 02 03 04 05 06 07 08 09 10 11…" at bounding box center [747, 354] width 1494 height 709
click at [975, 624] on button "Cancel" at bounding box center [986, 618] width 54 height 27
select select
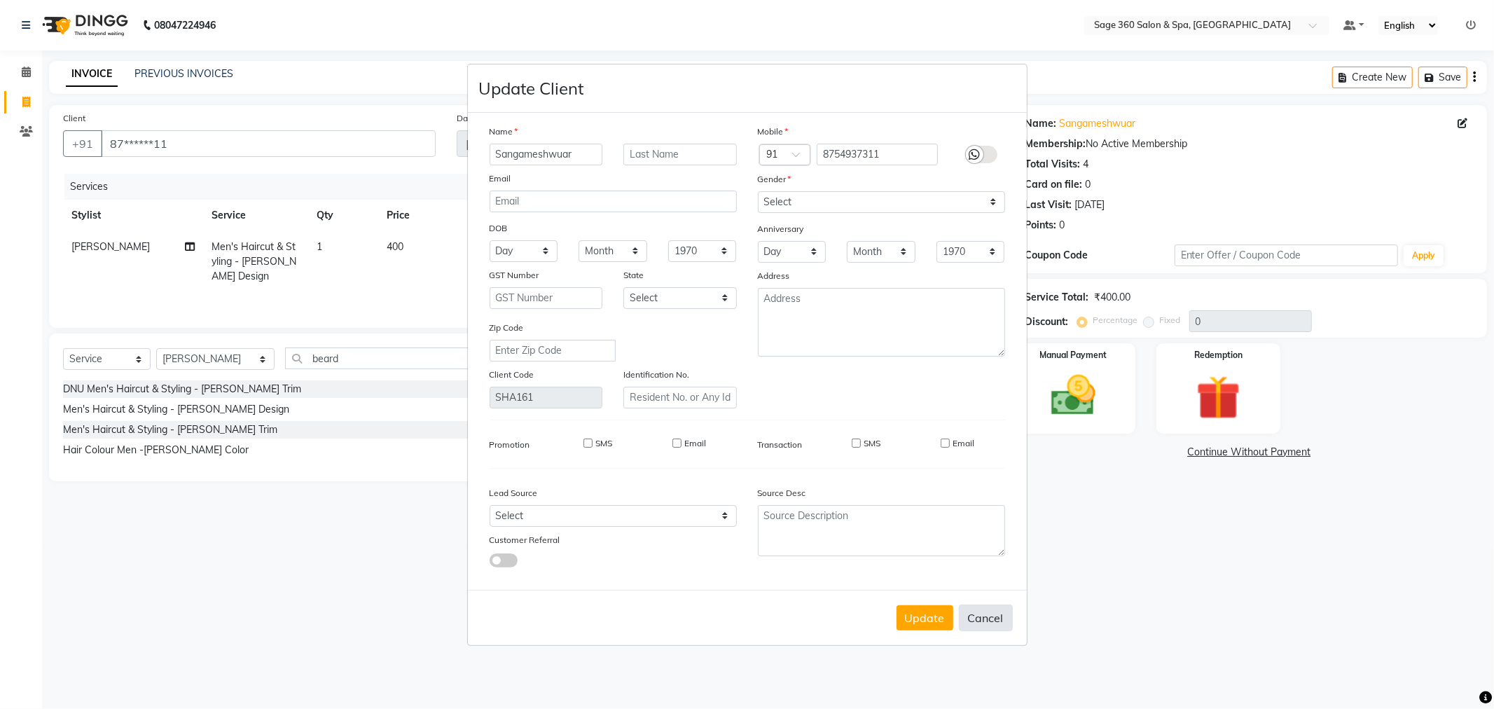
select select
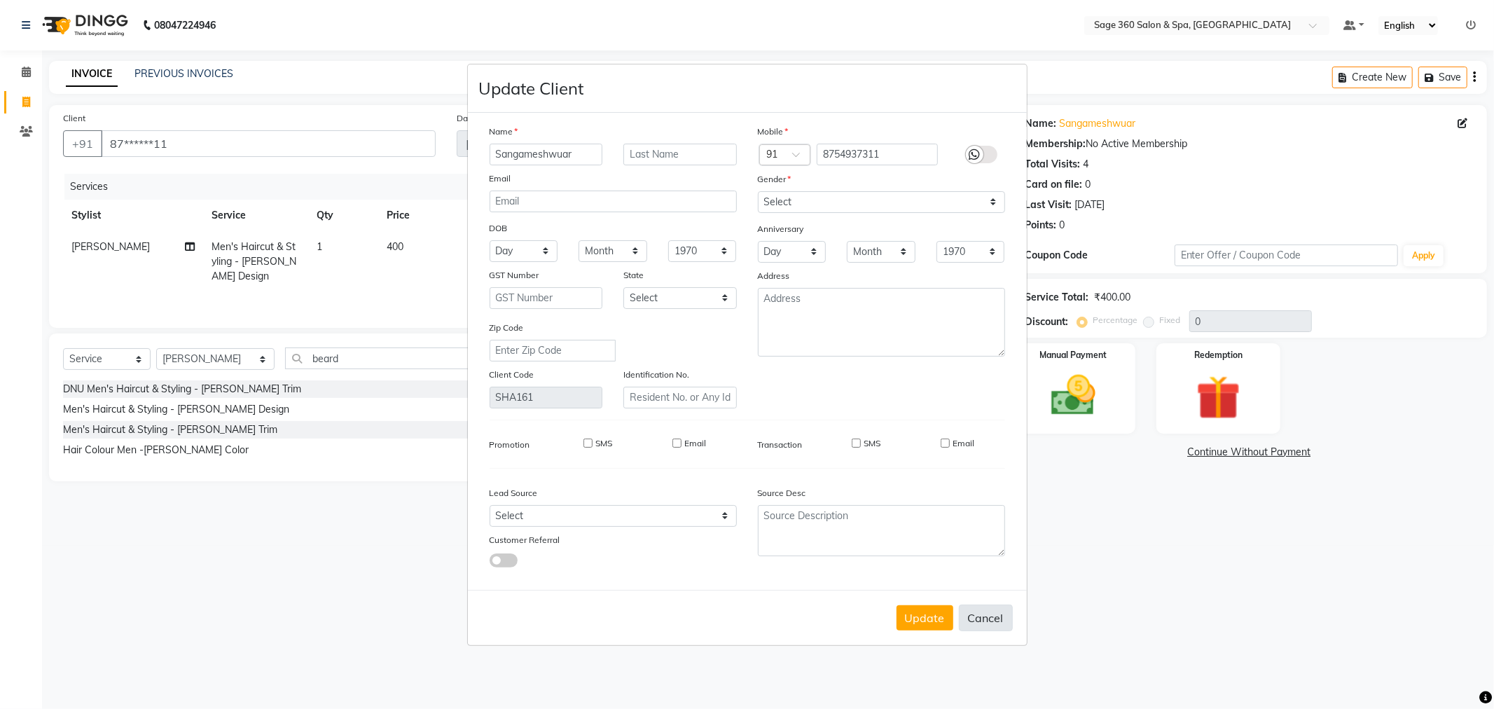
checkbox input "false"
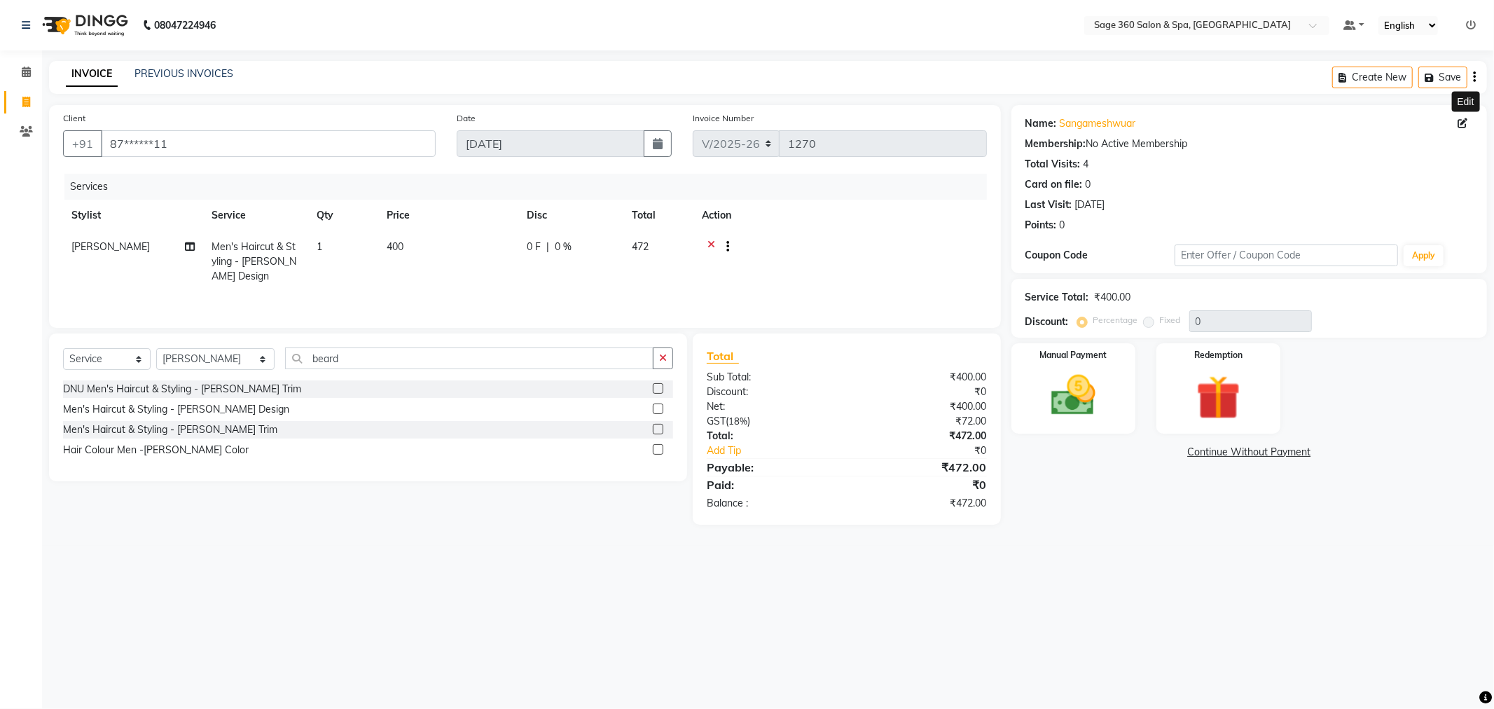
click at [1461, 126] on icon at bounding box center [1463, 123] width 10 height 10
select select "[DEMOGRAPHIC_DATA]"
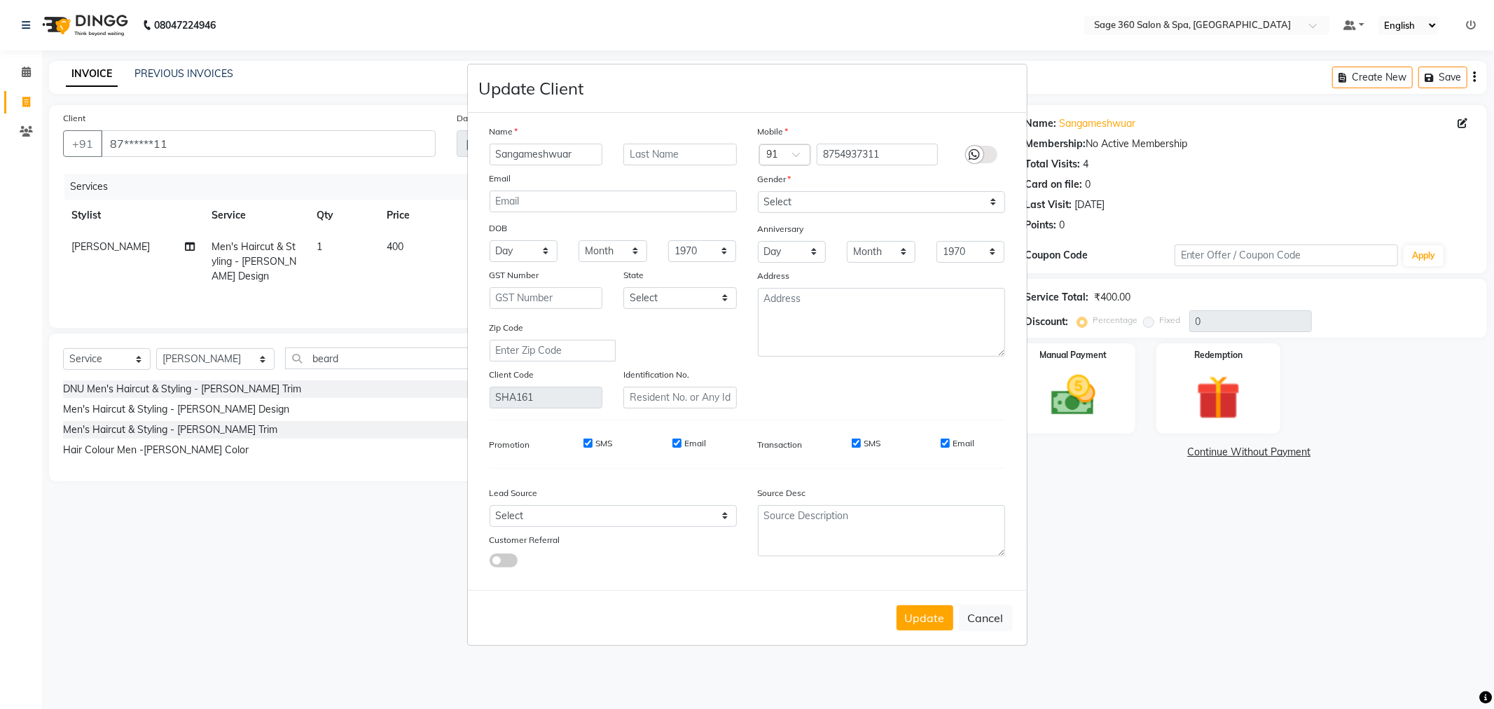
click at [1136, 678] on ngb-modal-window "Update Client Name Sangameshwuar Email DOB Day 01 02 03 04 05 06 07 08 09 10 11…" at bounding box center [747, 354] width 1494 height 709
click at [928, 624] on button "Update" at bounding box center [925, 617] width 57 height 25
select select
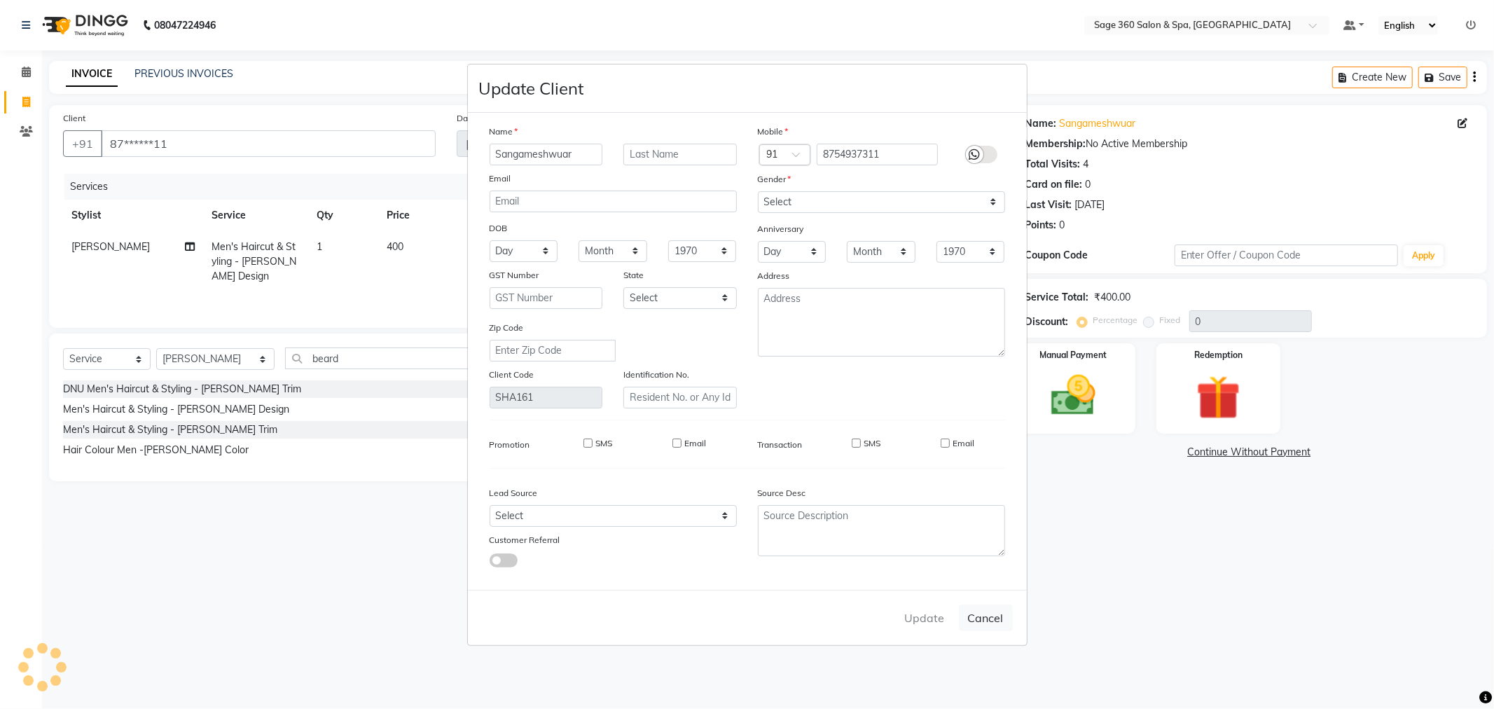
select select
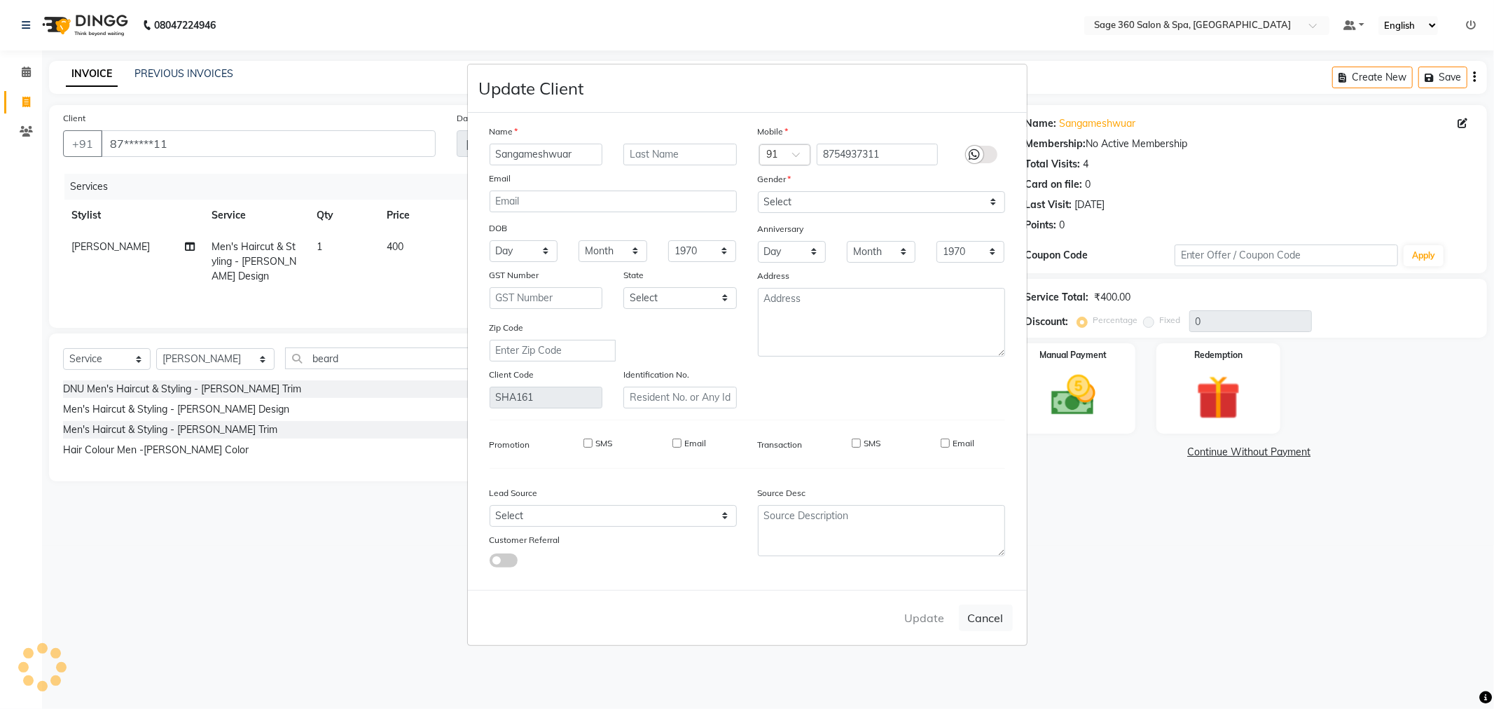
checkbox input "false"
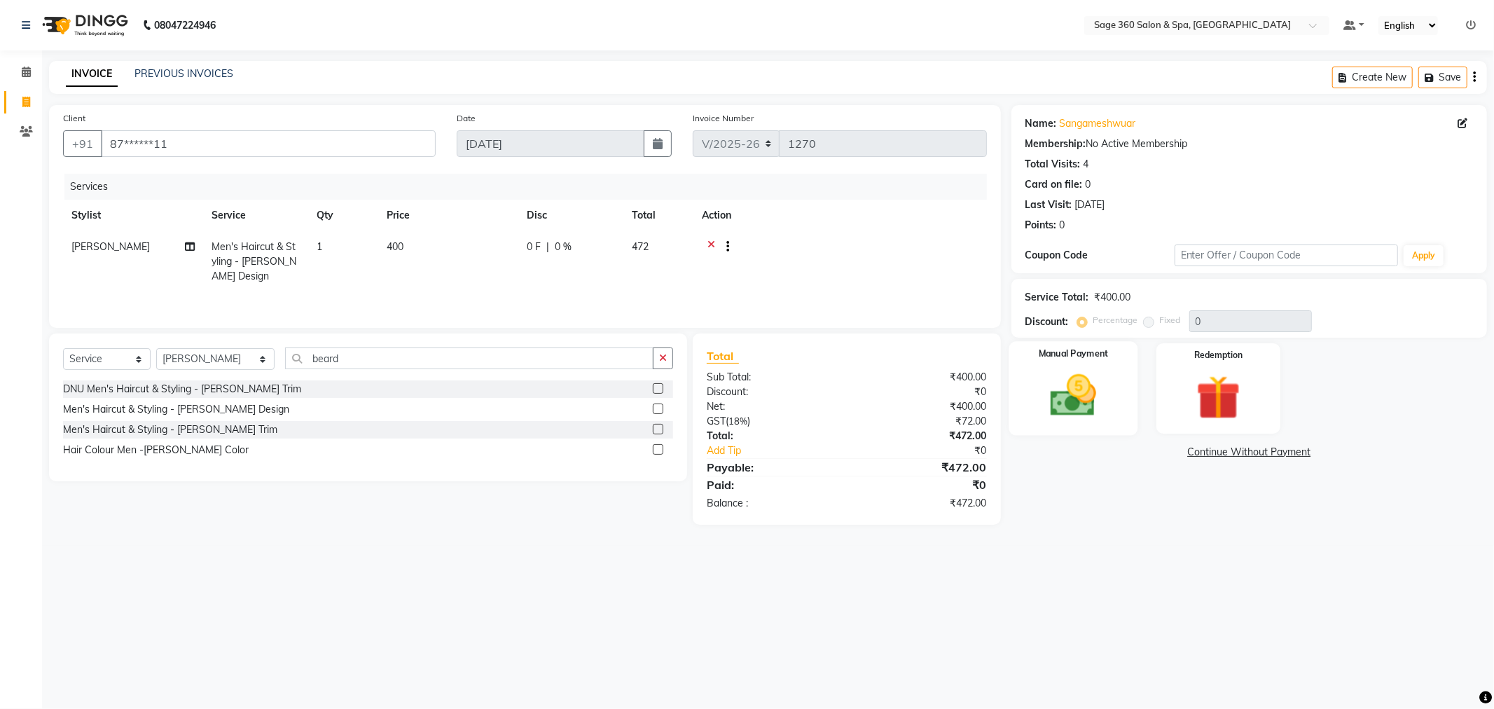
click at [1115, 401] on div "Manual Payment" at bounding box center [1073, 388] width 129 height 94
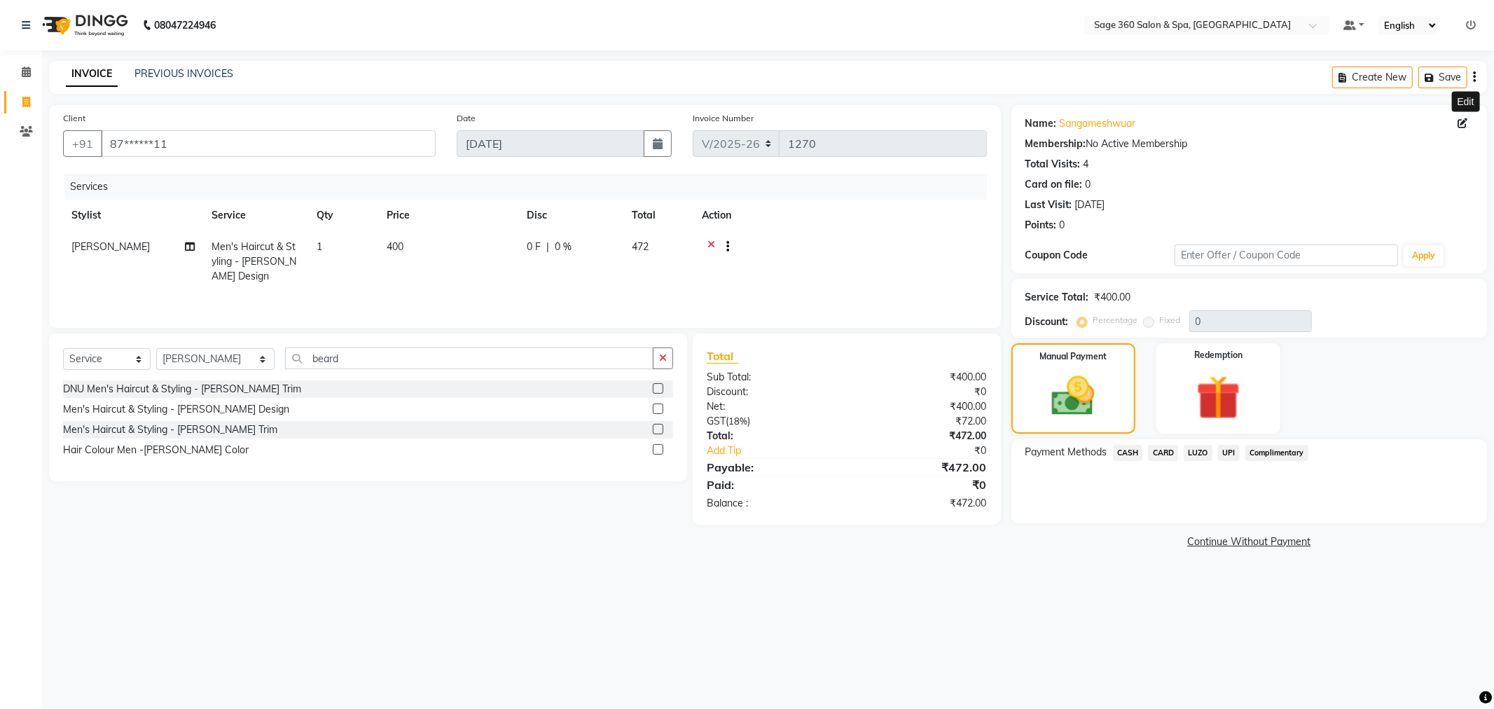
click at [1466, 117] on span at bounding box center [1465, 123] width 15 height 15
click at [1459, 120] on icon at bounding box center [1463, 123] width 10 height 10
select select "[DEMOGRAPHIC_DATA]"
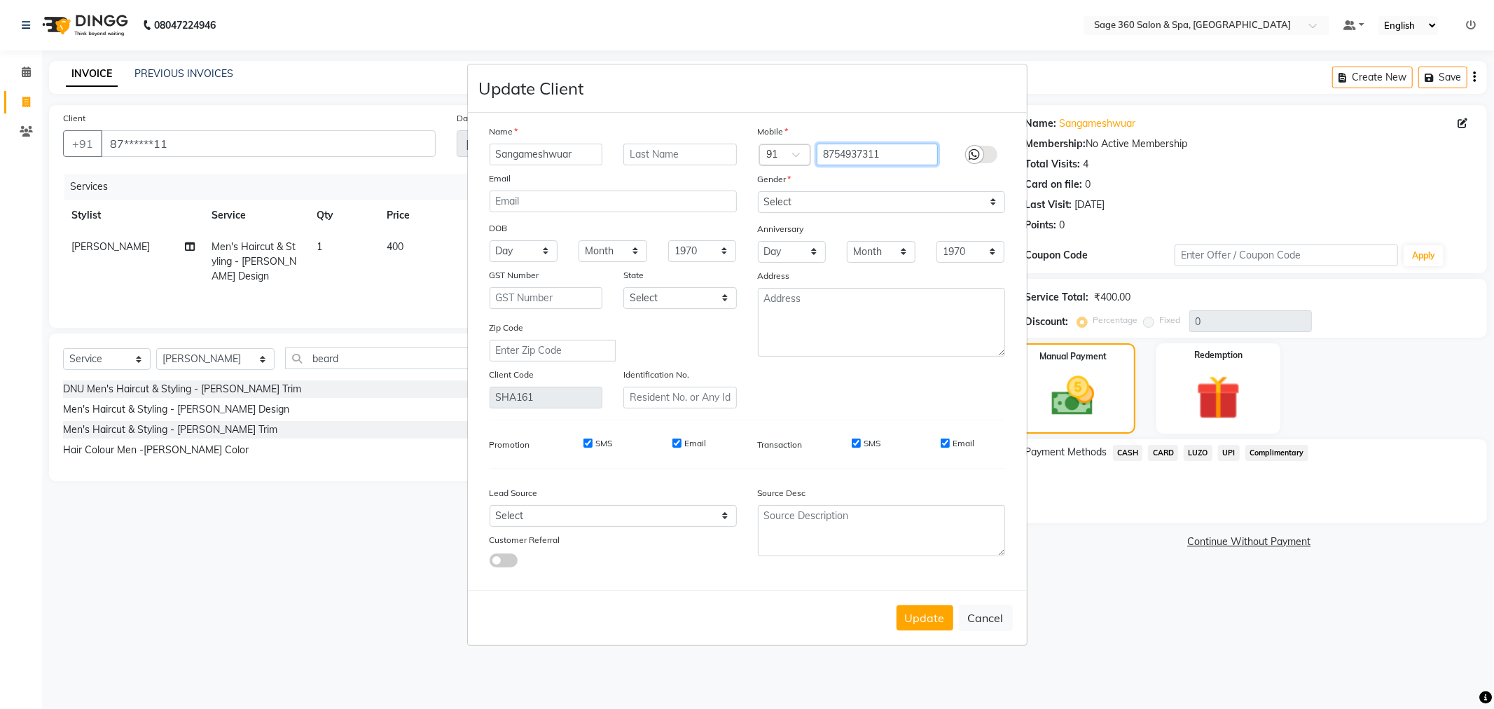
drag, startPoint x: 900, startPoint y: 149, endPoint x: 775, endPoint y: 152, distance: 124.8
click at [775, 152] on div "Country Code × 91 8754937311" at bounding box center [882, 155] width 268 height 22
click at [918, 612] on button "Update" at bounding box center [925, 617] width 57 height 25
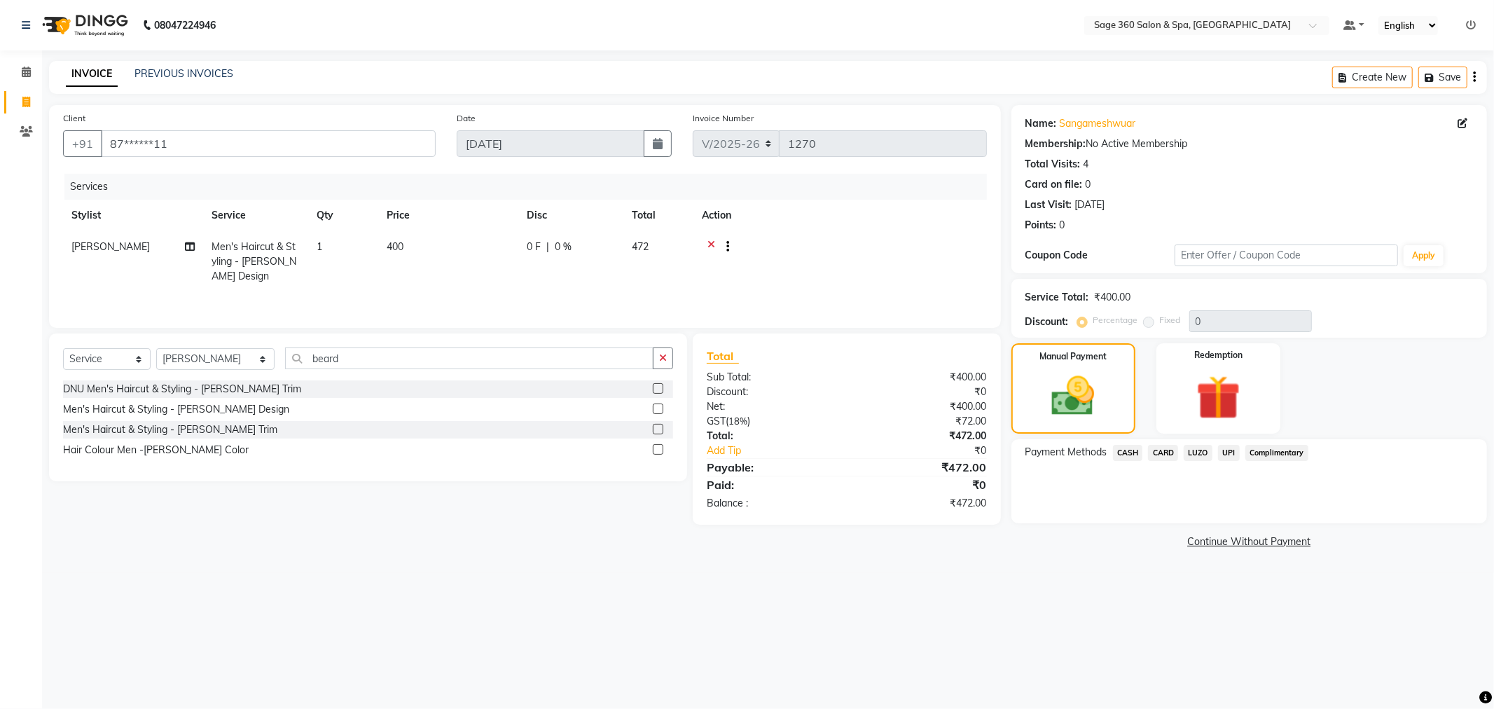
click at [1225, 453] on span "UPI" at bounding box center [1229, 453] width 22 height 16
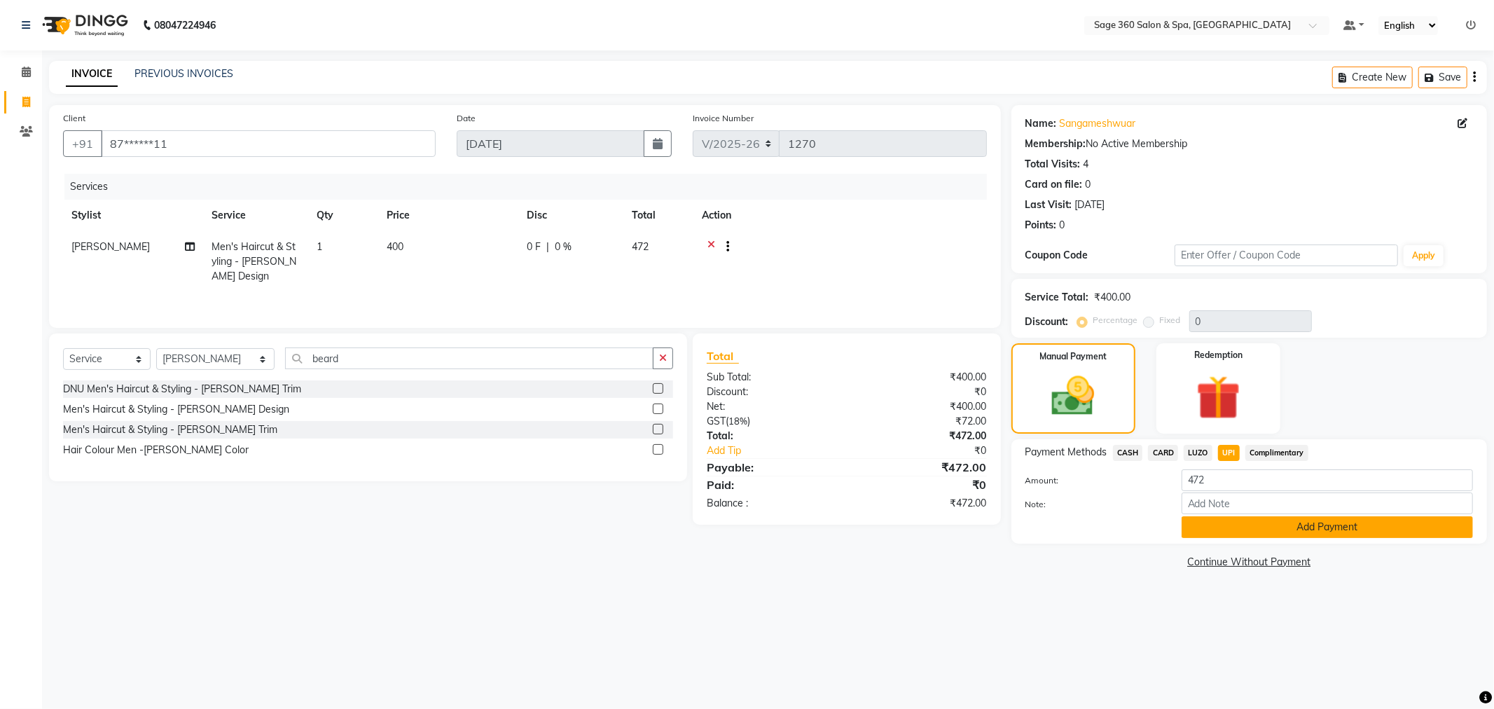
click at [1232, 520] on button "Add Payment" at bounding box center [1327, 527] width 291 height 22
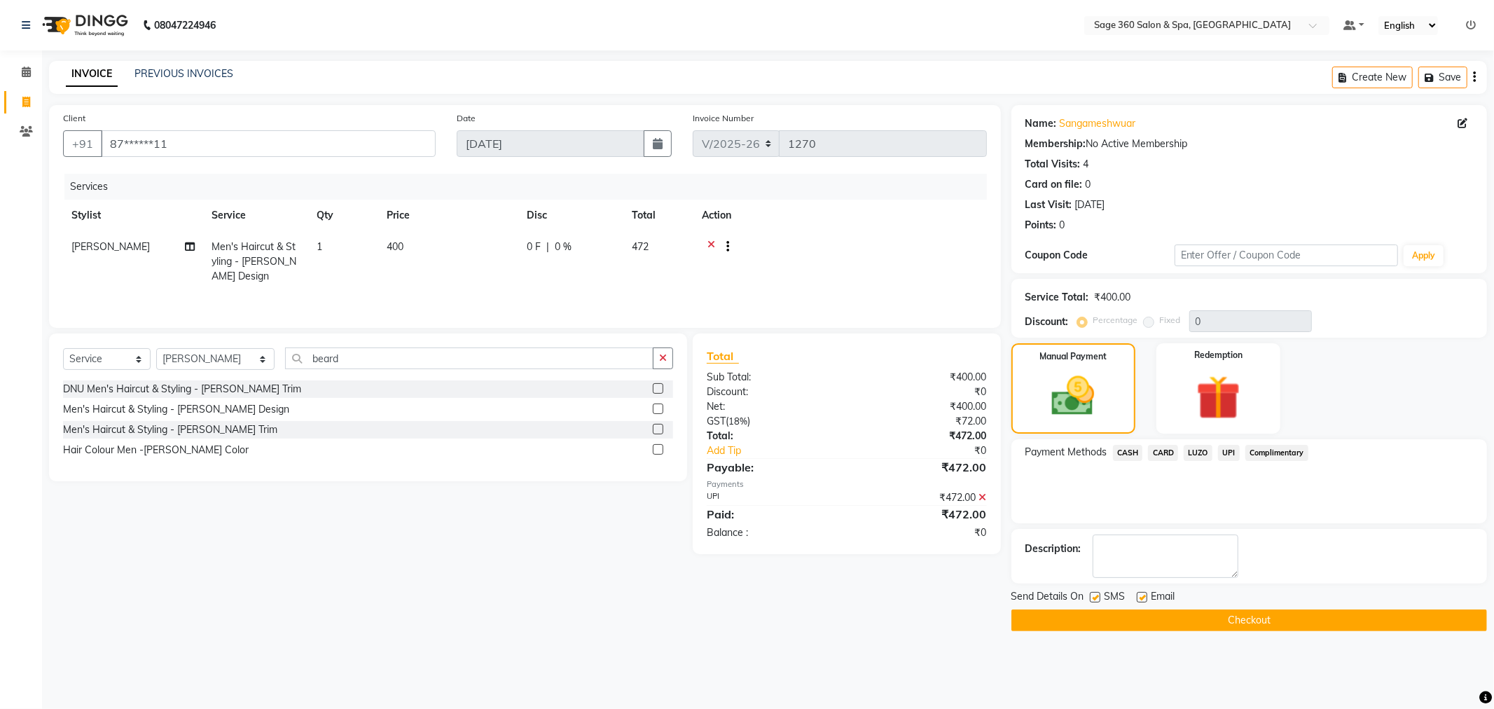
click at [1143, 592] on label at bounding box center [1142, 597] width 11 height 11
click at [1143, 593] on input "checkbox" at bounding box center [1141, 597] width 9 height 9
checkbox input "false"
click at [1056, 618] on button "Checkout" at bounding box center [1250, 621] width 476 height 22
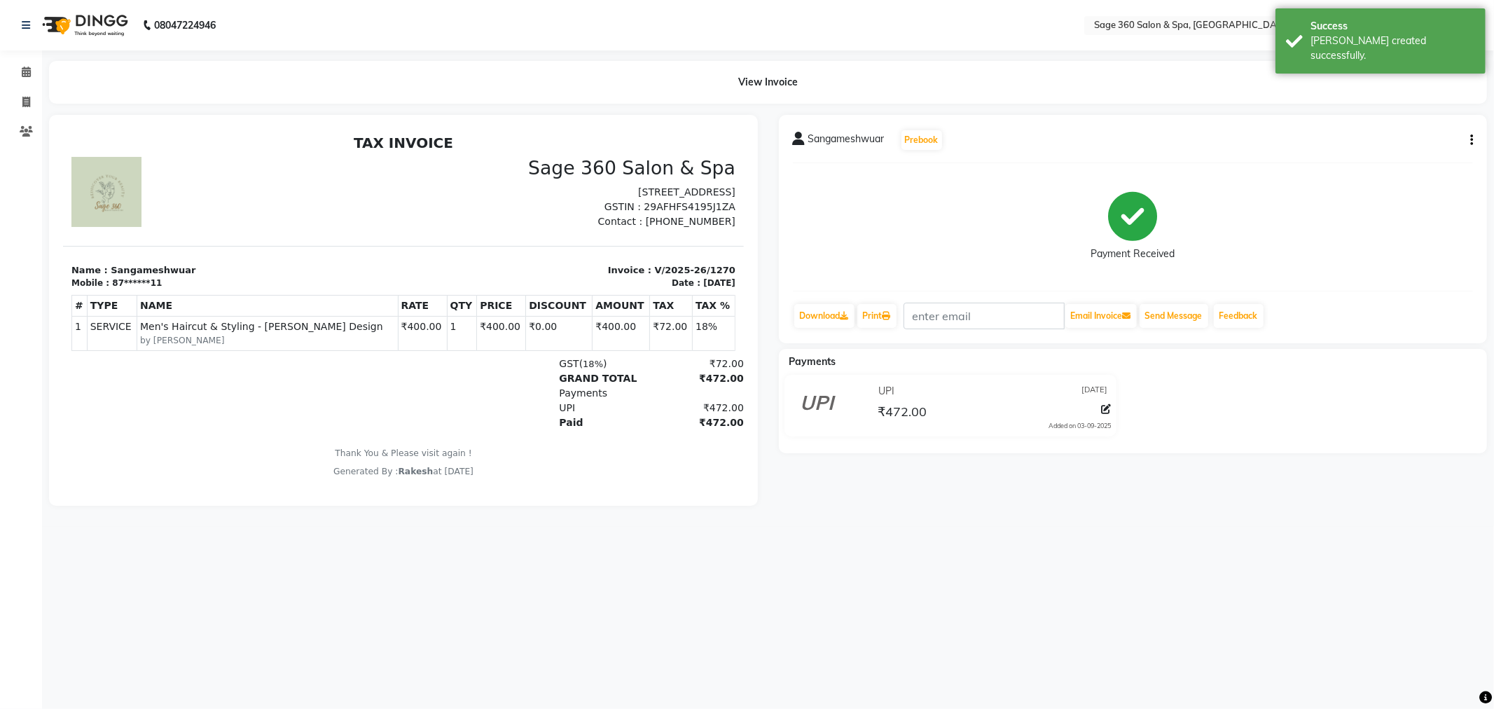
click at [830, 135] on span "Sangameshwuar" at bounding box center [847, 142] width 76 height 20
click at [25, 124] on span at bounding box center [26, 132] width 25 height 16
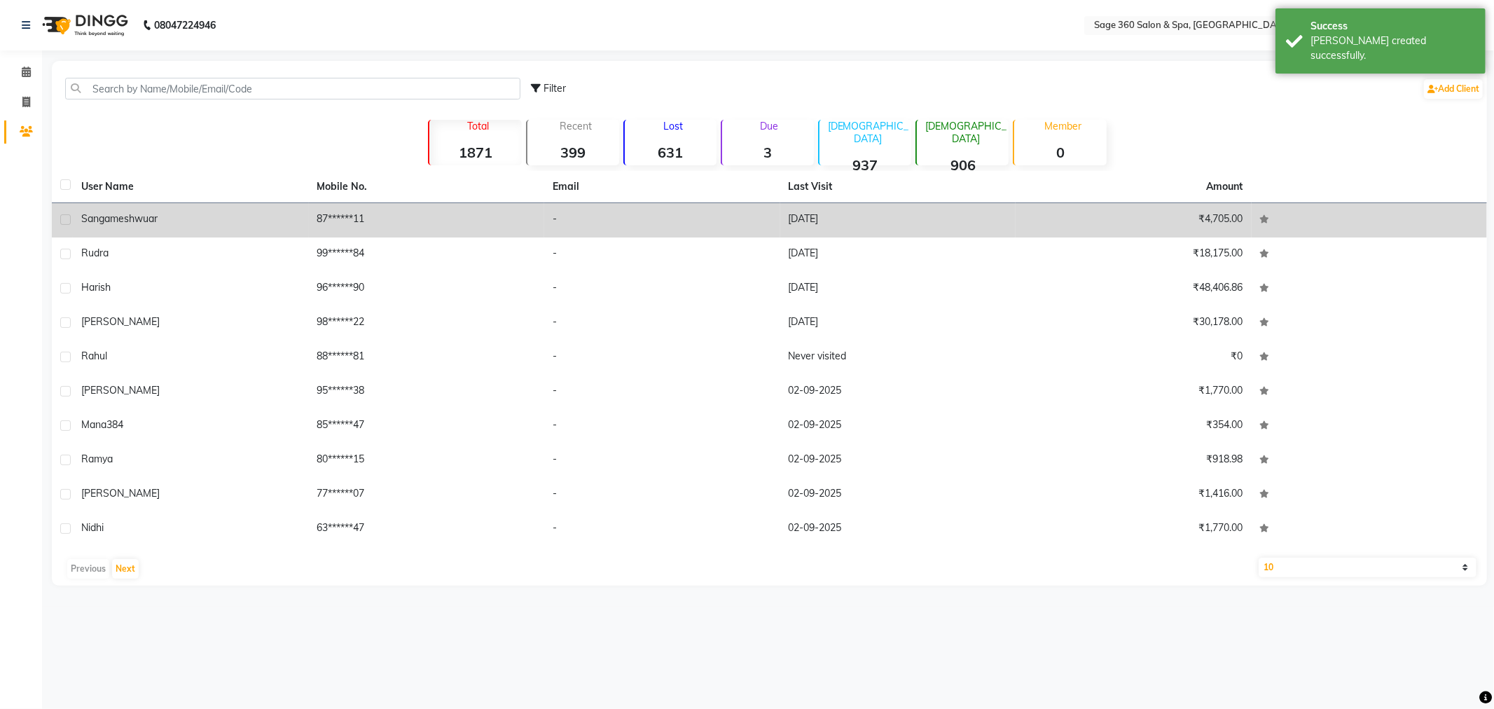
click at [280, 223] on div "Sangameshwuar" at bounding box center [190, 219] width 219 height 15
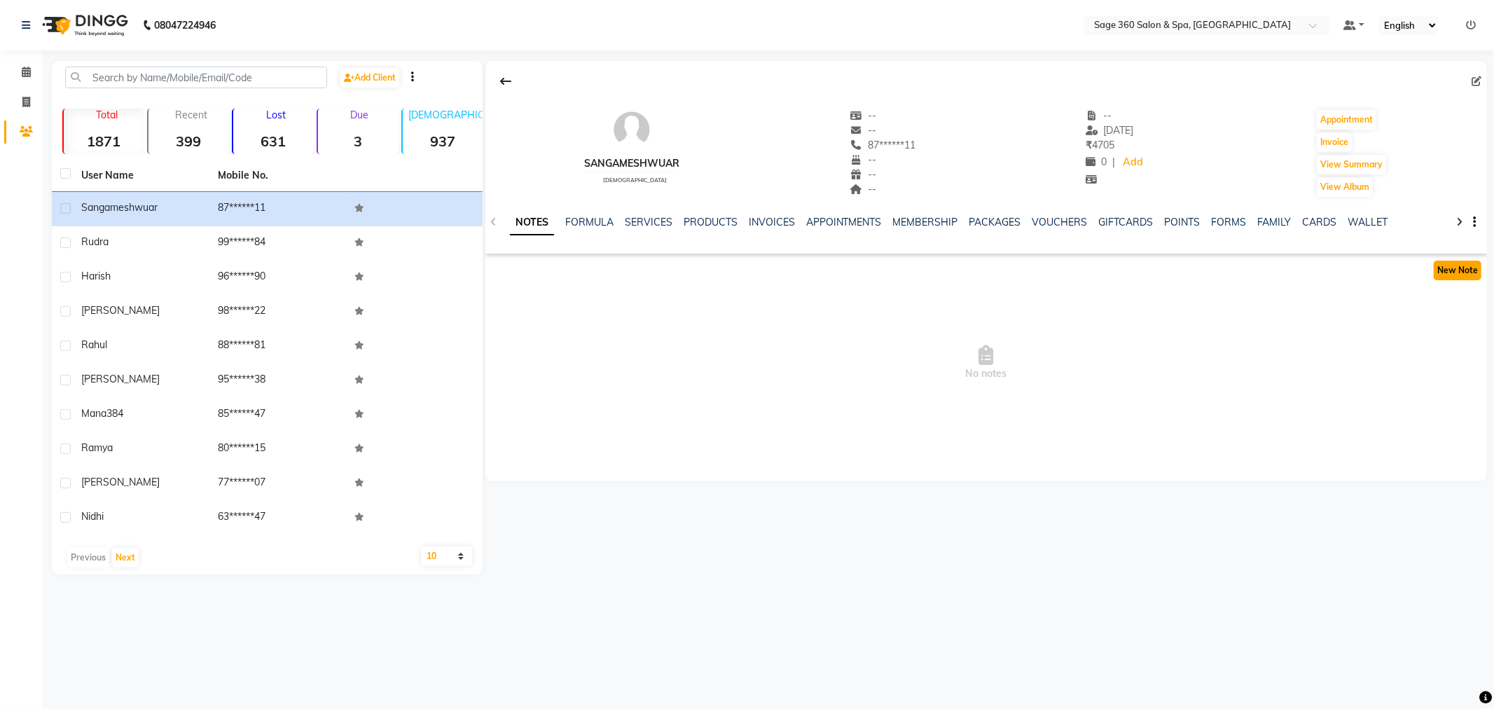
click at [1460, 262] on button "New Note" at bounding box center [1458, 271] width 48 height 20
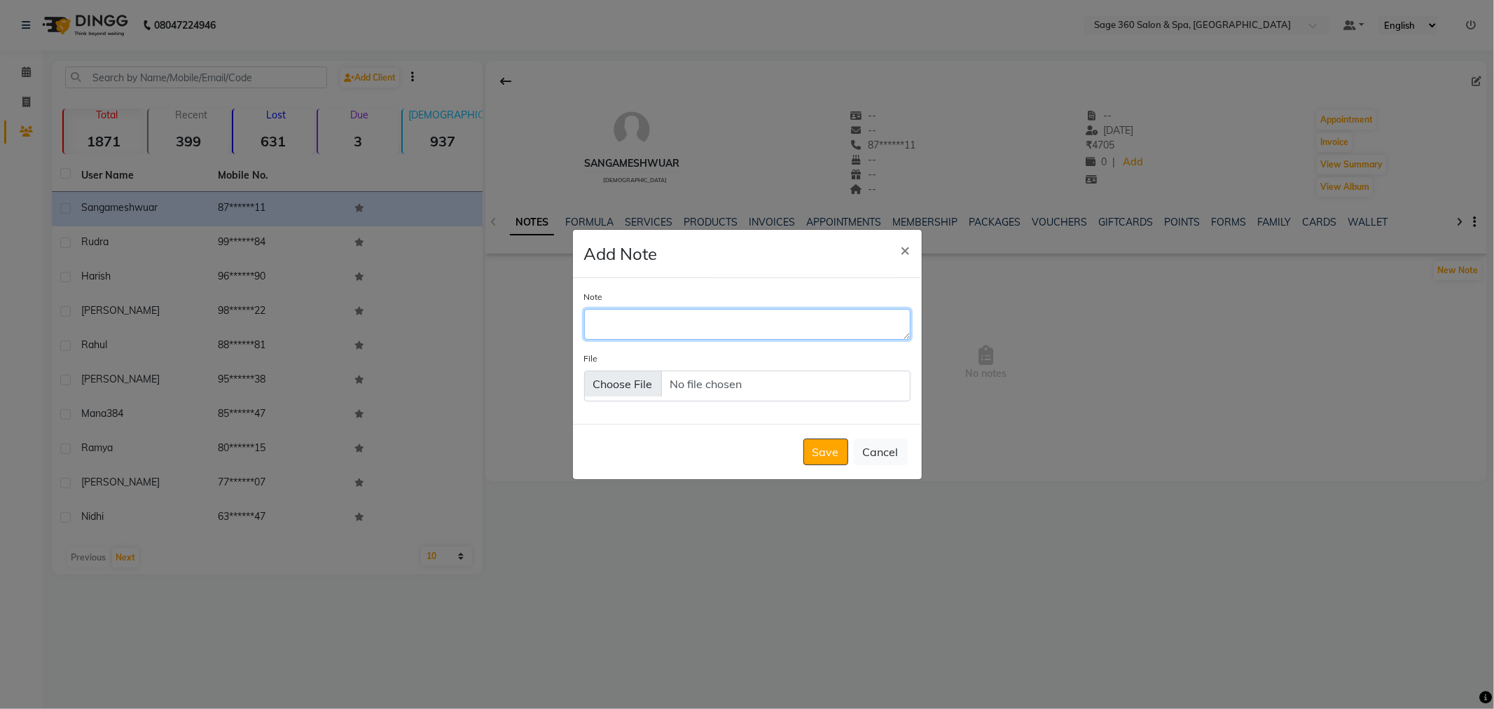
click at [645, 315] on textarea "Note" at bounding box center [747, 324] width 327 height 31
click at [738, 322] on textarea "he will coming next and takembership" at bounding box center [747, 324] width 327 height 31
click at [751, 321] on textarea "he will coming next and take mbership" at bounding box center [747, 324] width 327 height 31
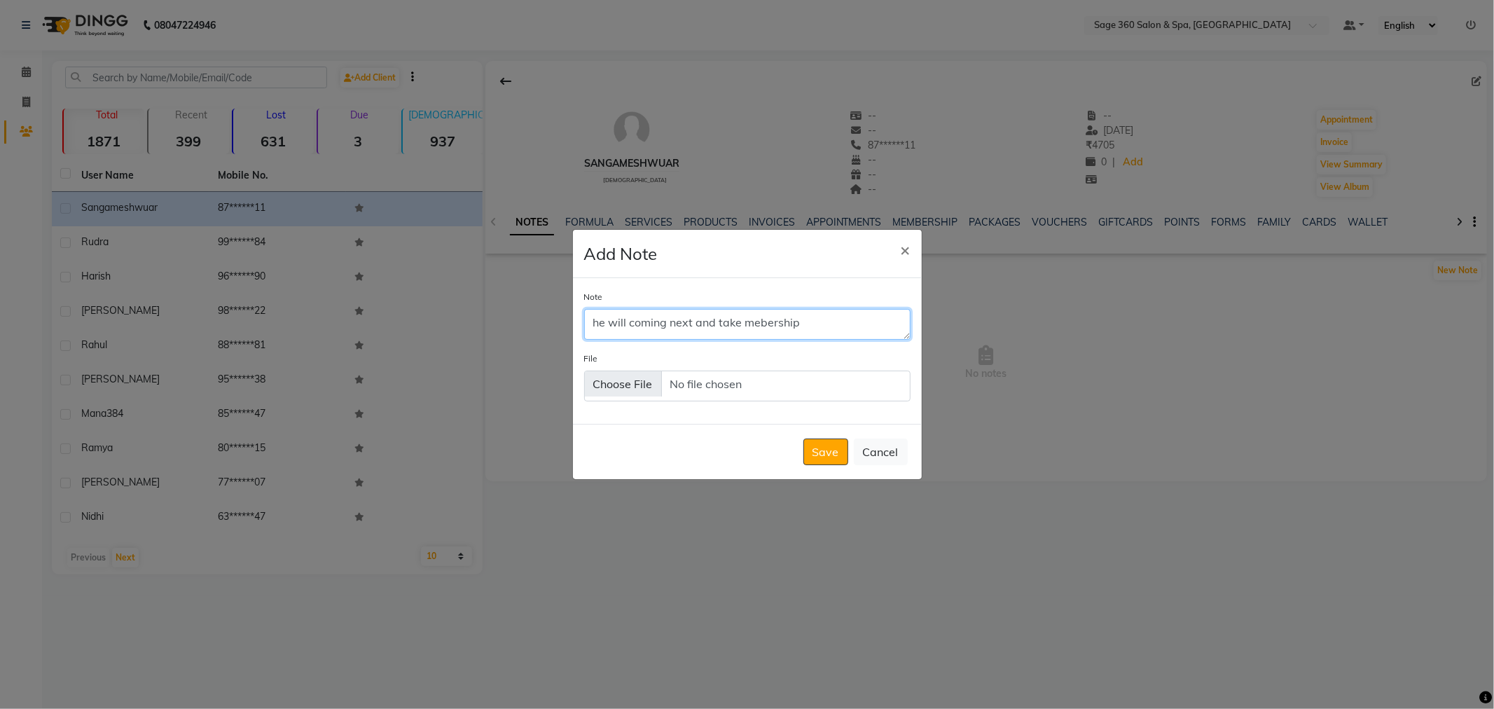
click at [760, 321] on textarea "he will coming next and take mebership" at bounding box center [747, 324] width 327 height 31
click at [591, 324] on textarea "he will coming next and take membership" at bounding box center [747, 324] width 327 height 31
click at [689, 321] on textarea "first he will coming next and take membership" at bounding box center [747, 324] width 327 height 31
click at [691, 320] on textarea "first he will discusswith hw=er friens next and take membership" at bounding box center [747, 324] width 327 height 31
click at [671, 322] on textarea "first he will discuss with hw=er friens next and take membership" at bounding box center [747, 324] width 327 height 31
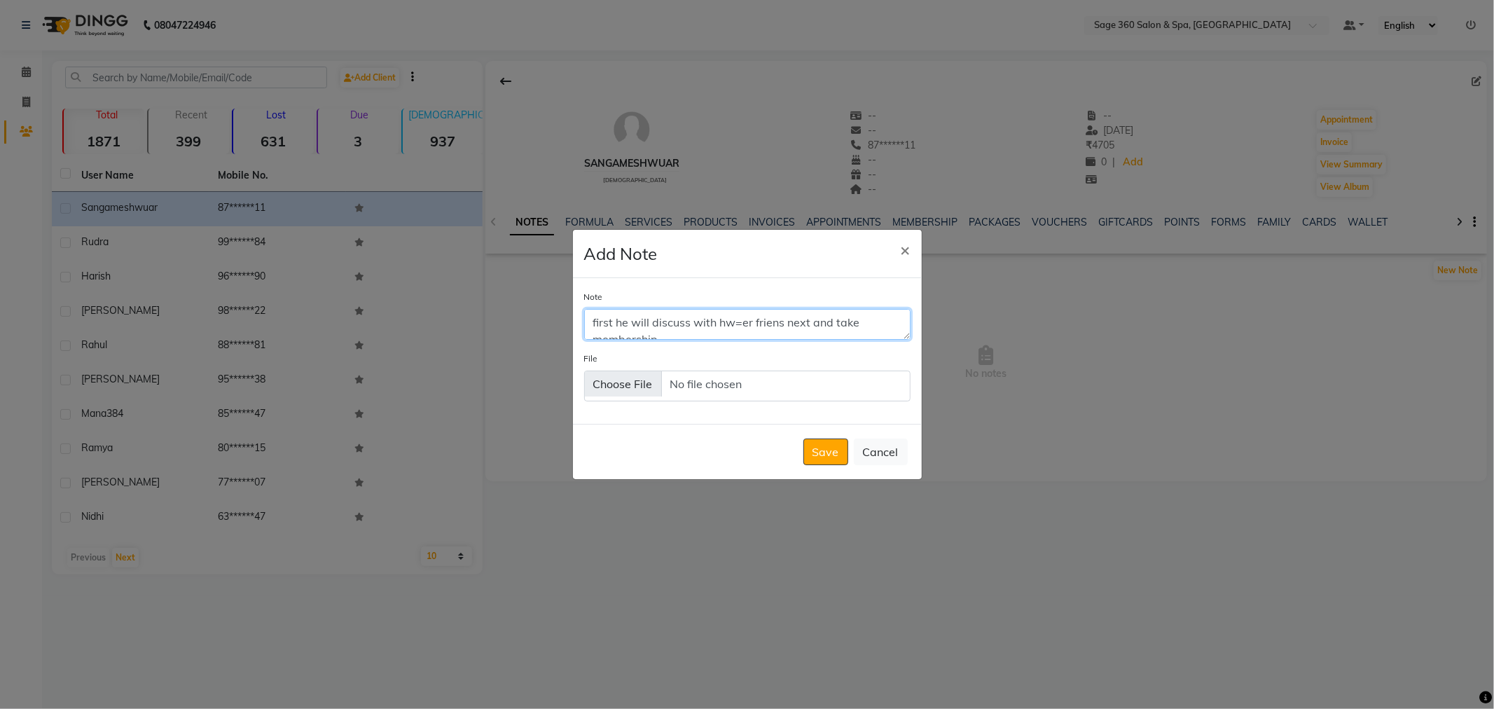
click at [669, 324] on textarea "first he will discuss with hw=er friens next and take membership" at bounding box center [747, 324] width 327 height 31
click at [739, 321] on textarea "first he will discuss with hw=er friens next and take membership" at bounding box center [747, 324] width 327 height 31
click at [766, 320] on textarea "first he will discuss with her friens next and take membership" at bounding box center [747, 324] width 327 height 31
click at [817, 321] on textarea "first he will discuss with her friend then he'llt take next and take membership" at bounding box center [747, 324] width 327 height 31
click at [820, 319] on textarea "first he will discuss with her friend then he'llt take next and take membership" at bounding box center [747, 324] width 327 height 31
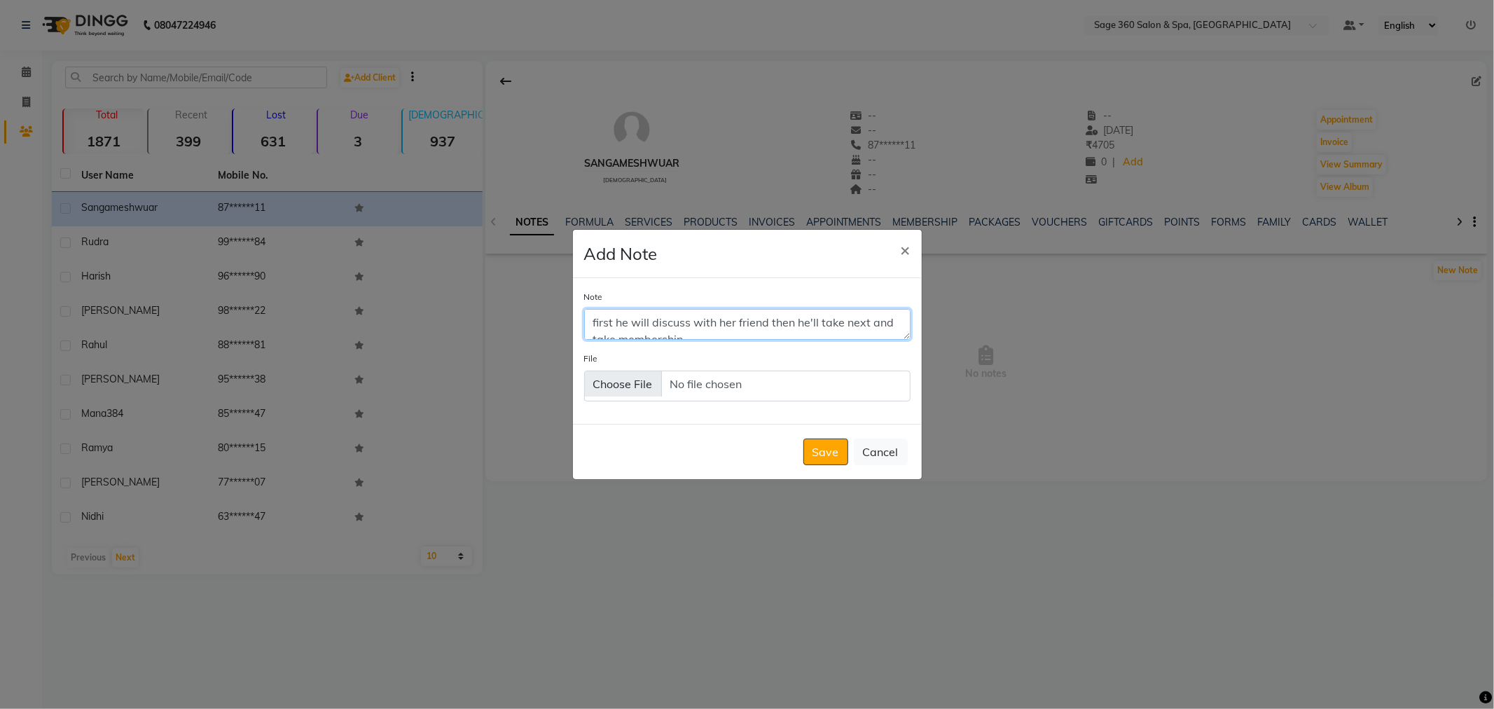
click at [870, 324] on textarea "first he will discuss with her friend then he'll take next and take membership" at bounding box center [747, 324] width 327 height 31
click at [867, 319] on textarea "first he will discuss with her friend then he'll take and take membership" at bounding box center [747, 324] width 327 height 31
click at [877, 319] on textarea "first he will discuss with her friend then he'll take take membership" at bounding box center [747, 324] width 327 height 31
click at [662, 334] on textarea "first he will discuss with her friend then he'll take membership" at bounding box center [747, 324] width 327 height 31
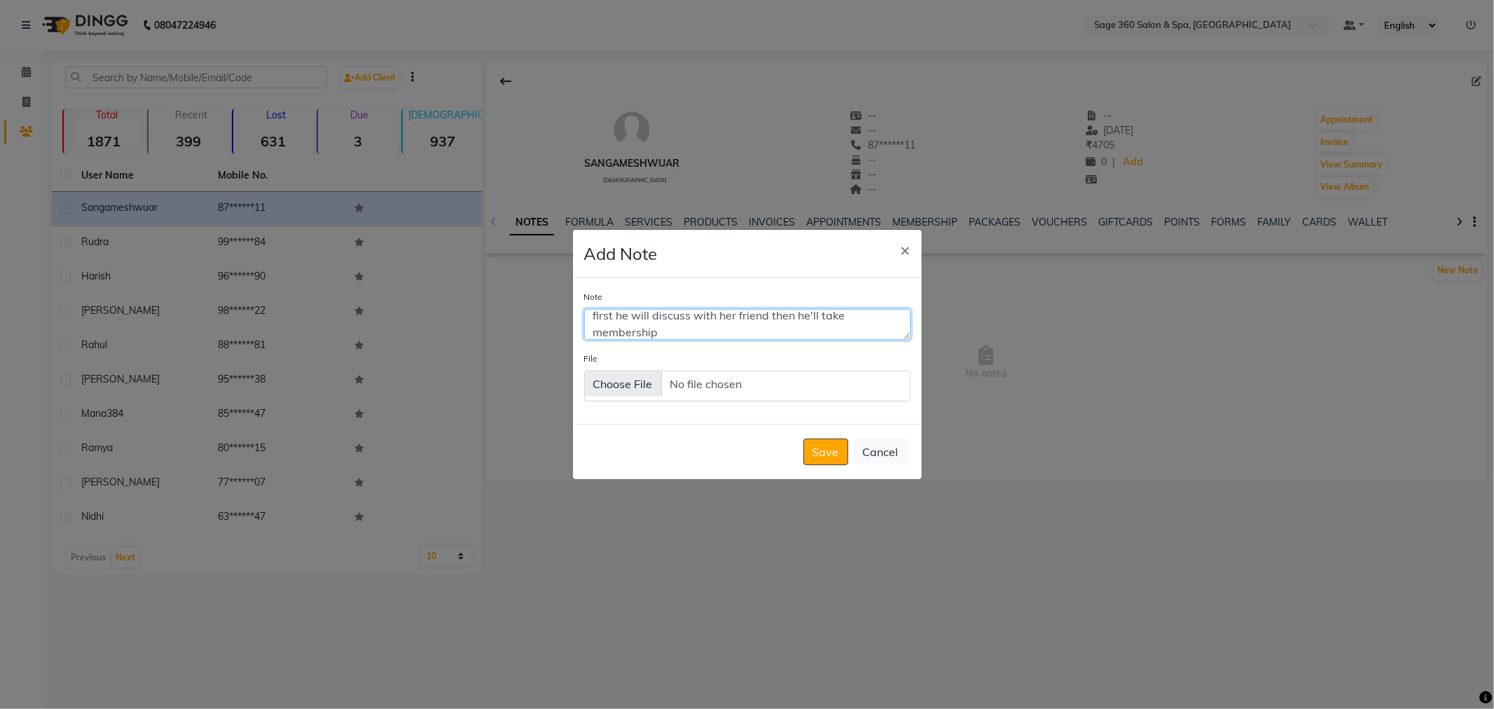
click at [856, 321] on textarea "first he will discuss with her friend then he'll take membership" at bounding box center [747, 324] width 327 height 31
type textarea "first he will discuss with her friend then he'll take the membership"
click at [827, 451] on button "Save" at bounding box center [826, 452] width 45 height 27
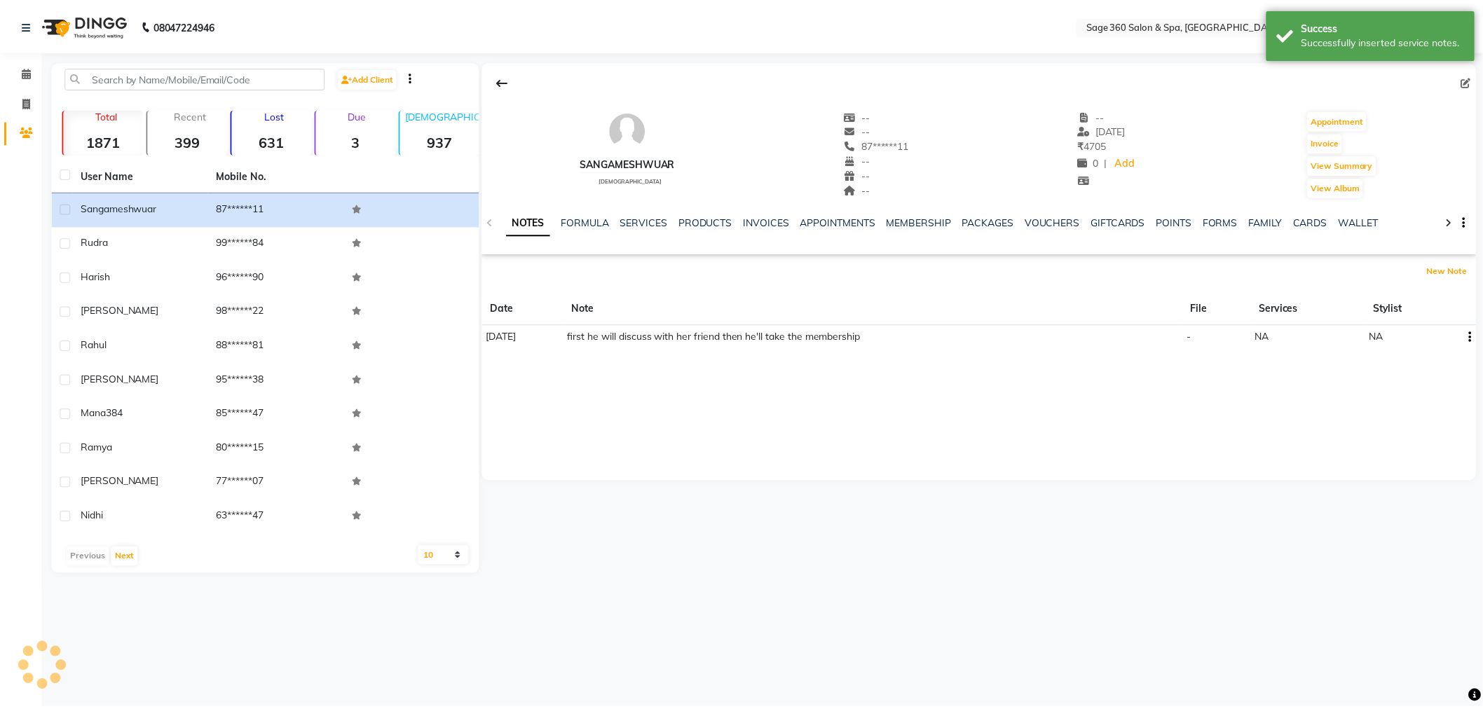
scroll to position [0, 0]
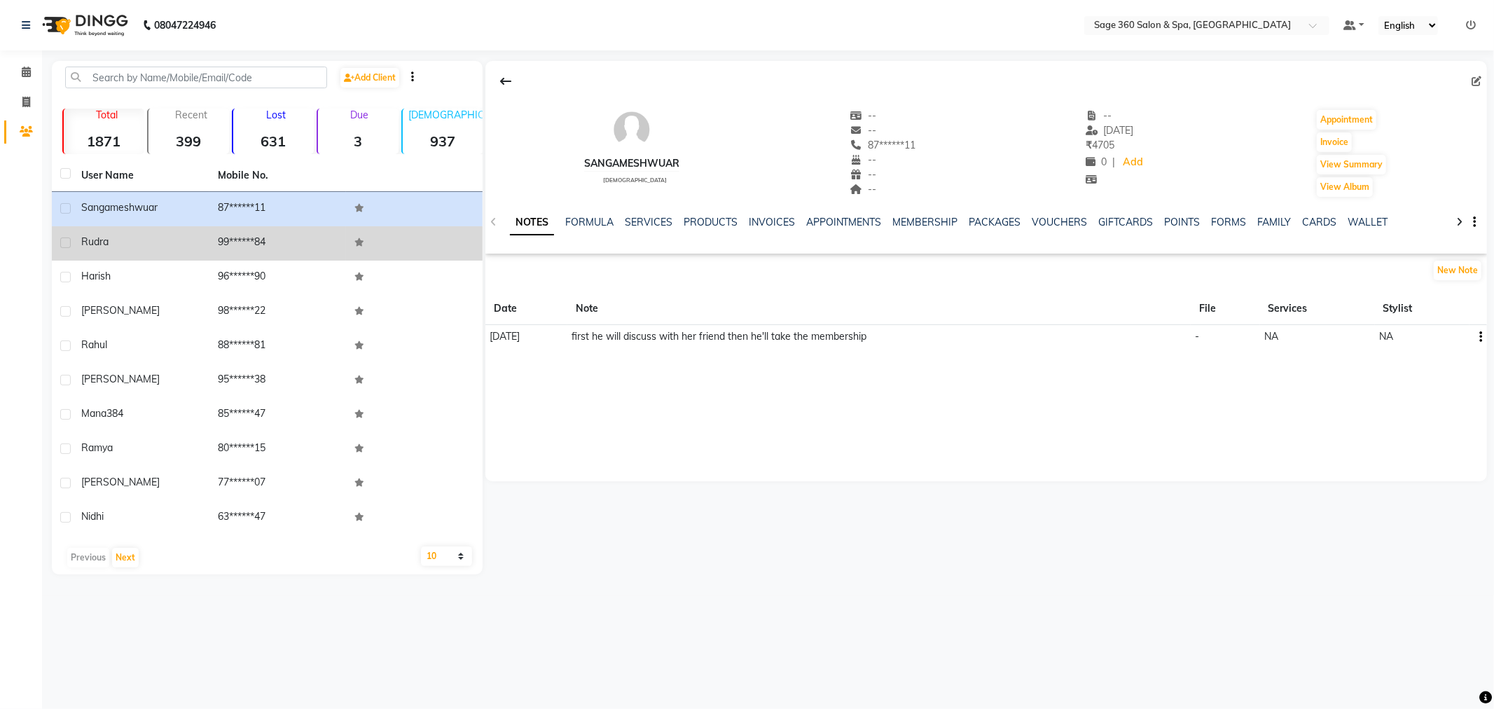
click at [206, 233] on td "Rudra" at bounding box center [141, 243] width 137 height 34
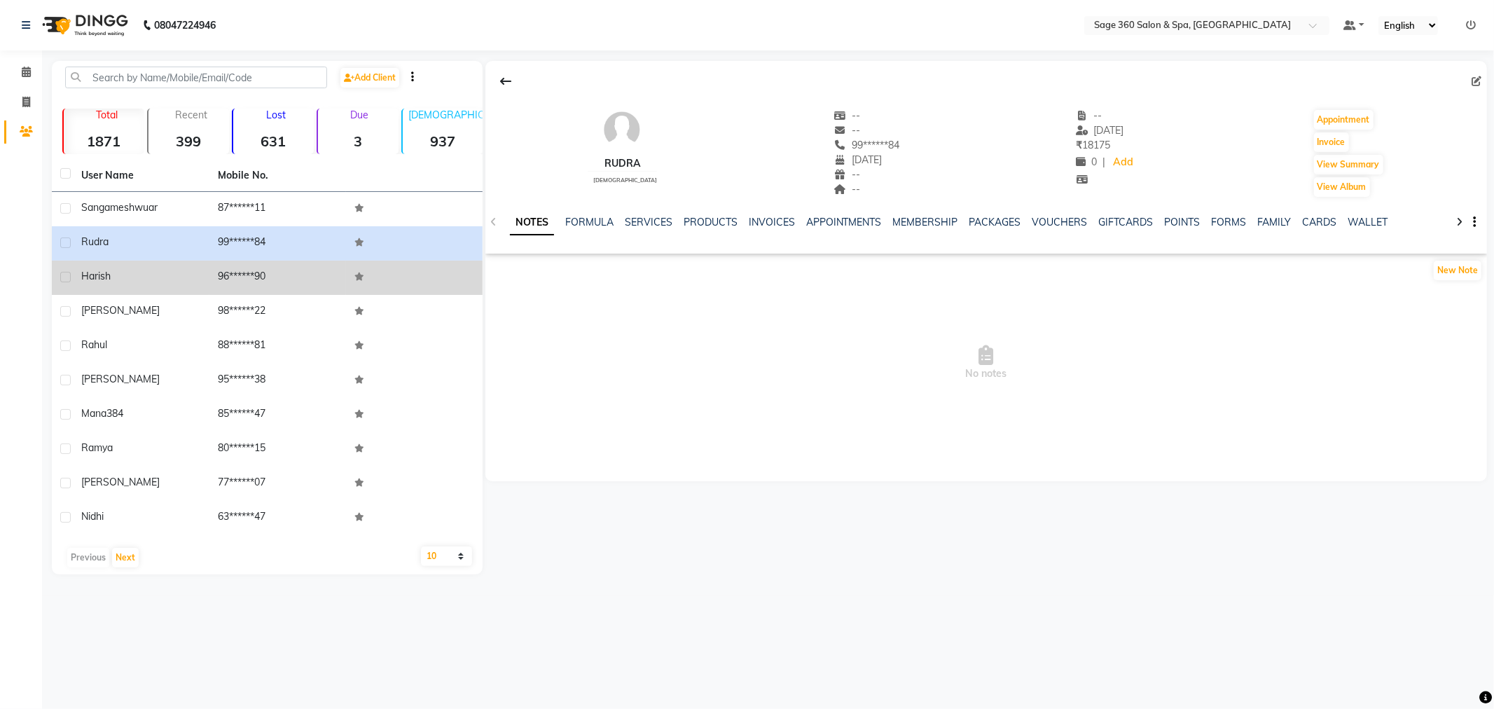
click at [199, 288] on td "Harish" at bounding box center [141, 278] width 137 height 34
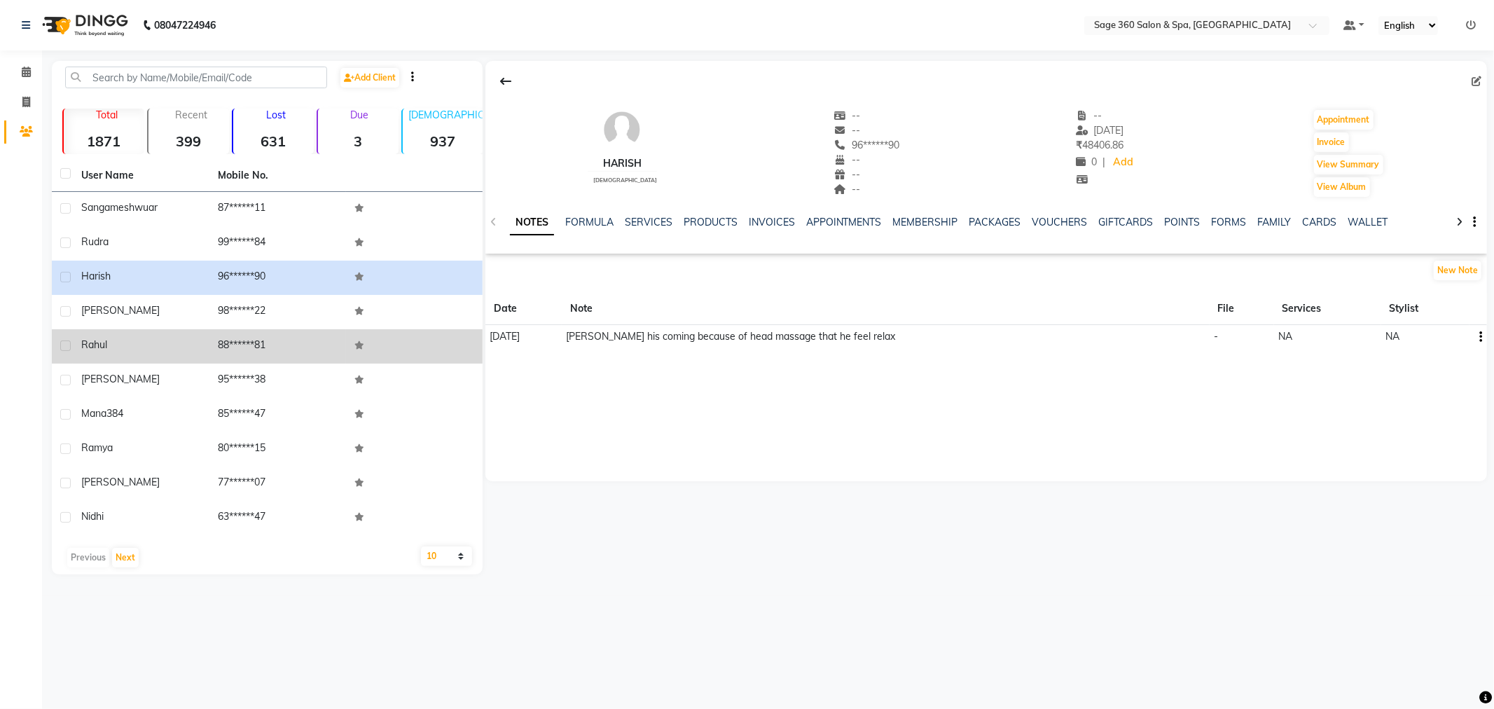
click at [198, 332] on td "Rahul" at bounding box center [141, 346] width 137 height 34
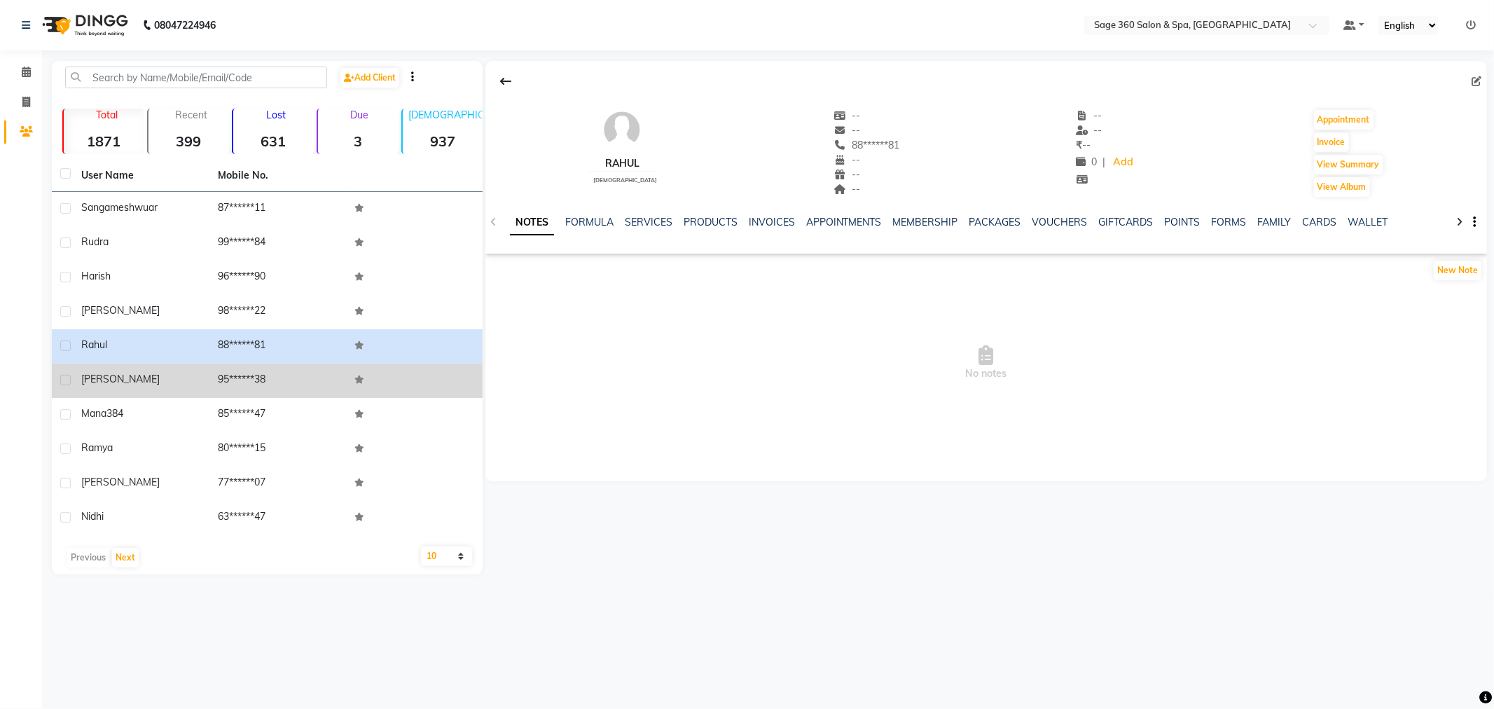
click at [218, 373] on td "95******38" at bounding box center [277, 381] width 137 height 34
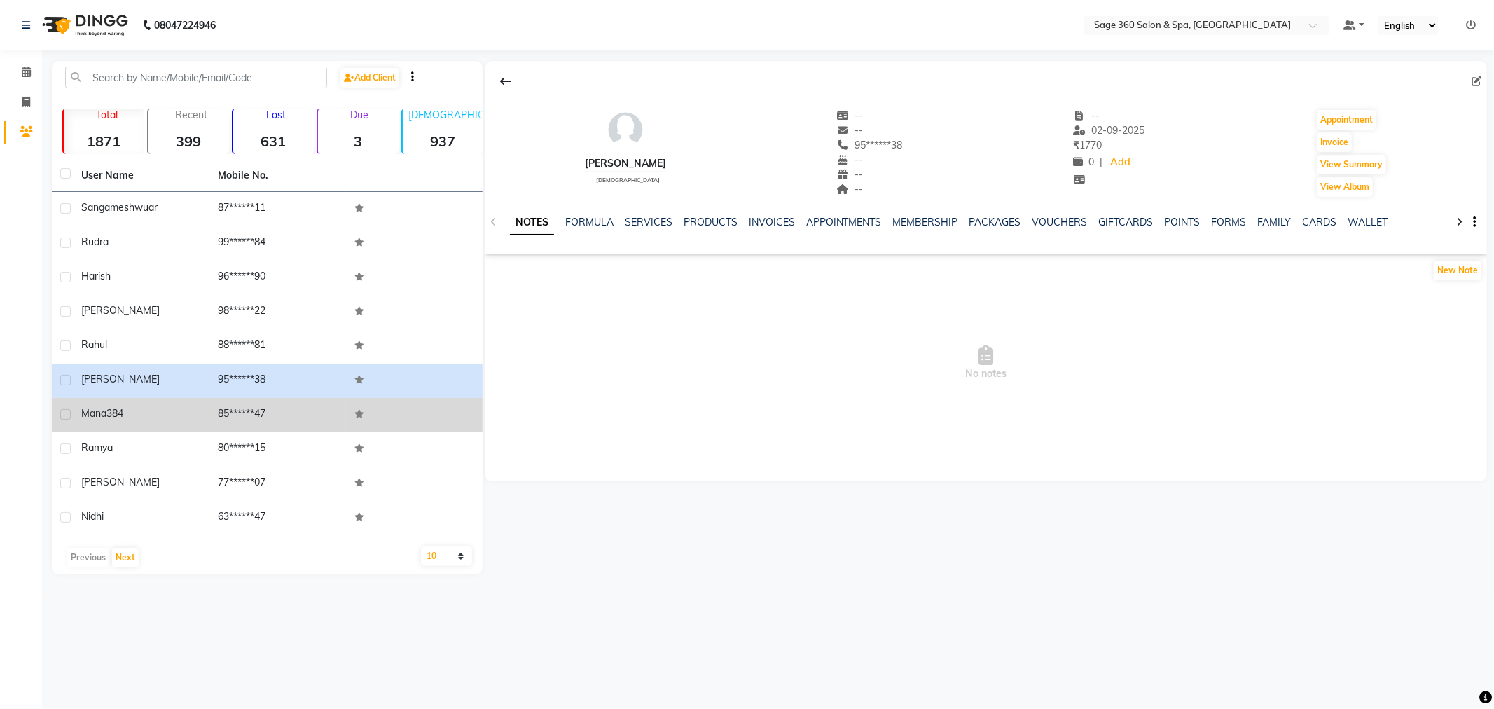
click at [221, 415] on td "85******47" at bounding box center [277, 415] width 137 height 34
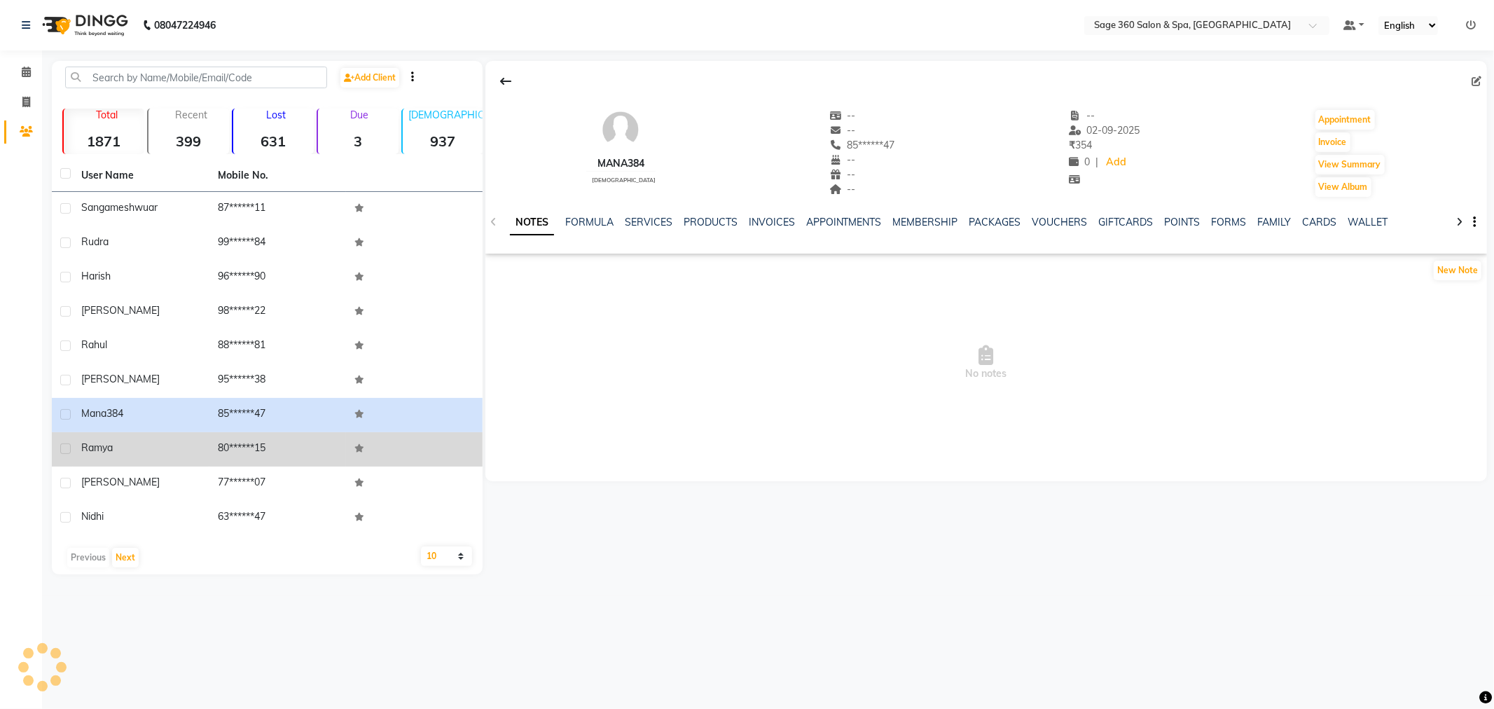
click at [216, 453] on td "80******15" at bounding box center [277, 449] width 137 height 34
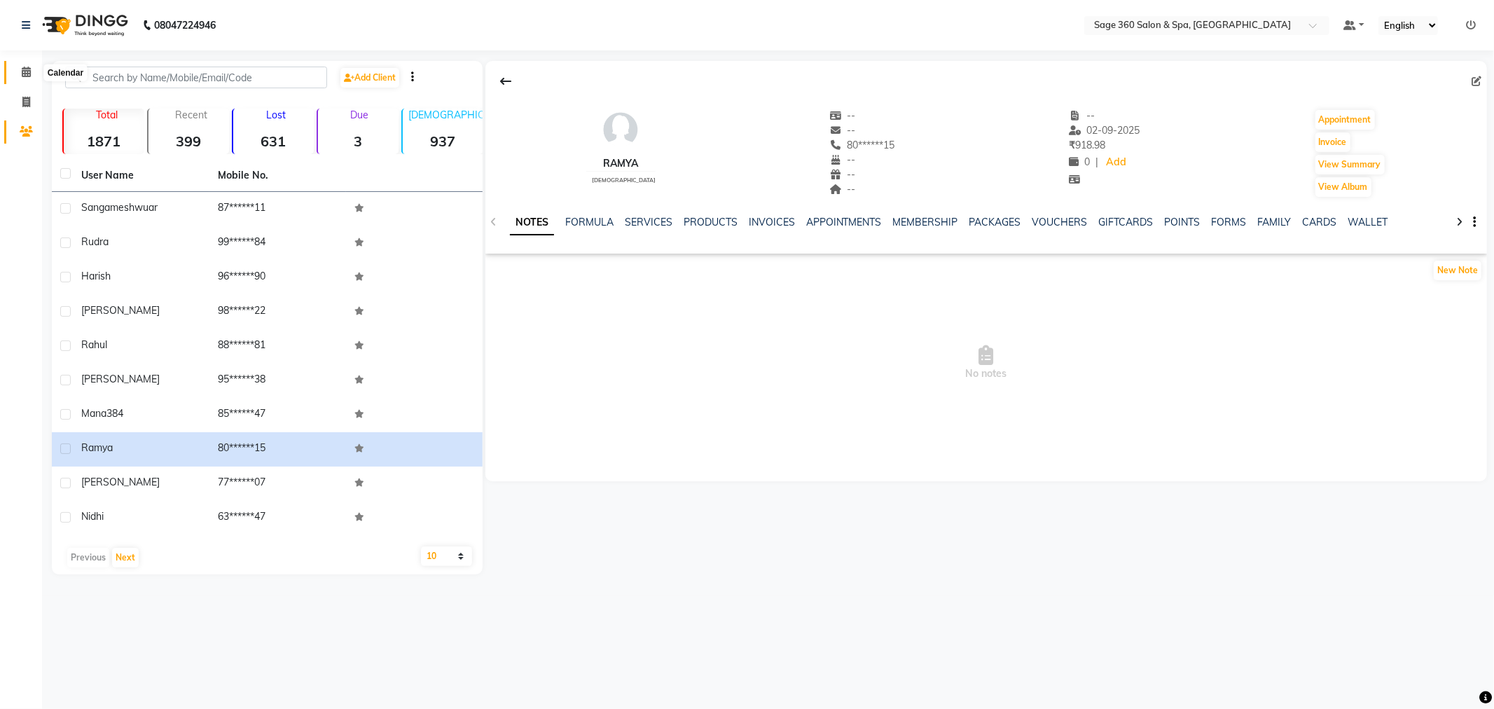
click at [25, 71] on icon at bounding box center [26, 72] width 9 height 11
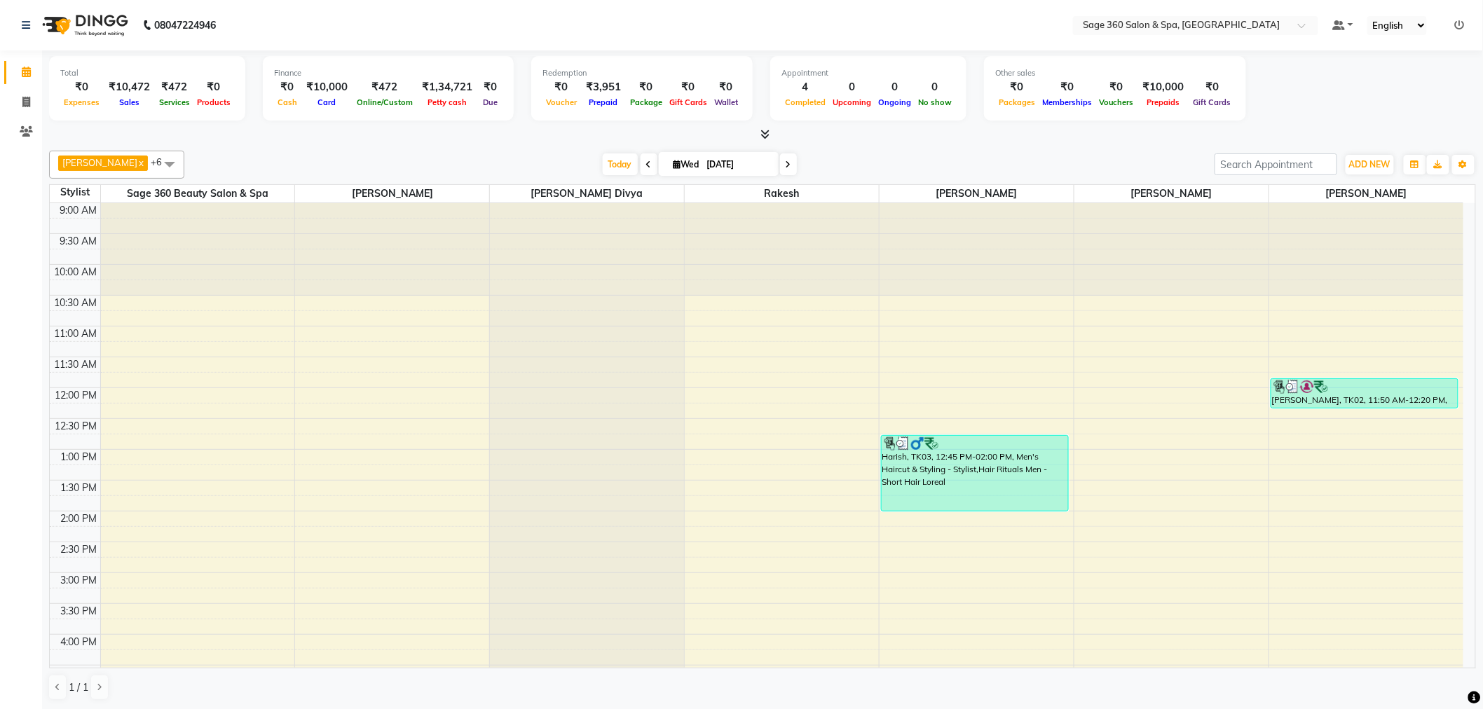
click at [785, 165] on icon at bounding box center [788, 164] width 6 height 8
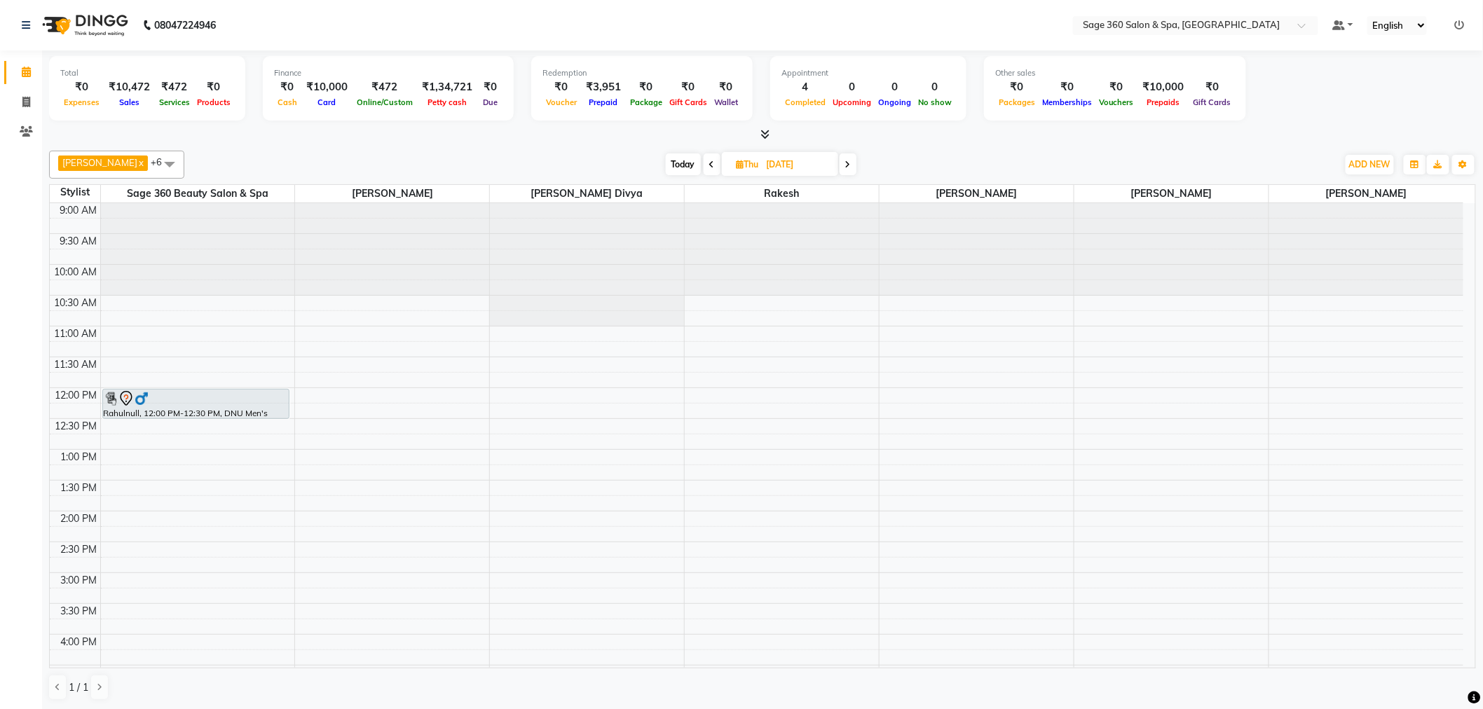
click at [709, 167] on icon at bounding box center [712, 164] width 6 height 8
type input "[DATE]"
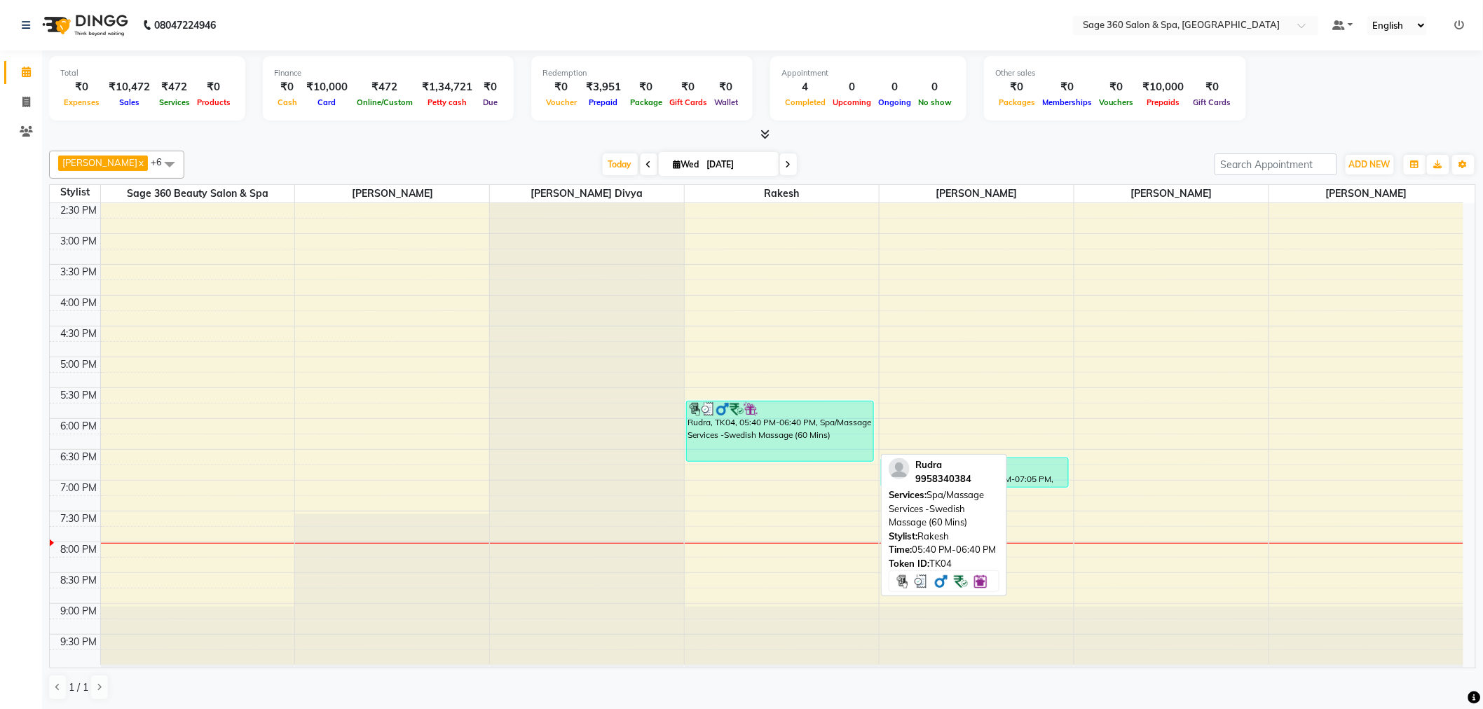
scroll to position [1, 0]
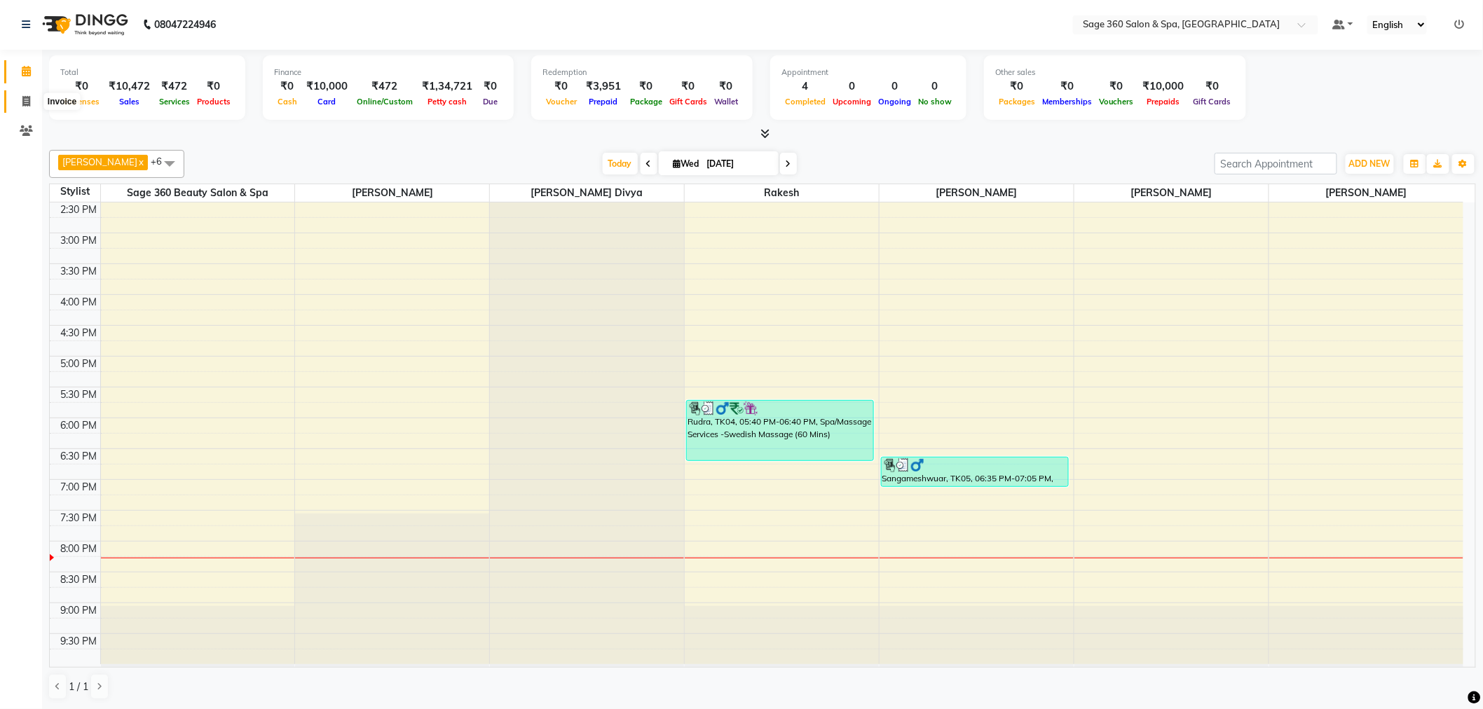
drag, startPoint x: 25, startPoint y: 98, endPoint x: 34, endPoint y: 105, distance: 10.9
click at [25, 98] on icon at bounding box center [26, 101] width 8 height 11
select select "7678"
select select "service"
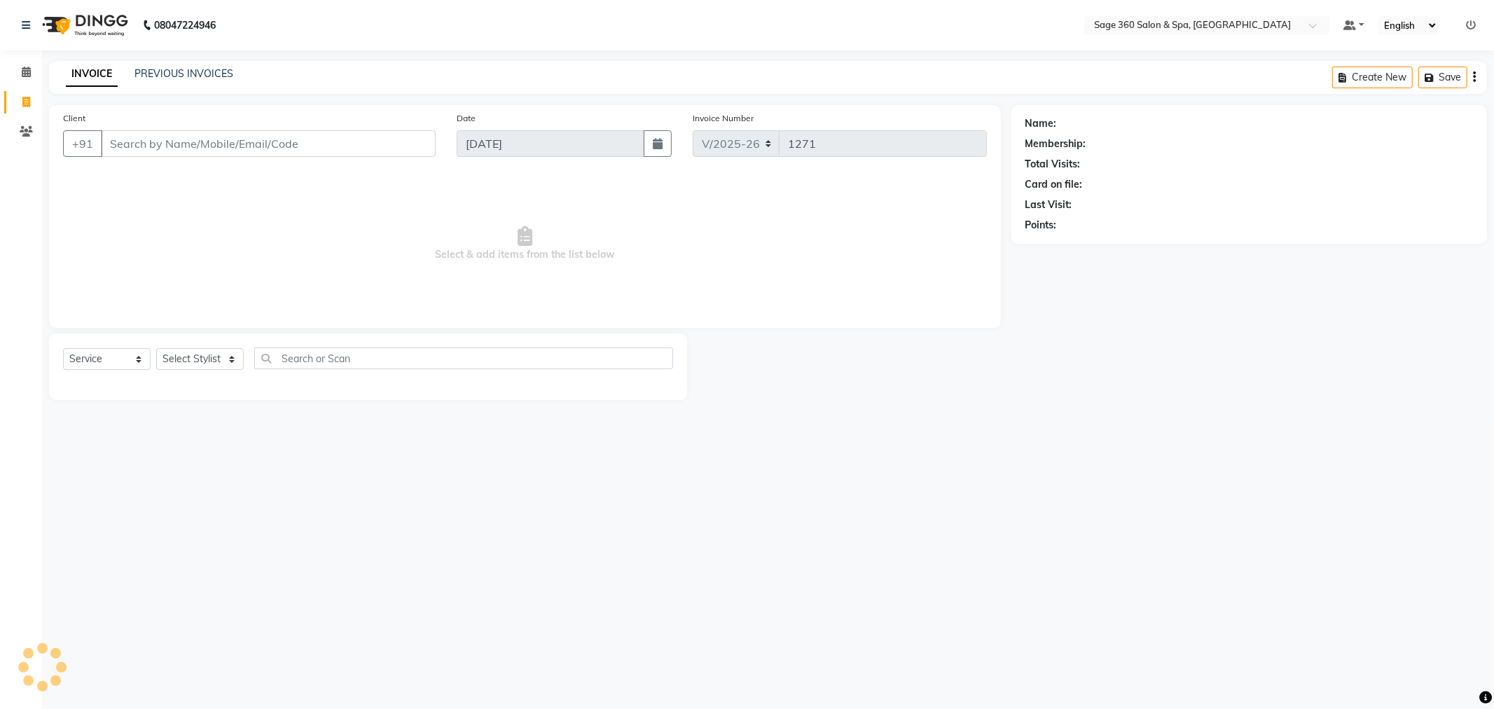
click at [242, 146] on input "Client" at bounding box center [268, 143] width 335 height 27
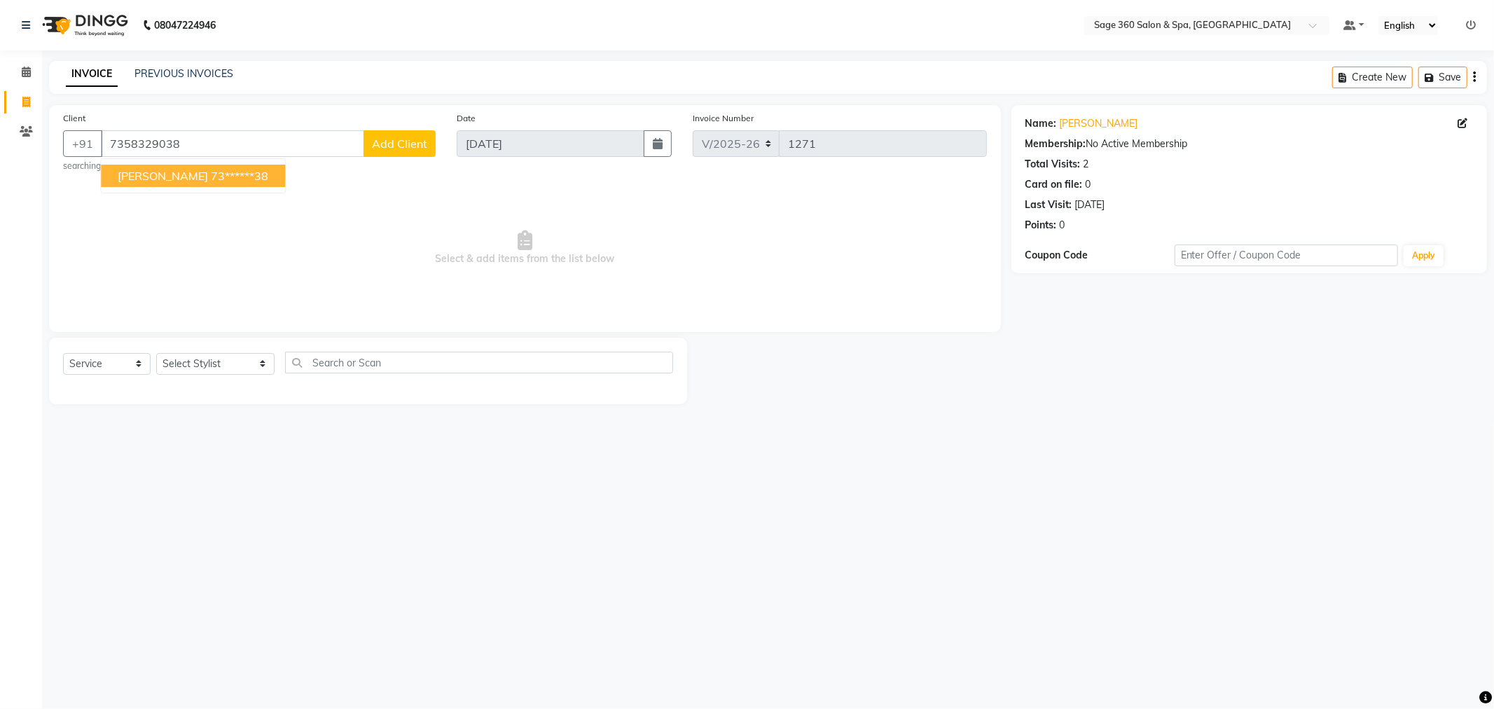
click at [212, 171] on ngb-highlight "73******38" at bounding box center [239, 176] width 57 height 14
type input "73******38"
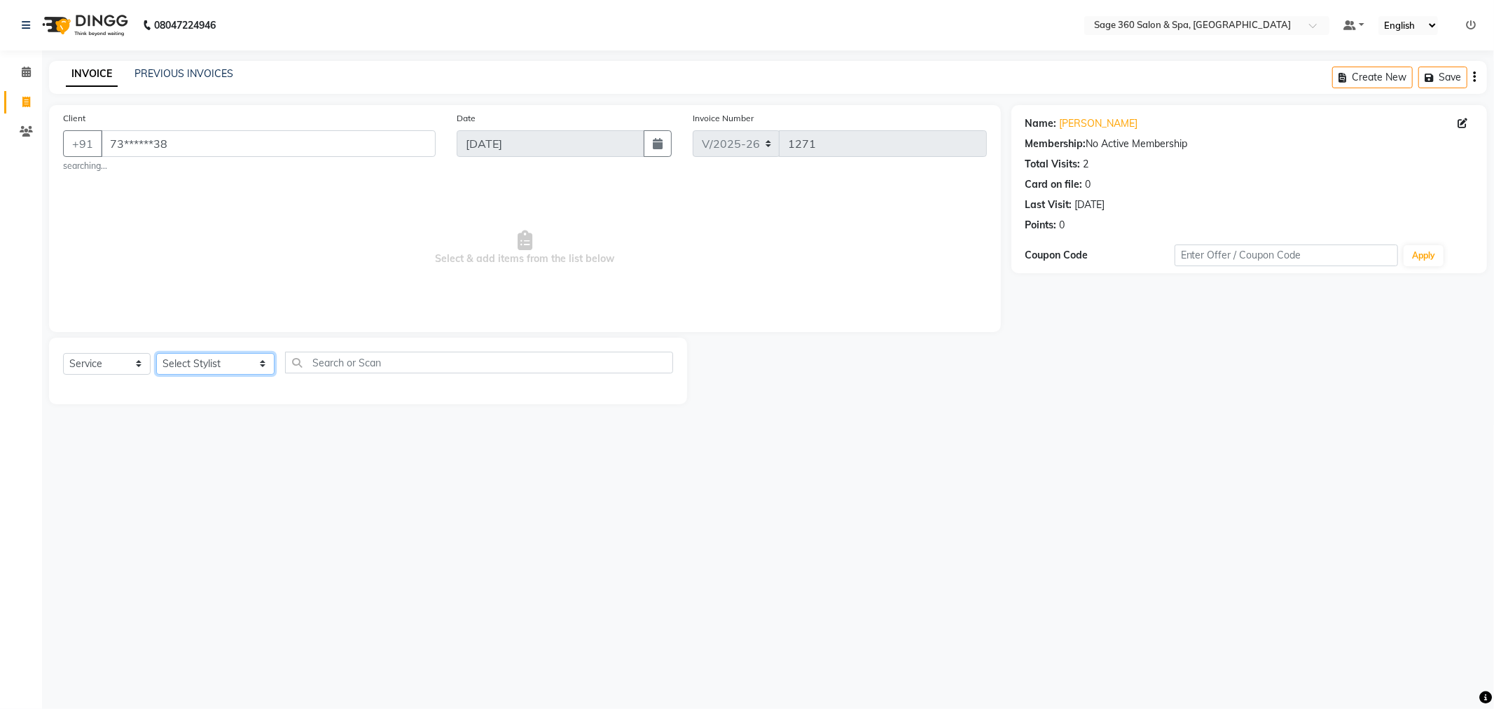
click at [228, 359] on select "Select Stylist Ali Gagan Julie Rai Mamtha r Nadeem Padmja Mitta Paramjot Pavith…" at bounding box center [215, 364] width 118 height 22
select select "85325"
click at [156, 353] on select "Select Stylist Ali Gagan Julie Rai Mamtha r Nadeem Padmja Mitta Paramjot Pavith…" at bounding box center [215, 364] width 118 height 22
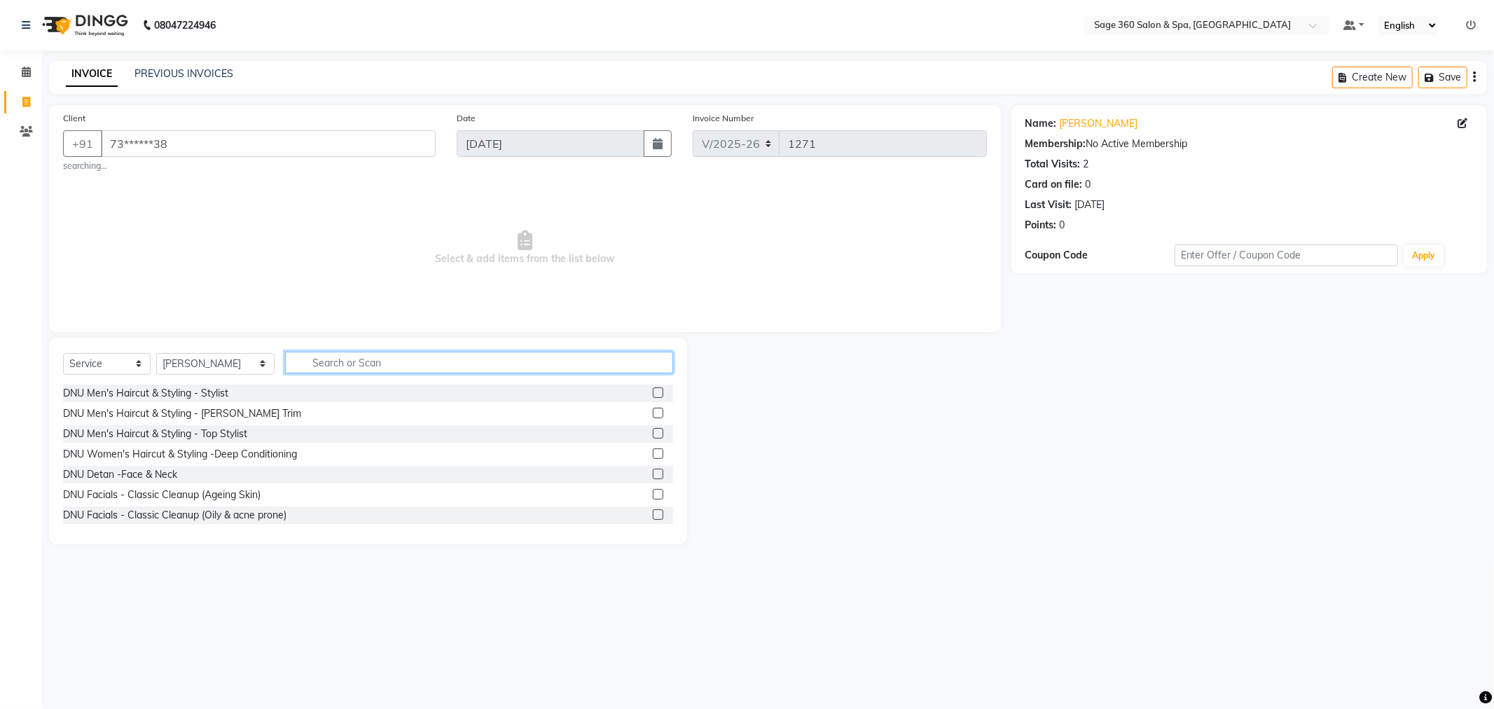
click at [331, 354] on input "text" at bounding box center [479, 363] width 388 height 22
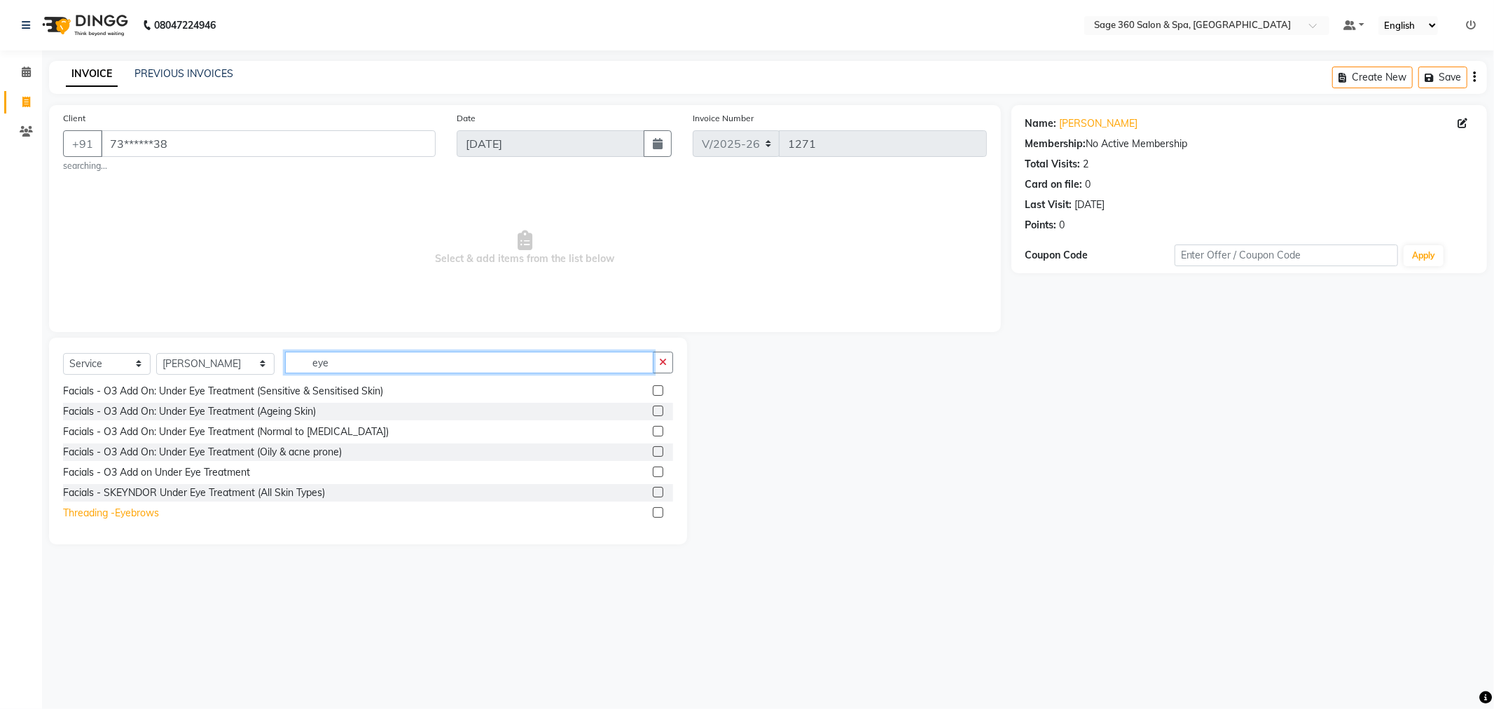
type input "eye"
click at [137, 513] on div "Threading -Eyebrows" at bounding box center [111, 513] width 96 height 15
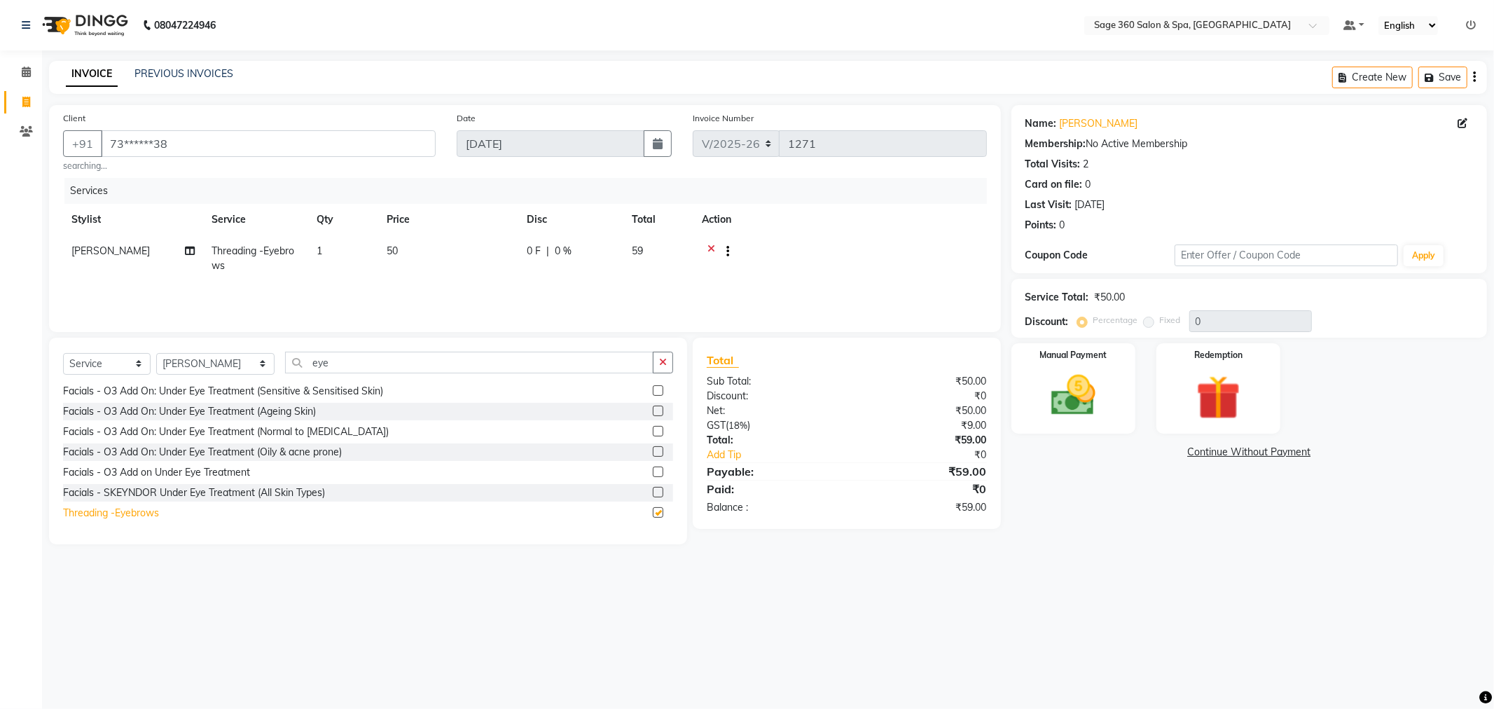
checkbox input "false"
click at [1097, 374] on img at bounding box center [1073, 395] width 75 height 53
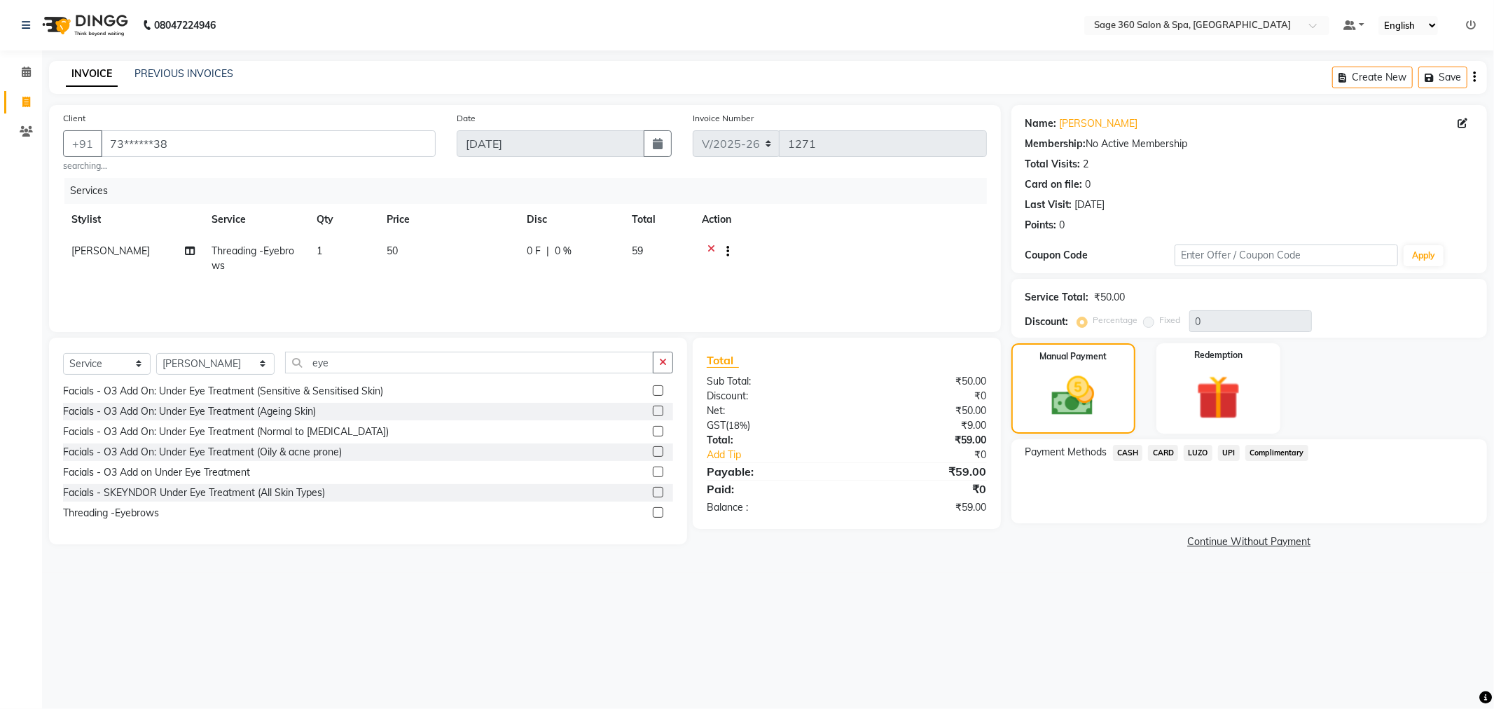
click at [1230, 455] on span "UPI" at bounding box center [1229, 453] width 22 height 16
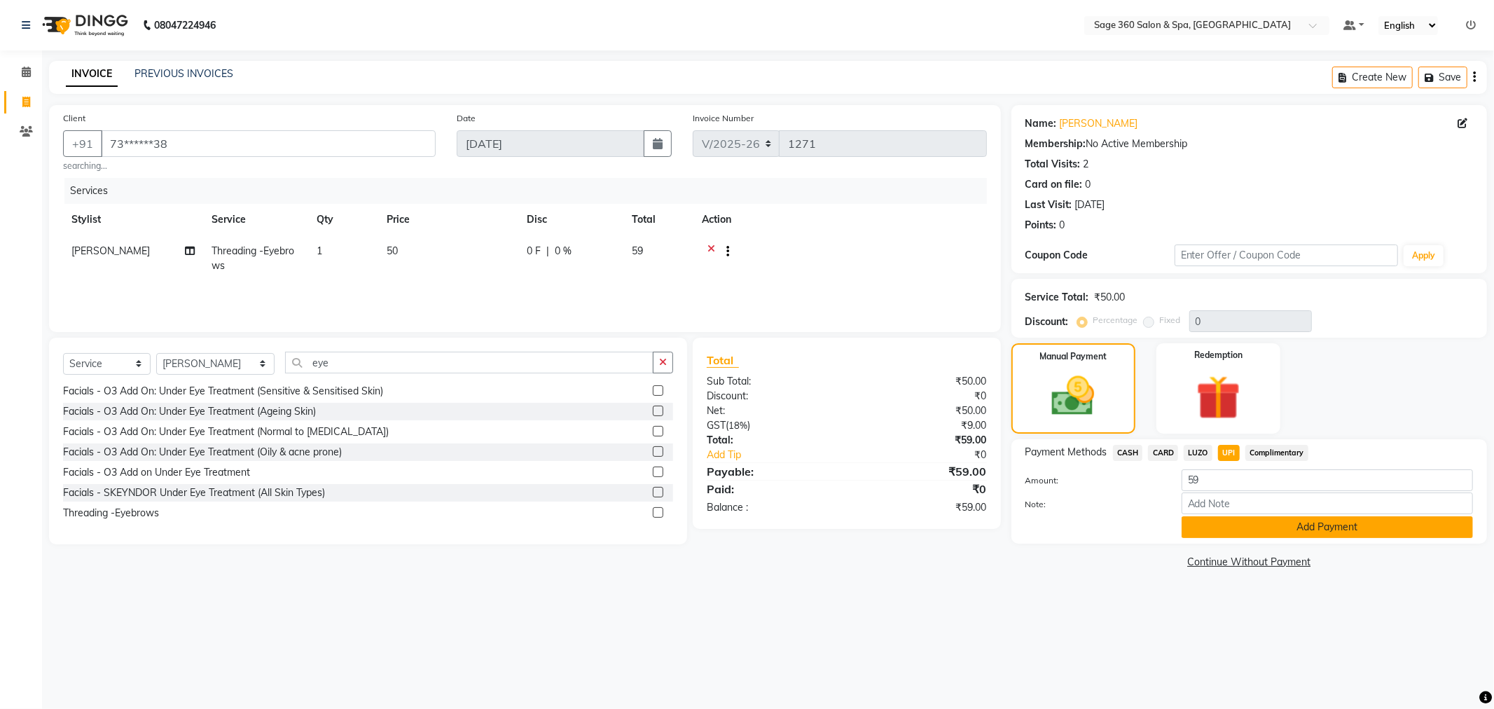
click at [1247, 530] on button "Add Payment" at bounding box center [1327, 527] width 291 height 22
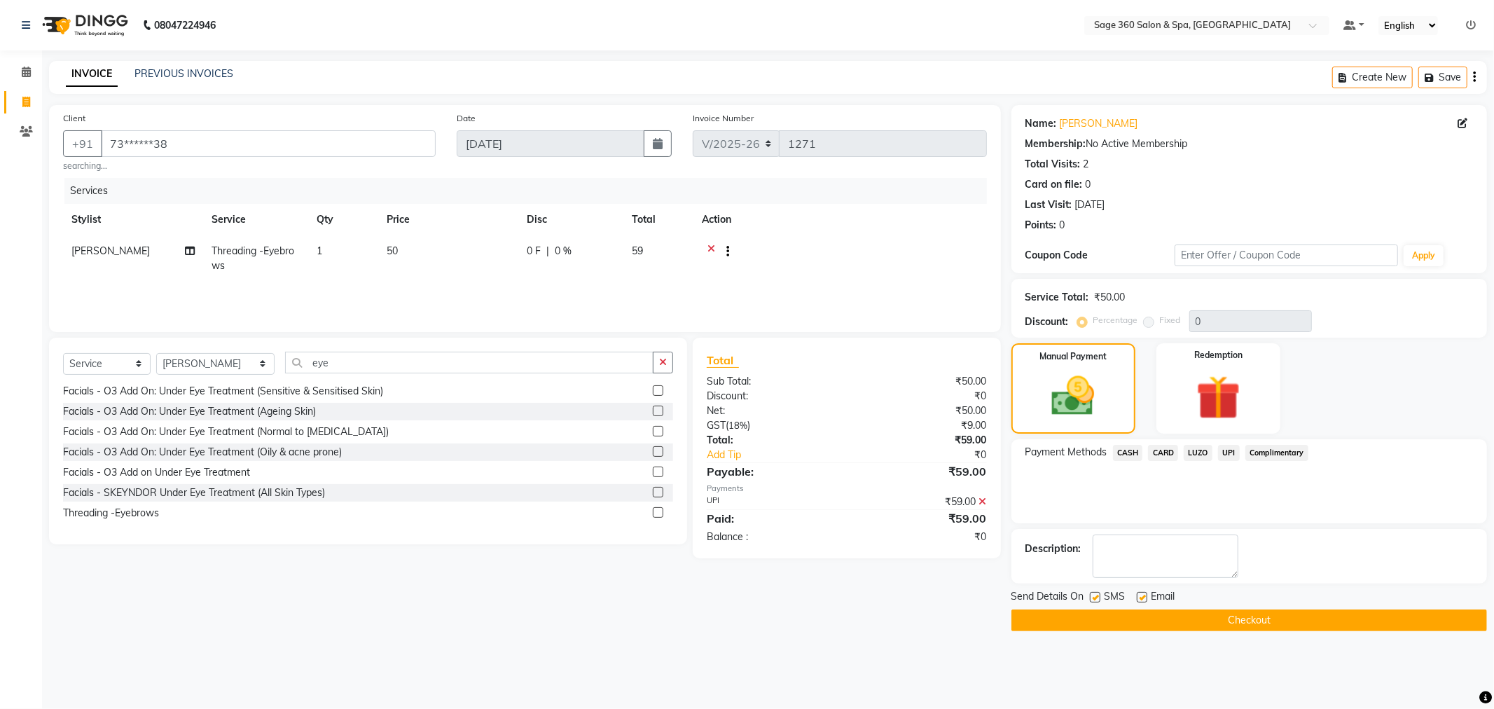
click at [1144, 598] on label at bounding box center [1142, 597] width 11 height 11
click at [1144, 598] on input "checkbox" at bounding box center [1141, 597] width 9 height 9
checkbox input "false"
click at [1156, 631] on button "Checkout" at bounding box center [1250, 621] width 476 height 22
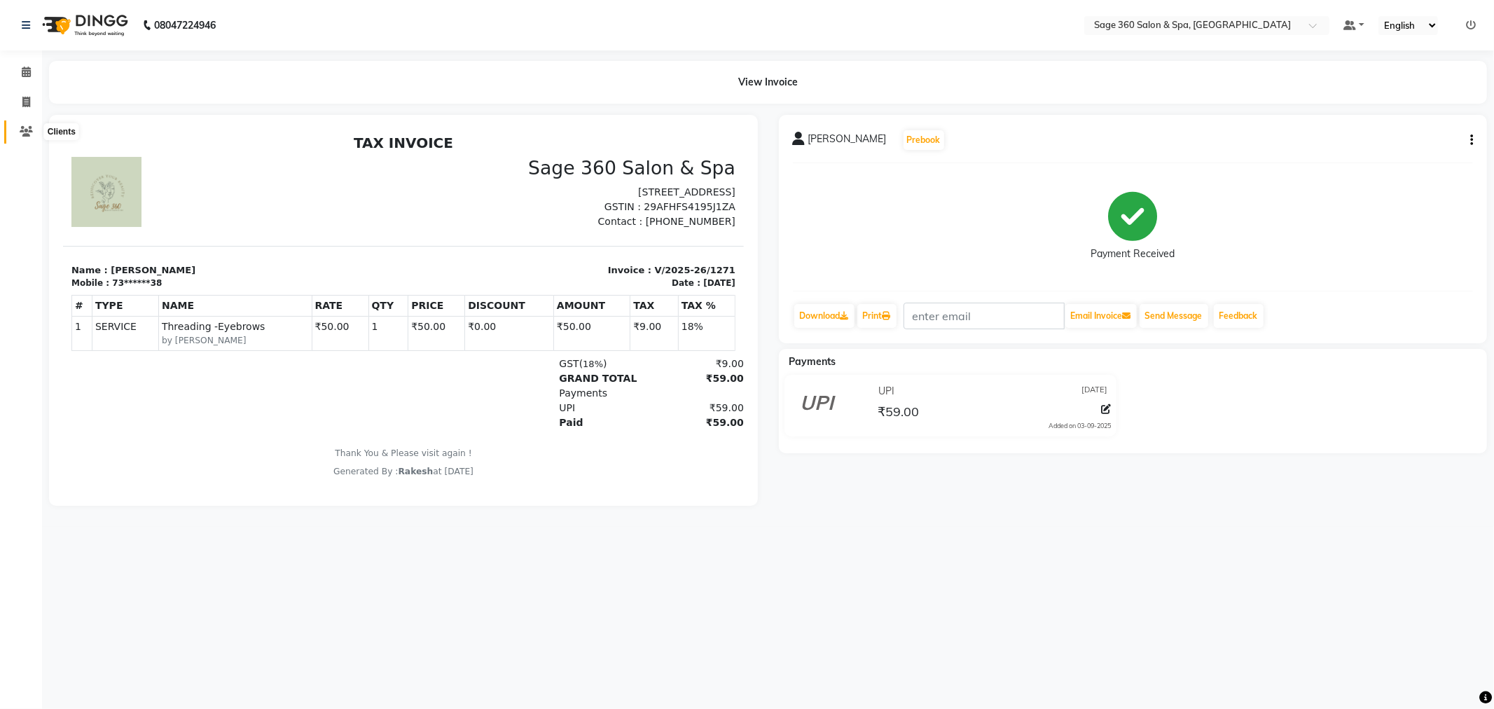
click at [22, 127] on icon at bounding box center [26, 131] width 13 height 11
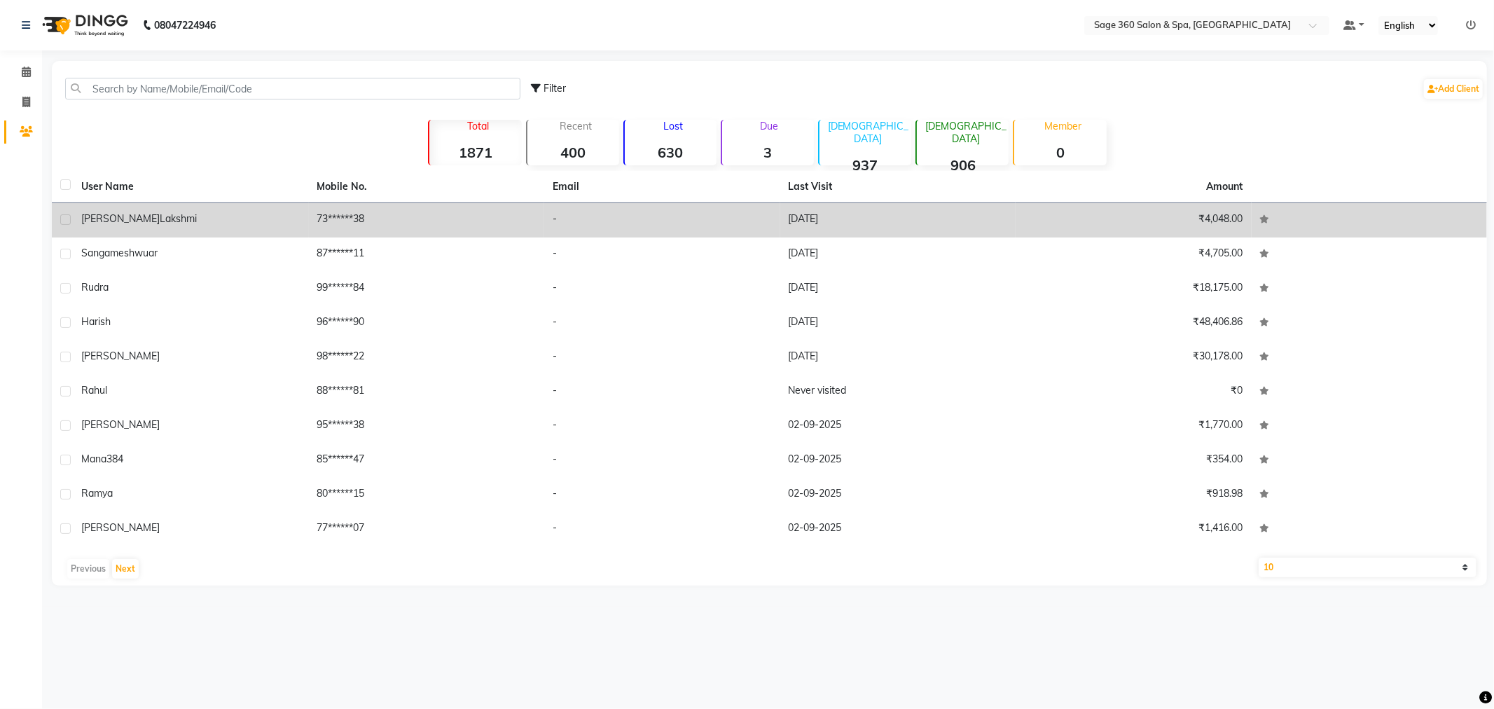
click at [362, 219] on td "73******38" at bounding box center [427, 220] width 236 height 34
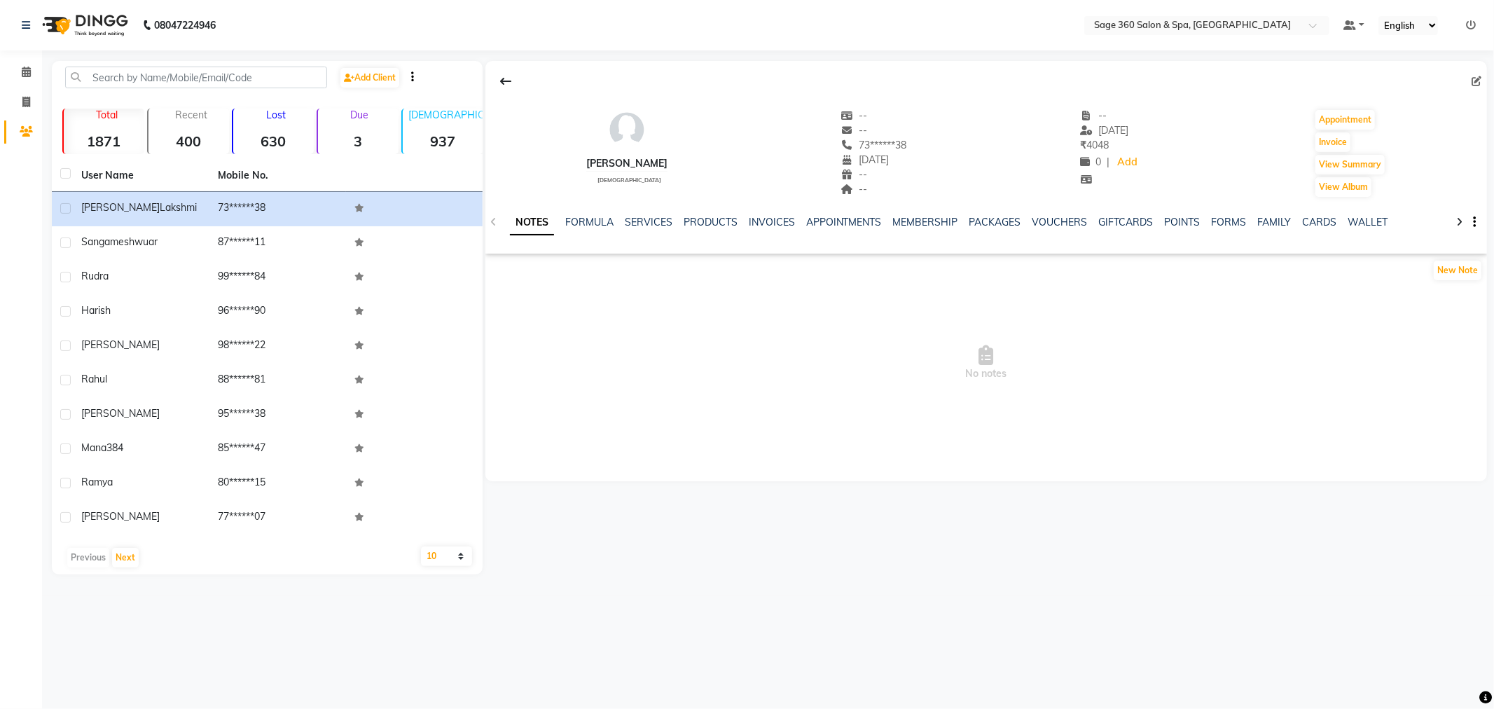
click at [1019, 224] on ul "NOTES FORMULA SERVICES PRODUCTS INVOICES APPOINTMENTS MEMBERSHIP PACKAGES VOUCH…" at bounding box center [955, 222] width 890 height 15
click at [1039, 224] on link "VOUCHERS" at bounding box center [1060, 222] width 55 height 13
click at [895, 223] on link "PACKAGES" at bounding box center [905, 222] width 52 height 13
click at [552, 221] on link "SERVICES" at bounding box center [569, 222] width 48 height 13
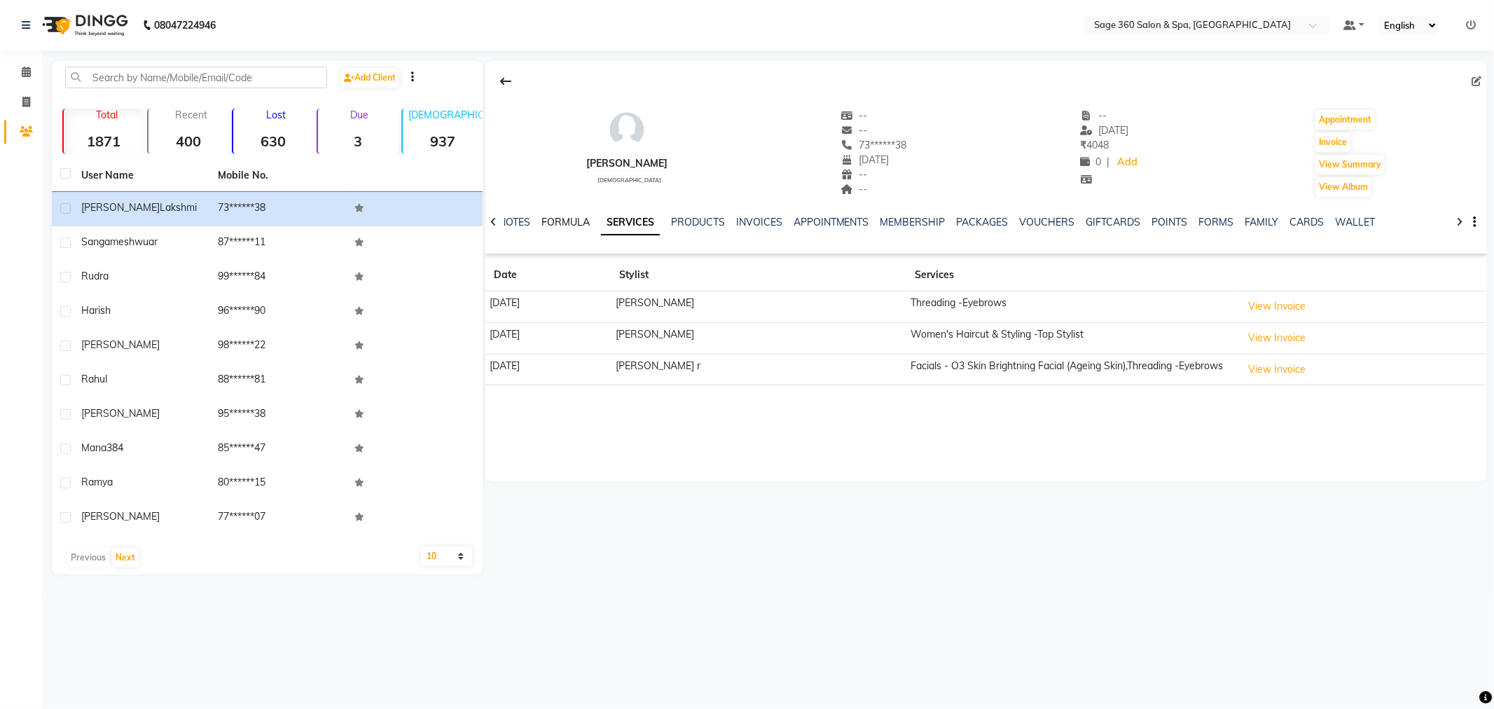
click at [561, 219] on link "FORMULA" at bounding box center [566, 222] width 48 height 13
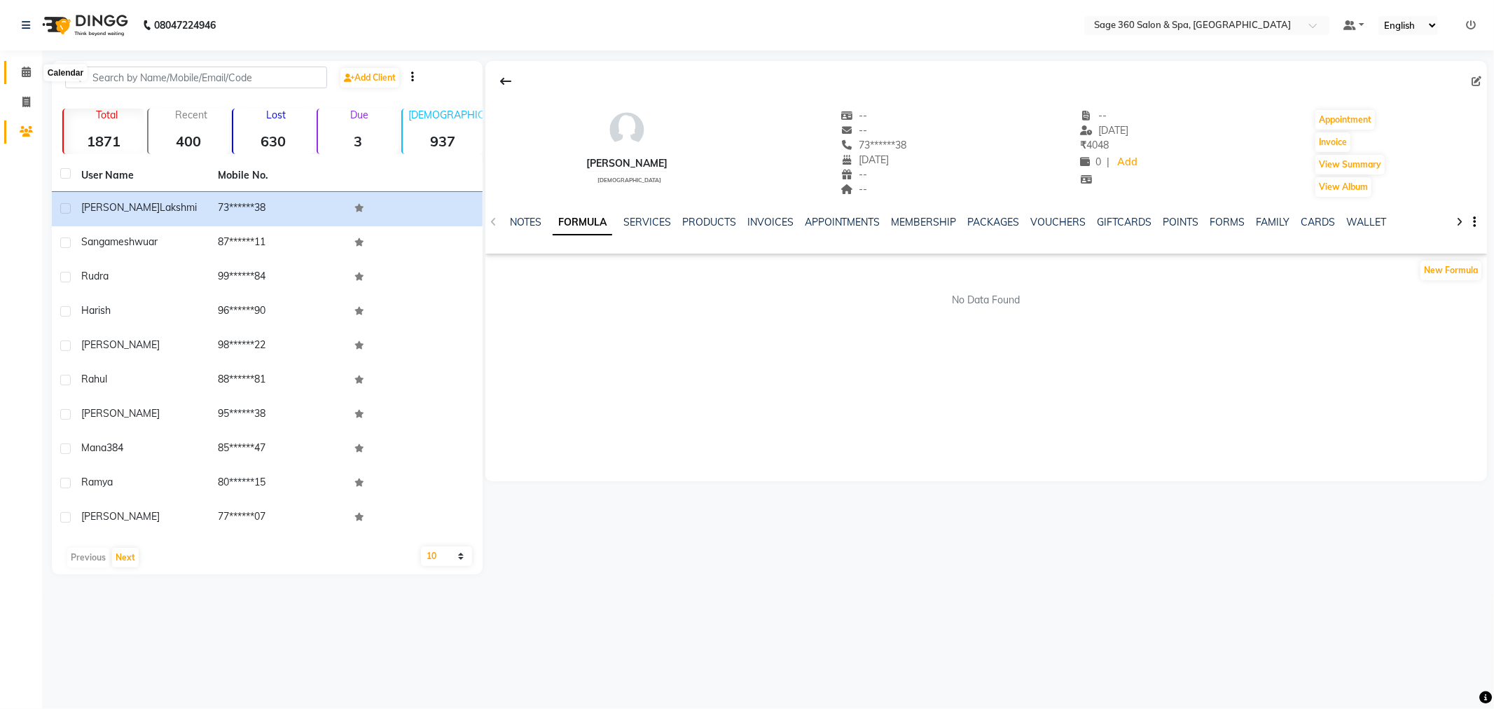
click at [26, 75] on icon at bounding box center [26, 72] width 9 height 11
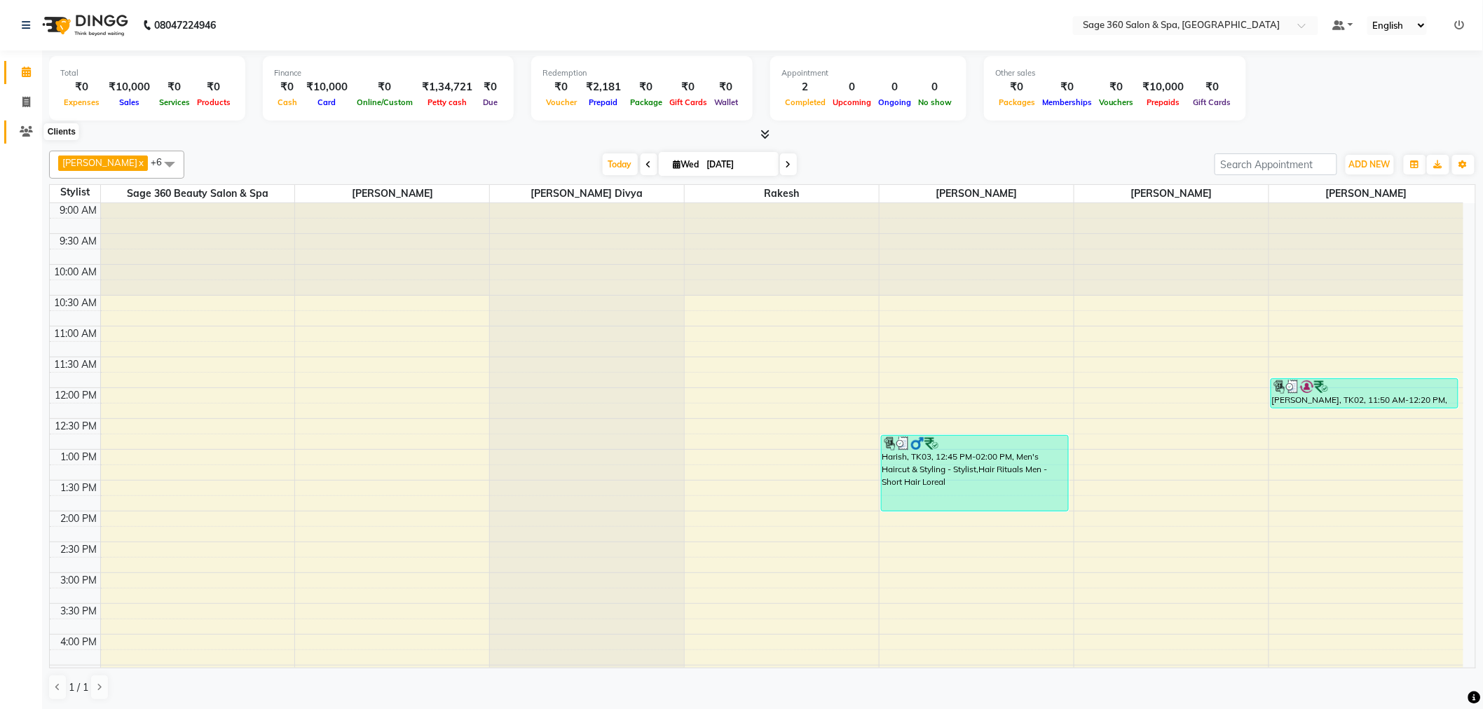
click at [26, 130] on icon at bounding box center [26, 131] width 13 height 11
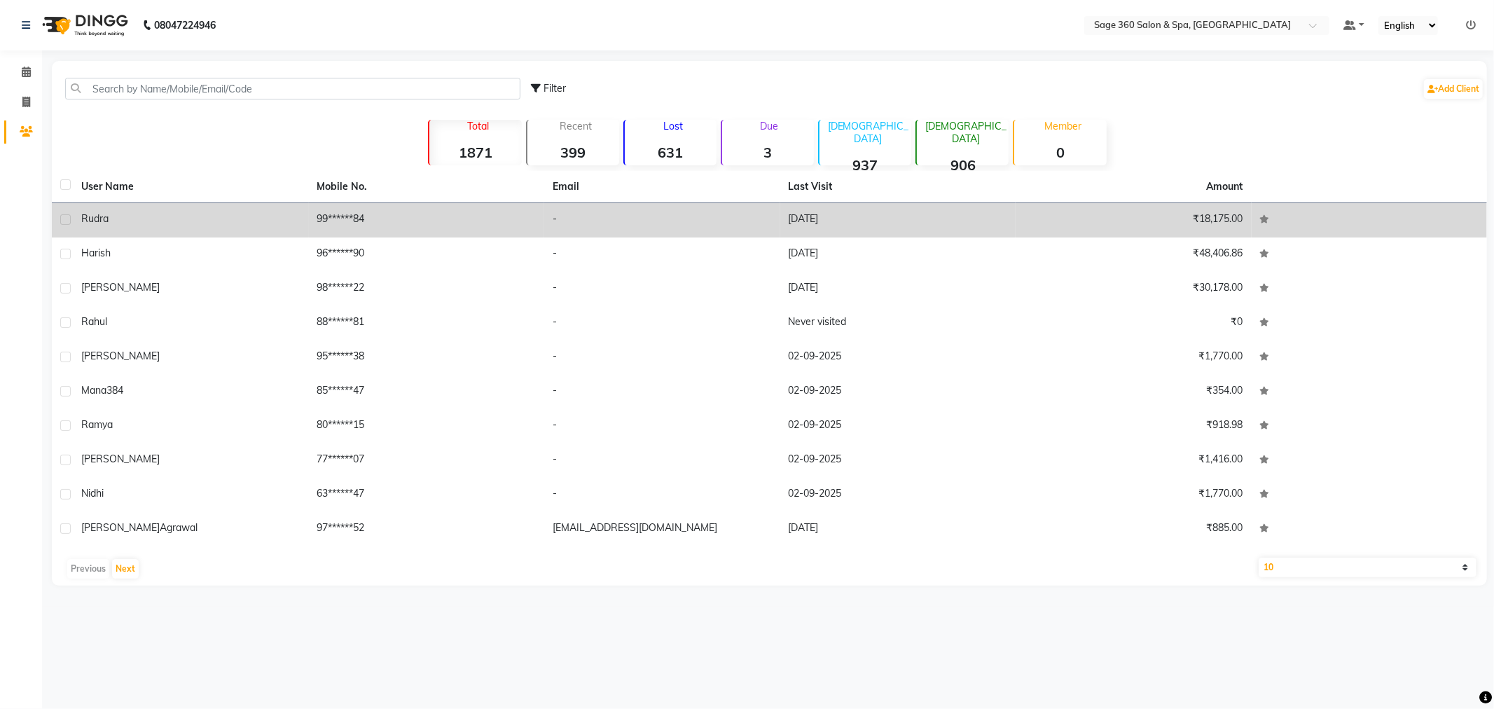
click at [340, 207] on td "99******84" at bounding box center [427, 220] width 236 height 34
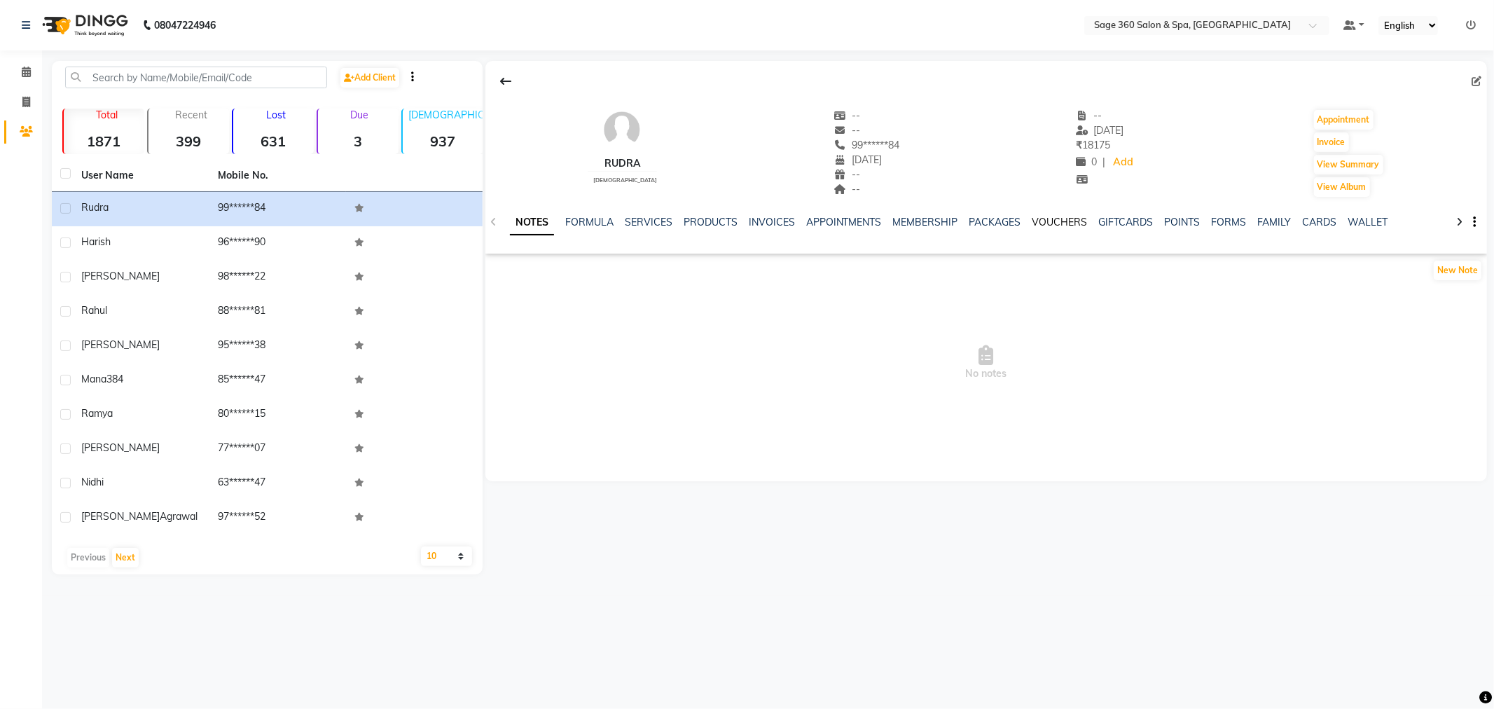
click at [1042, 220] on link "VOUCHERS" at bounding box center [1060, 222] width 55 height 13
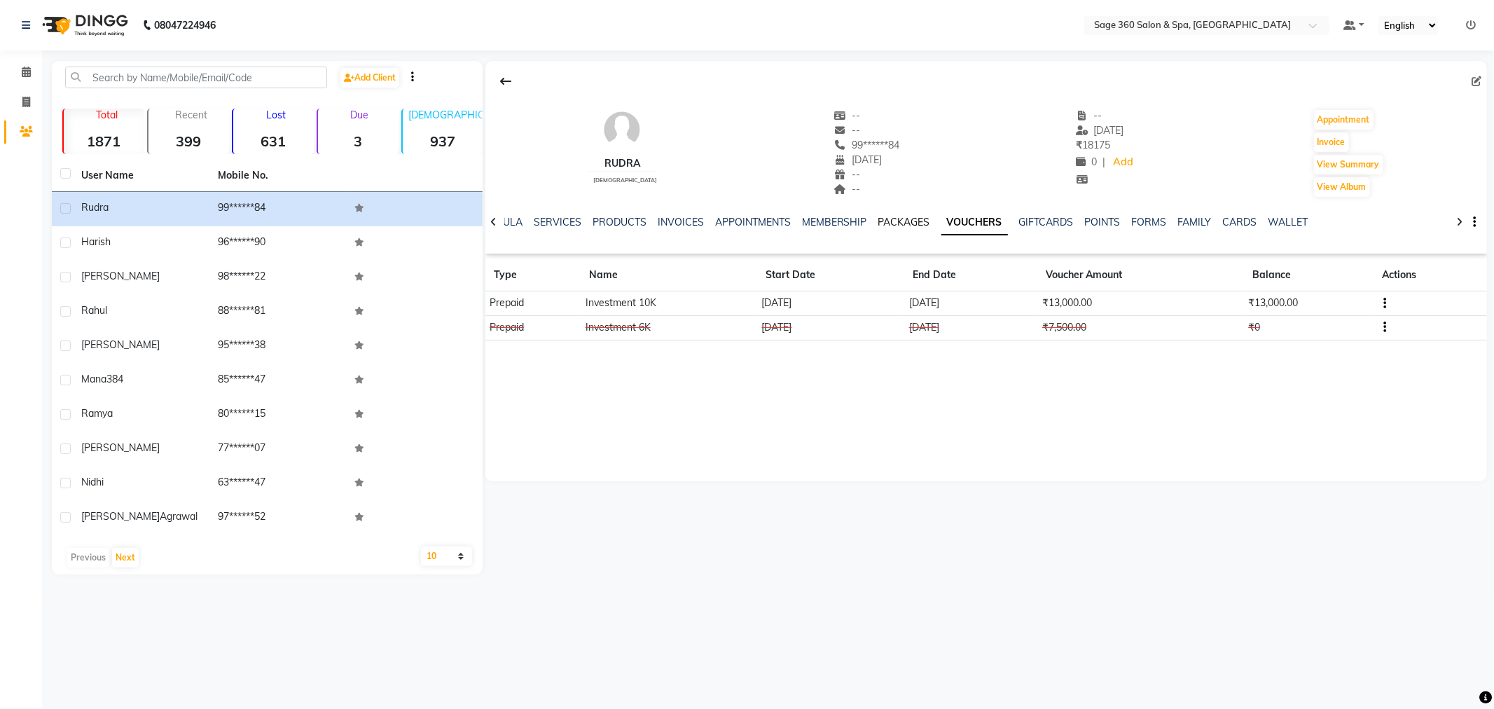
click at [886, 223] on link "PACKAGES" at bounding box center [905, 222] width 52 height 13
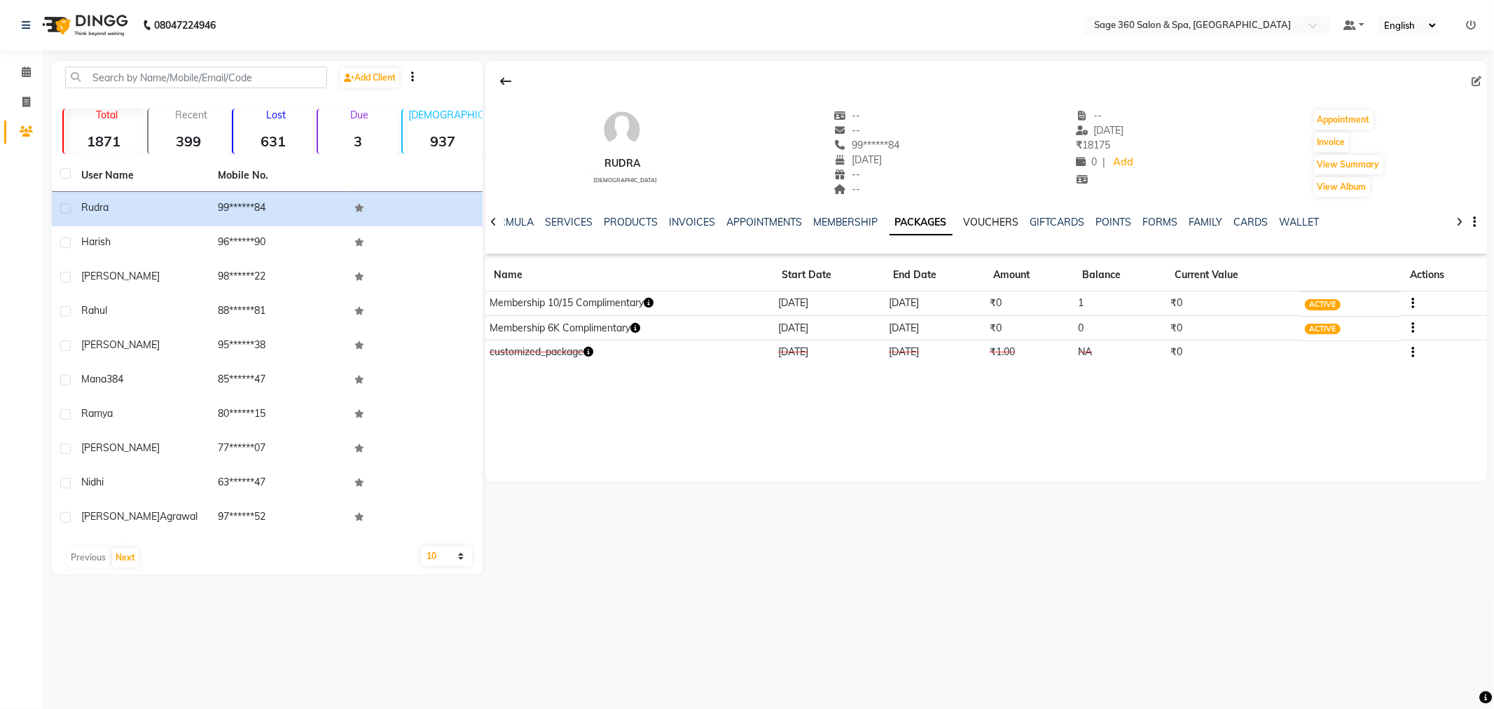
click at [980, 216] on link "VOUCHERS" at bounding box center [991, 222] width 55 height 13
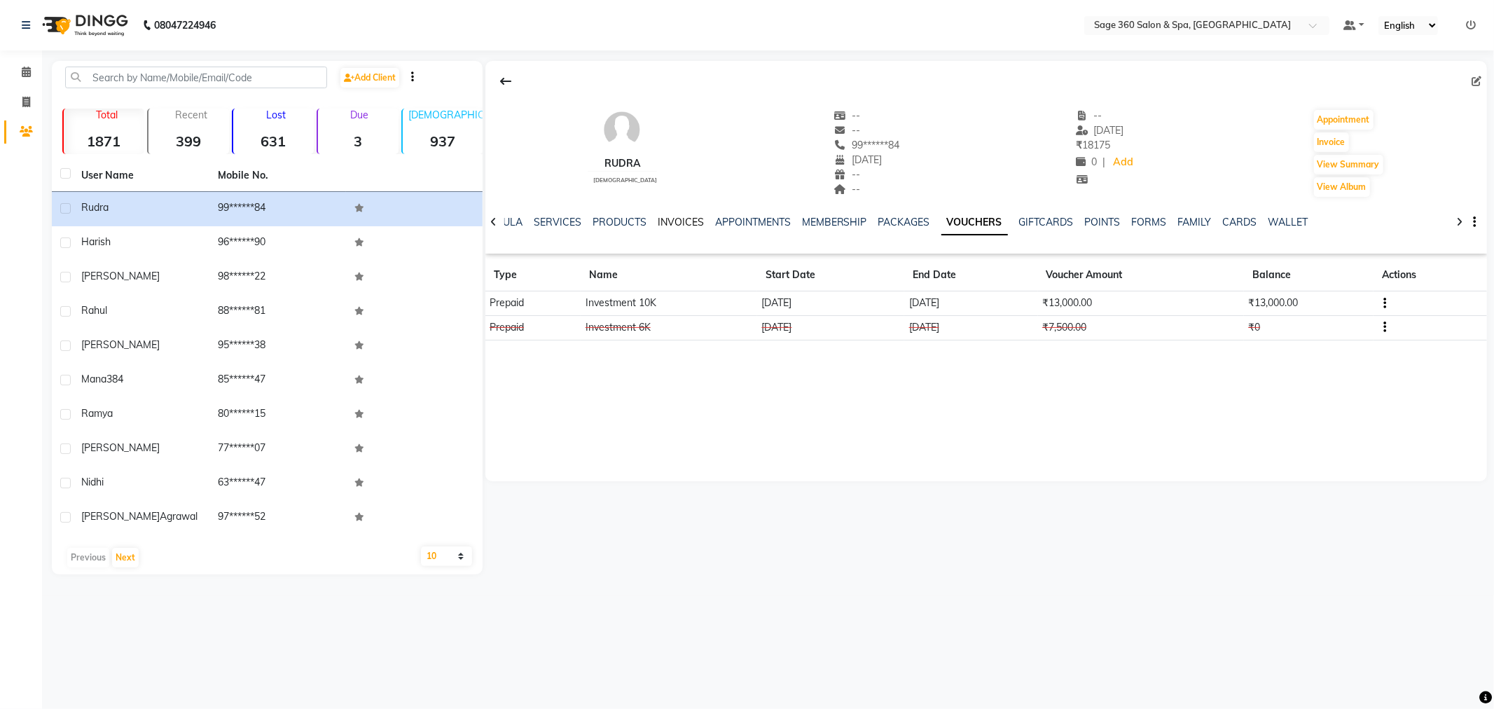
click at [674, 222] on link "INVOICES" at bounding box center [681, 222] width 46 height 13
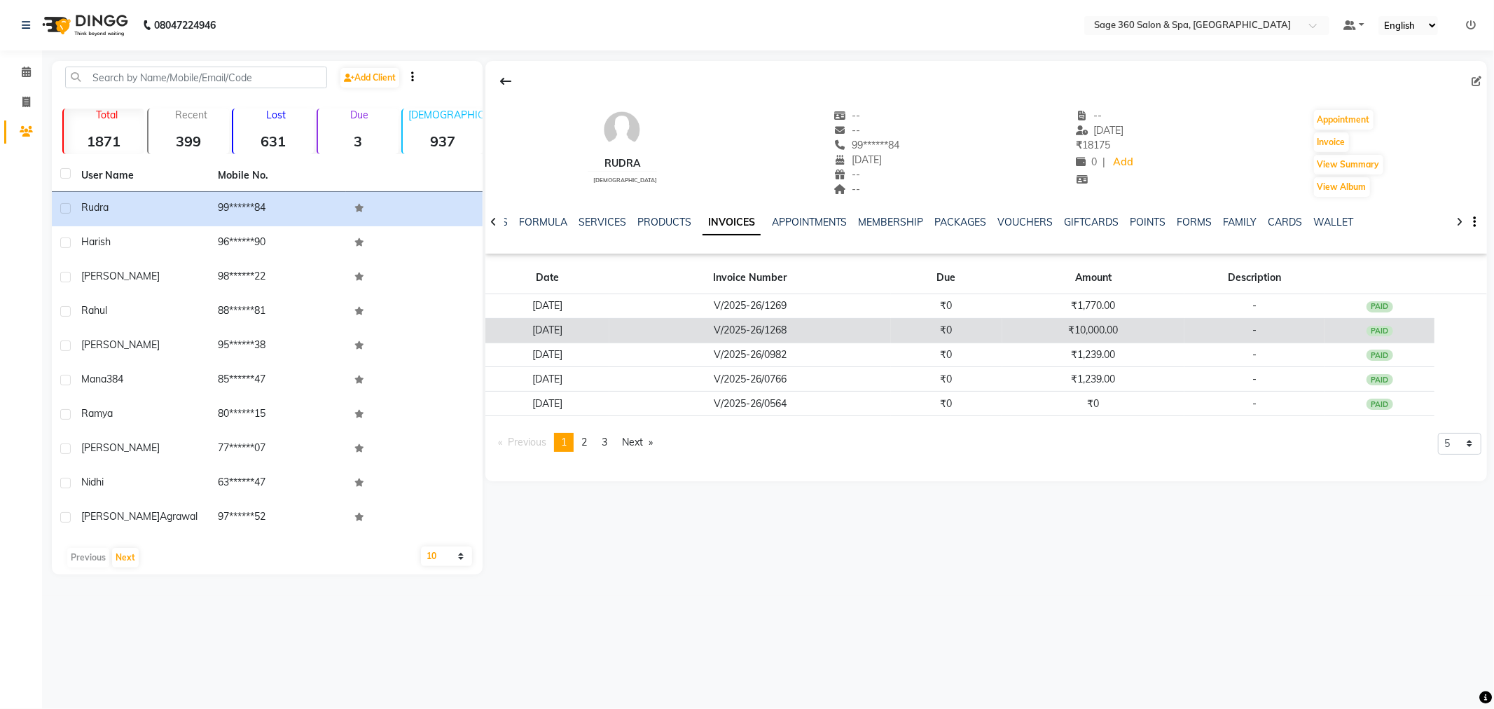
click at [1387, 326] on div "PAID" at bounding box center [1380, 331] width 27 height 11
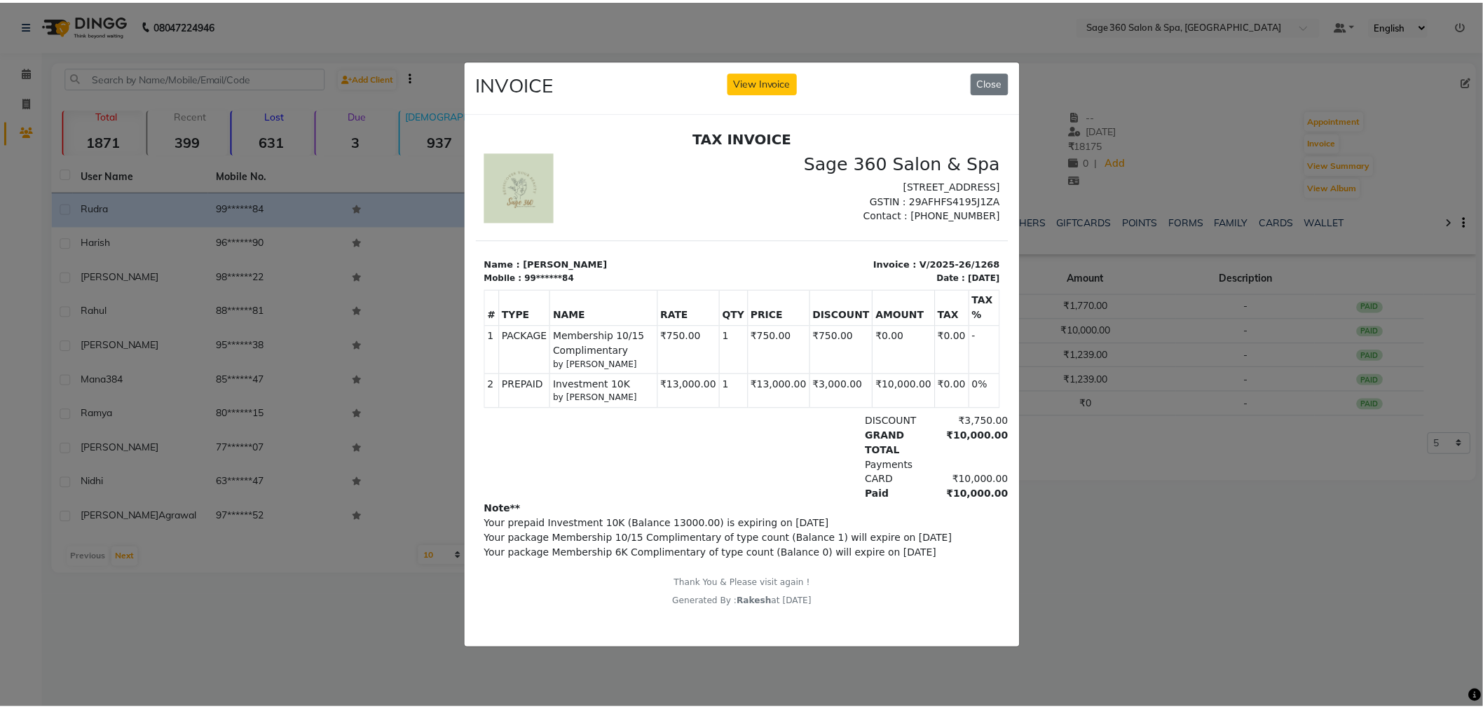
scroll to position [11, 0]
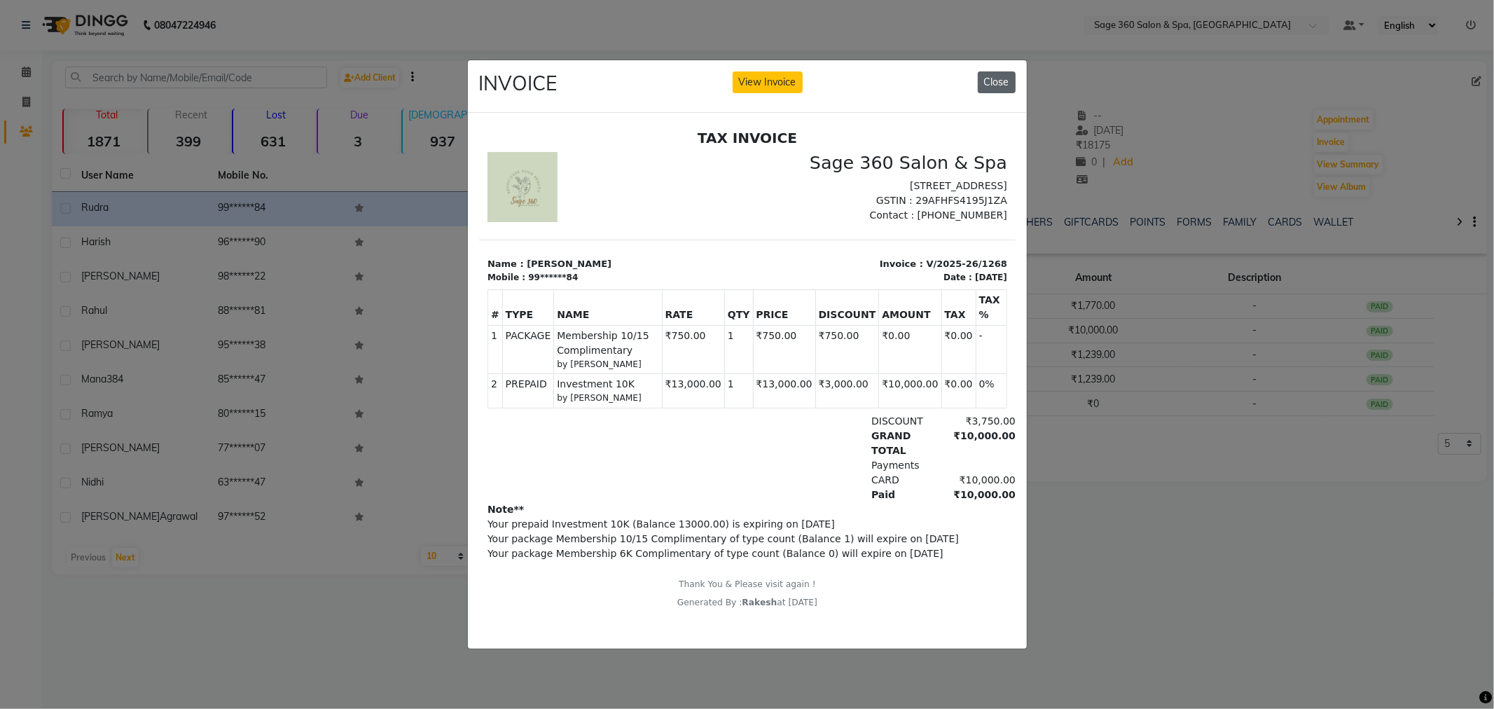
click at [1006, 71] on button "Close" at bounding box center [997, 82] width 38 height 22
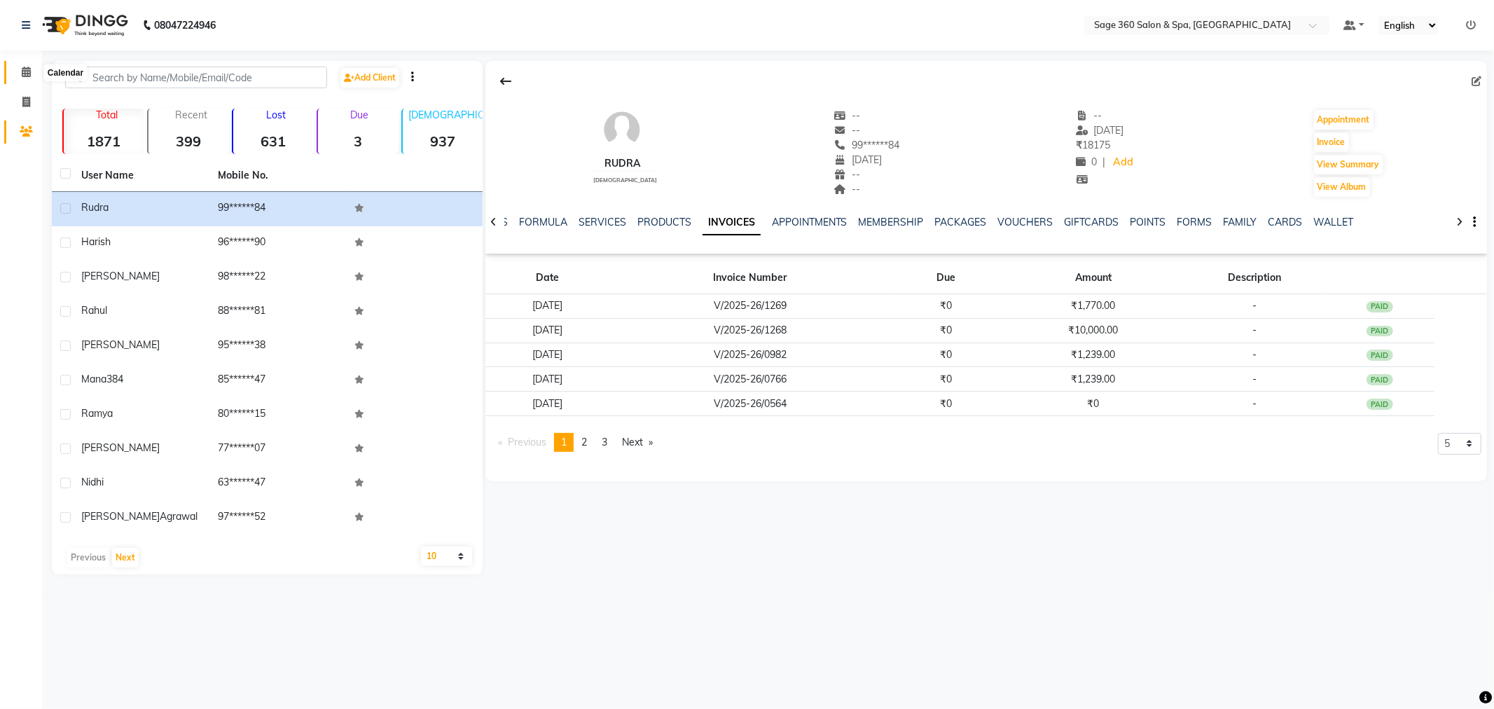
click at [22, 77] on icon at bounding box center [26, 72] width 9 height 11
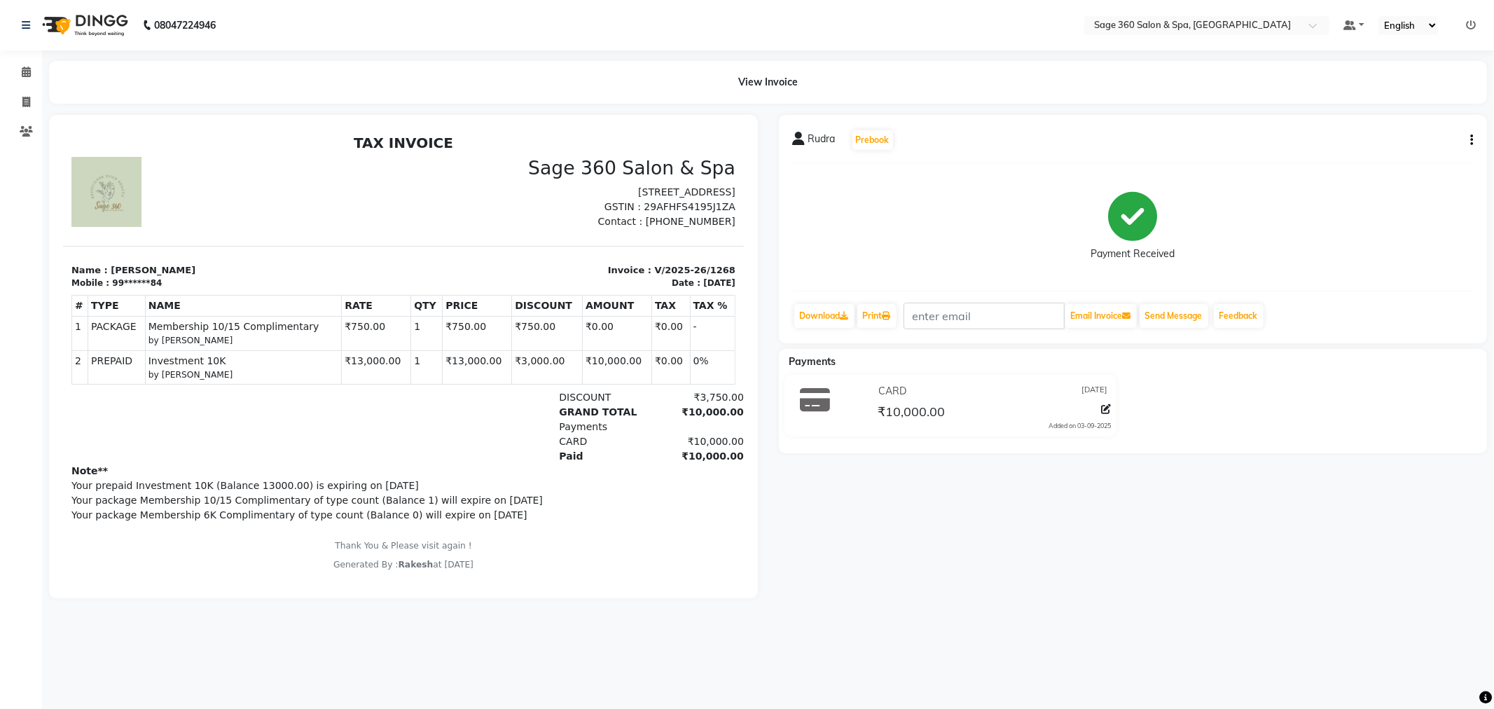
scroll to position [11, 0]
click at [22, 80] on span at bounding box center [26, 72] width 25 height 16
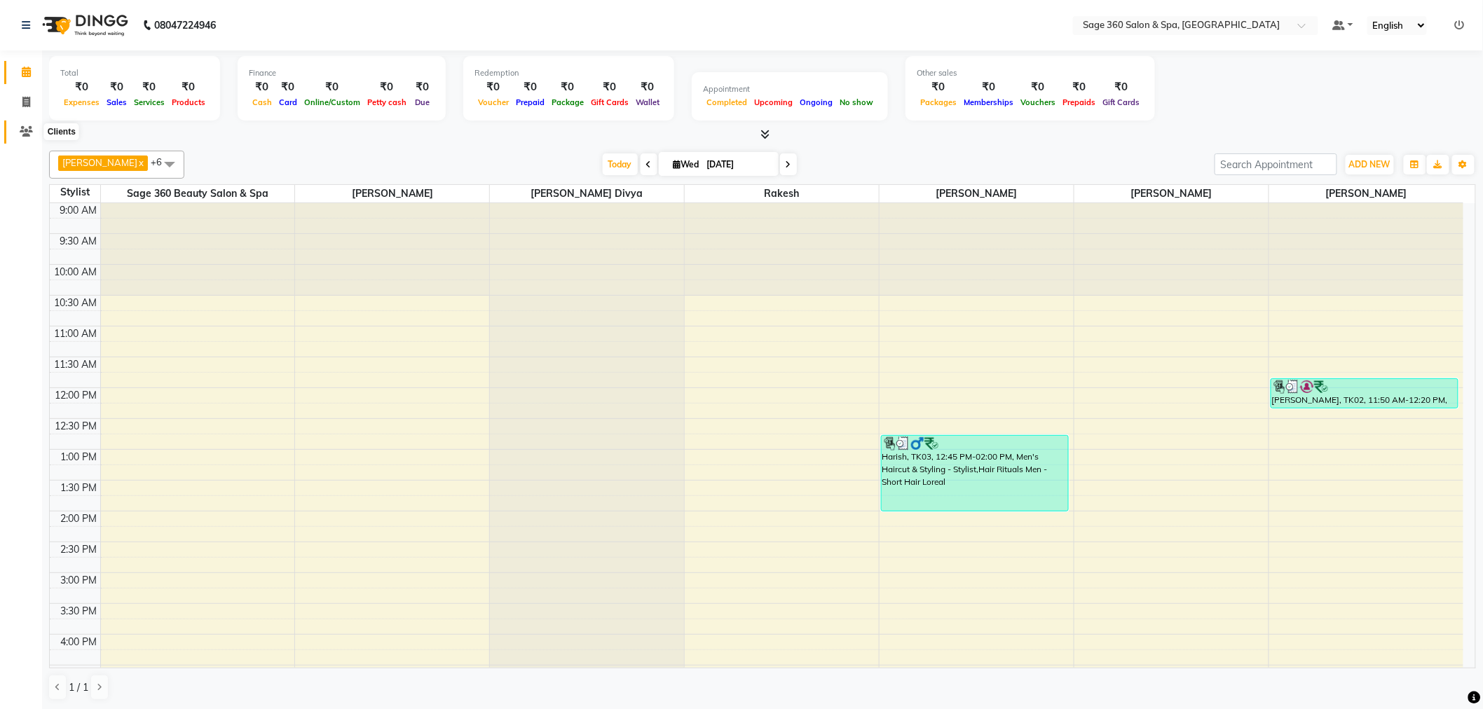
click at [22, 131] on icon at bounding box center [26, 131] width 13 height 11
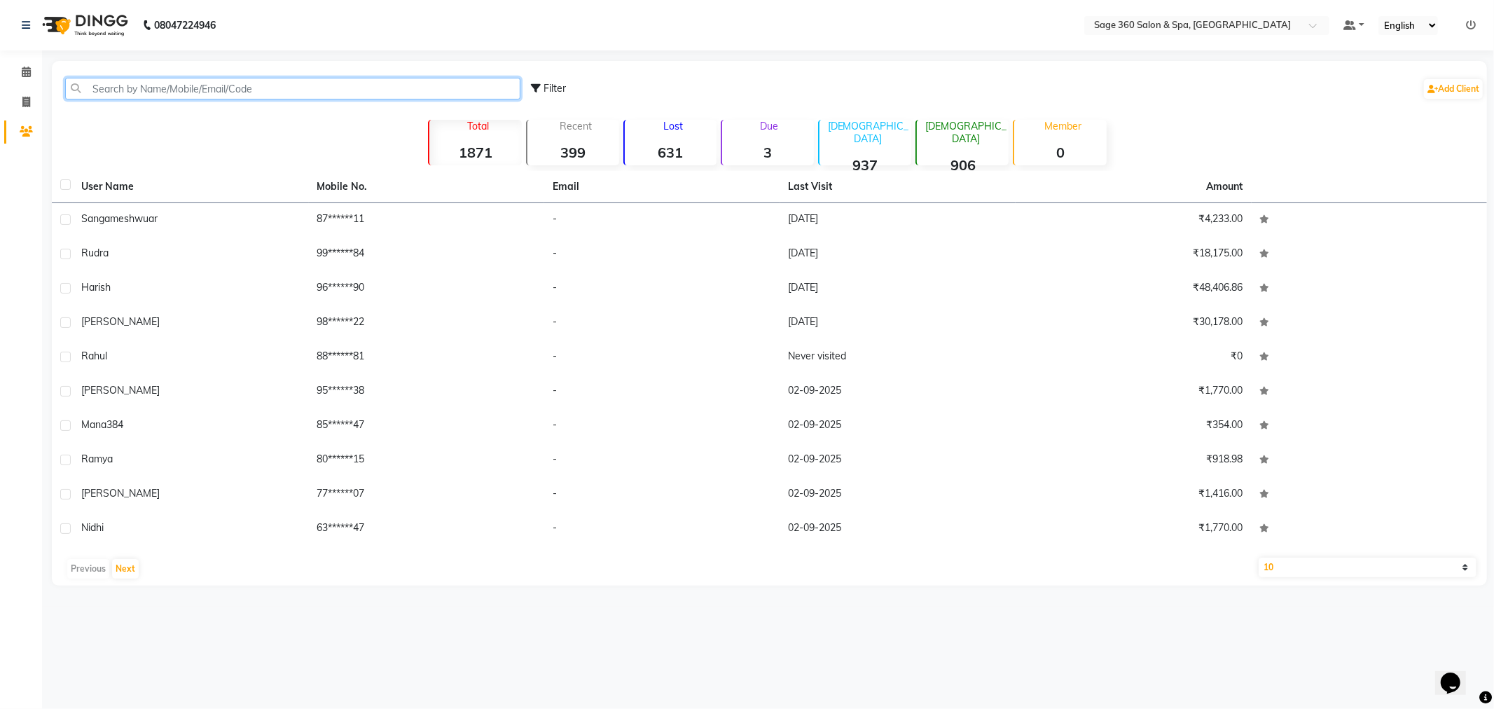
click at [193, 84] on input "text" at bounding box center [292, 89] width 455 height 22
paste input "8754937311"
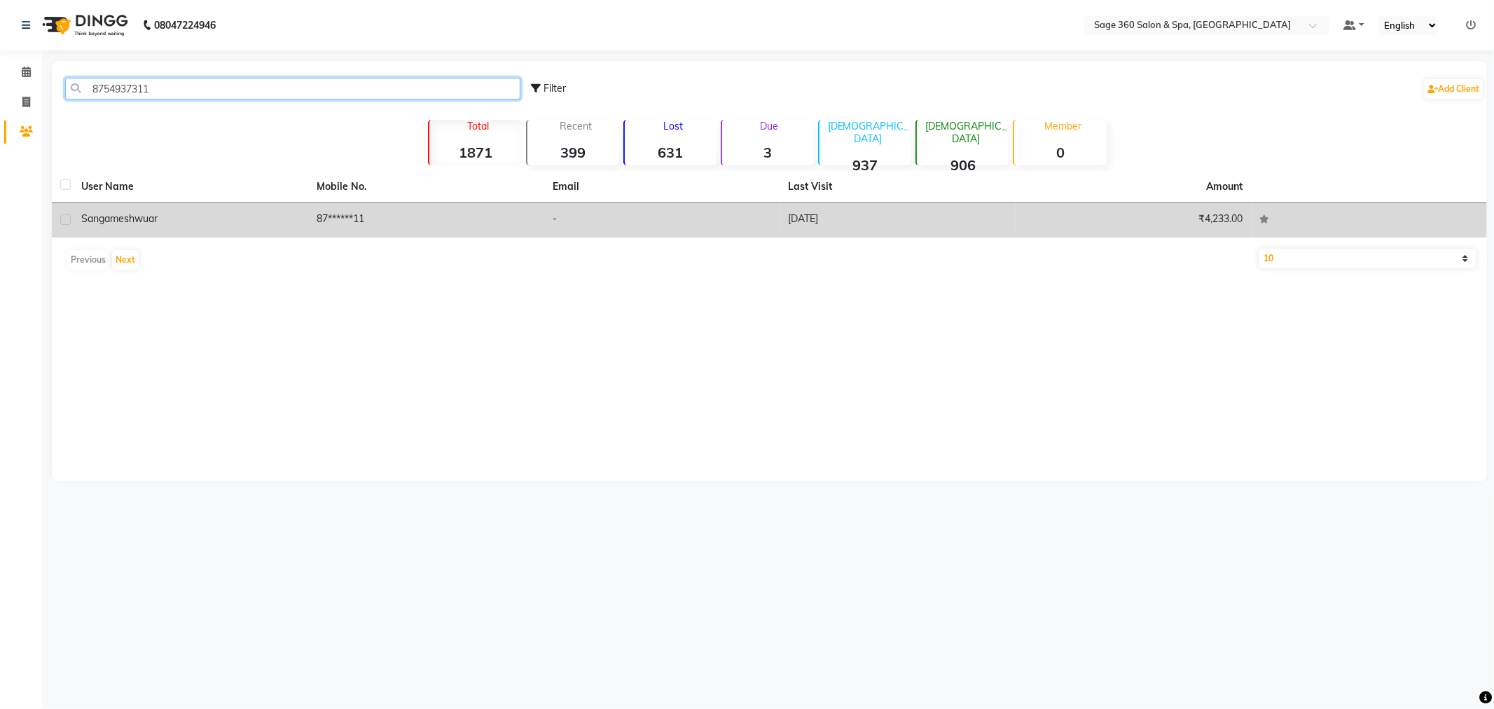
type input "8754937311"
click at [249, 206] on td "Sangameshwuar" at bounding box center [191, 220] width 236 height 34
